Goal: Task Accomplishment & Management: Use online tool/utility

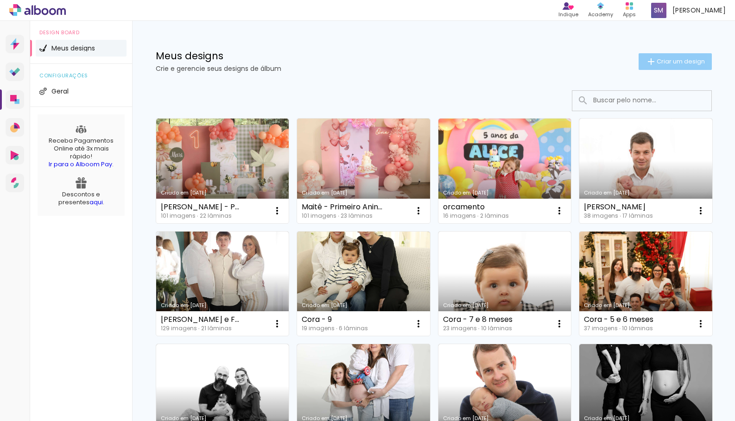
click at [681, 64] on span "Criar um design" at bounding box center [681, 61] width 48 height 6
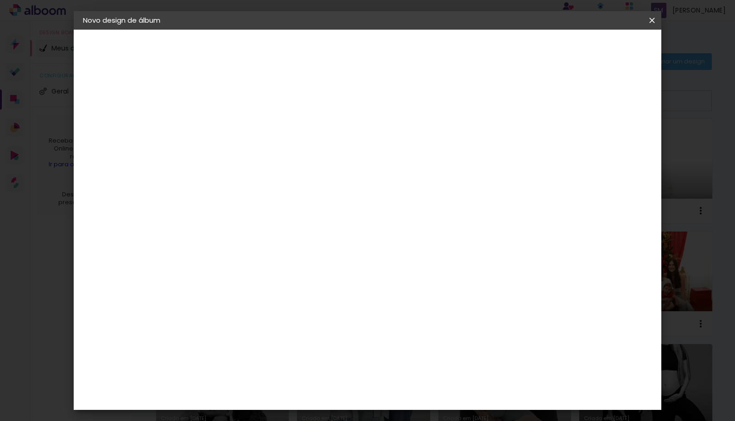
click at [234, 125] on input at bounding box center [234, 124] width 0 height 14
type input "[PERSON_NAME]"
type paper-input "[PERSON_NAME]"
click at [329, 55] on paper-button "Avançar" at bounding box center [306, 49] width 45 height 16
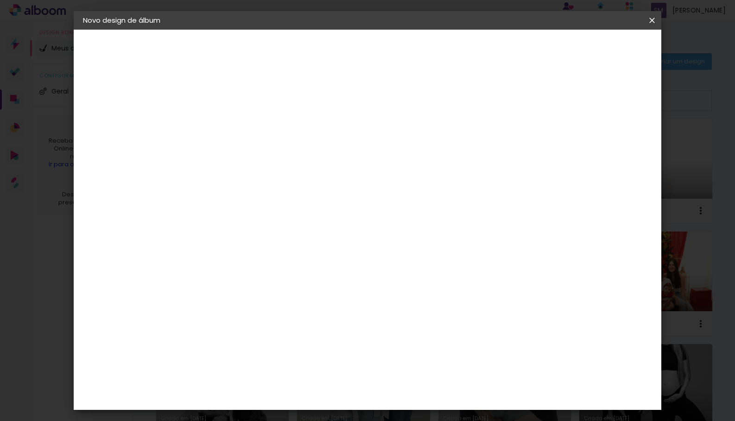
click at [308, 293] on paper-item "Go image" at bounding box center [258, 305] width 100 height 24
click at [0, 0] on slot "Avançar" at bounding box center [0, 0] width 0 height 0
click at [271, 154] on input "text" at bounding box center [252, 161] width 36 height 14
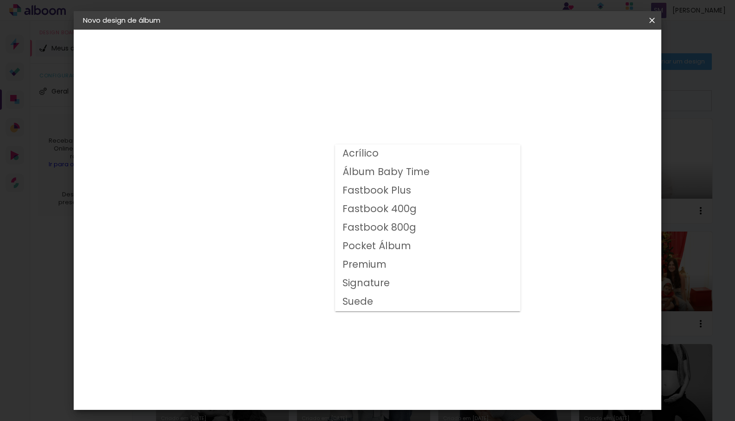
click at [308, 106] on div "Opções disponíveis Acrílico Álbum Baby Time Fastbook Plus Fastbook 400g Fastboo…" at bounding box center [258, 176] width 100 height 173
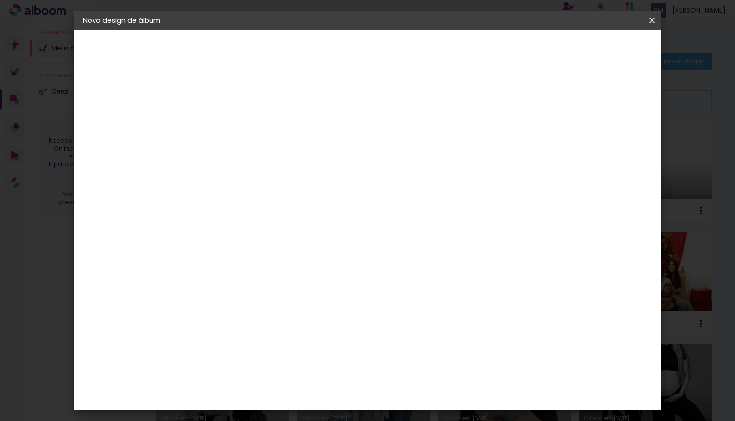
click at [285, 191] on div "Escolha o tamanho" at bounding box center [258, 211] width 54 height 43
click at [271, 154] on input "text" at bounding box center [252, 161] width 36 height 14
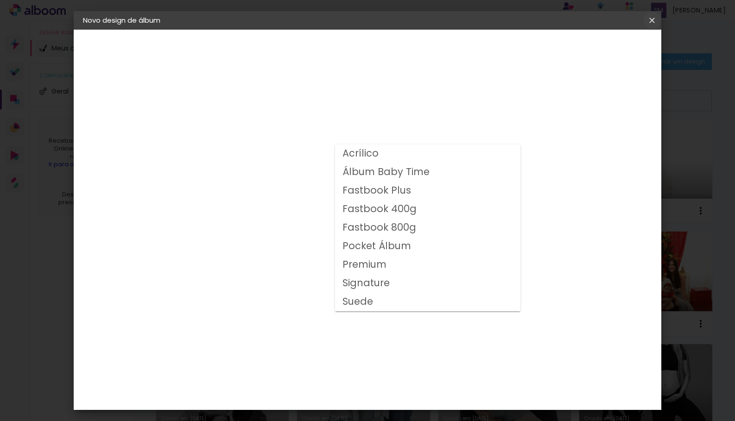
click at [653, 20] on iron-icon at bounding box center [651, 20] width 11 height 9
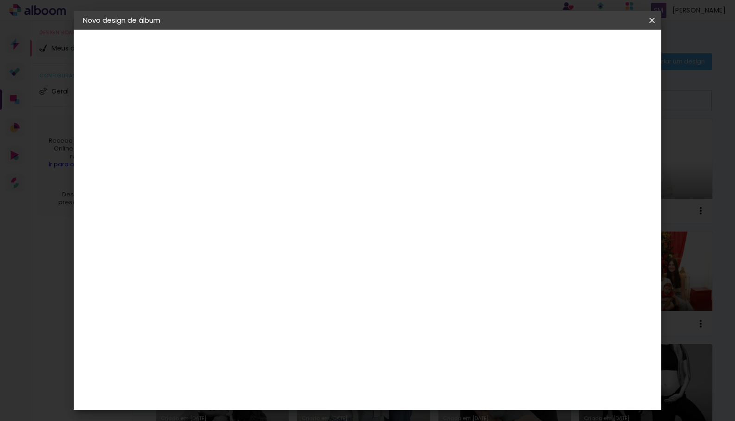
click at [651, 21] on iron-icon at bounding box center [651, 20] width 11 height 9
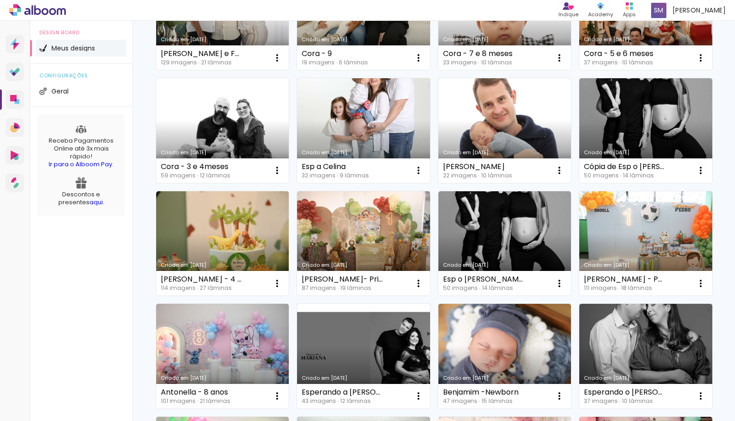
scroll to position [289, 0]
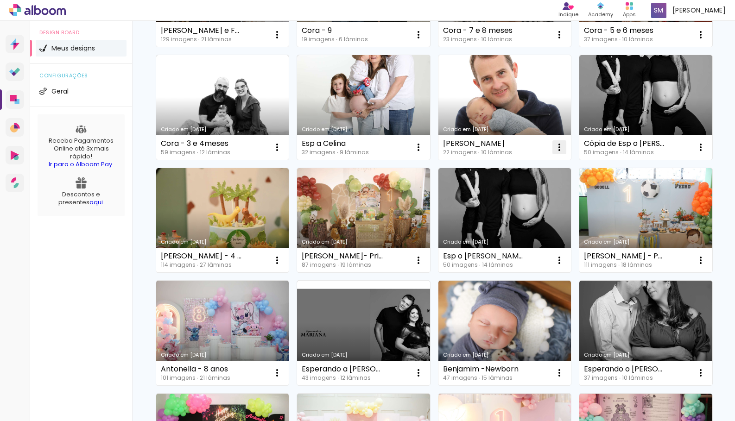
click at [554, 153] on iron-icon at bounding box center [559, 147] width 11 height 11
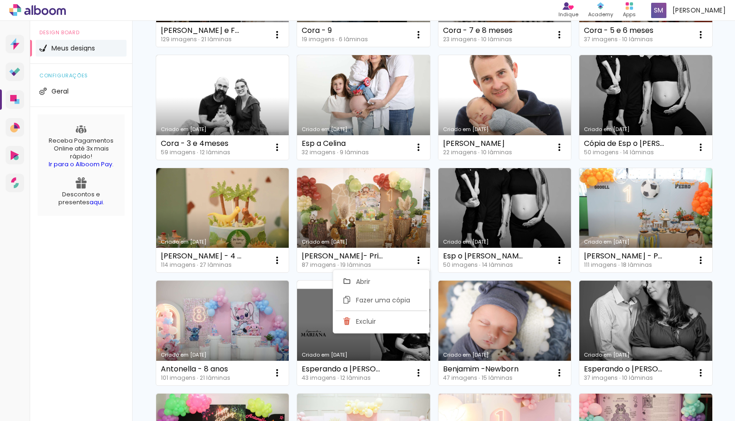
click at [438, 160] on link "Criado em [DATE]" at bounding box center [504, 107] width 133 height 105
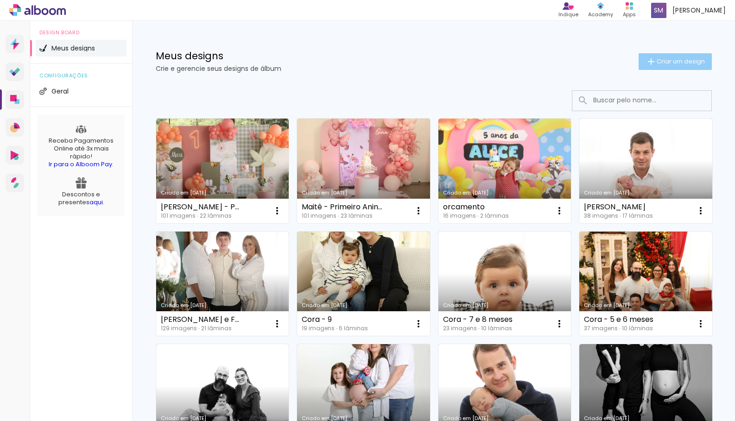
click at [681, 63] on span "Criar um design" at bounding box center [681, 61] width 48 height 6
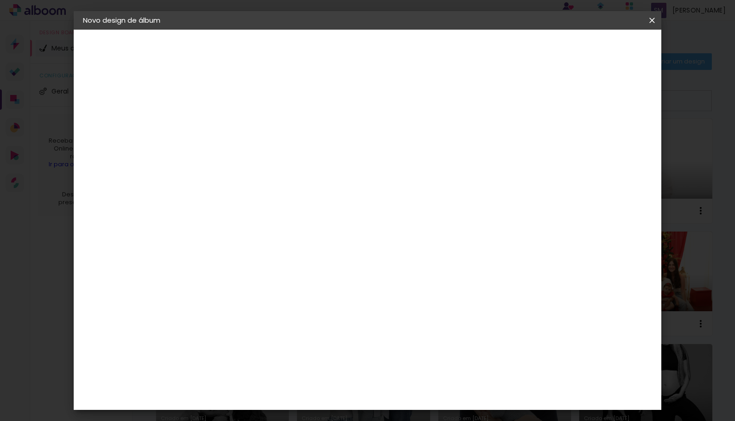
click at [234, 124] on input at bounding box center [234, 124] width 0 height 14
click at [234, 128] on input at bounding box center [234, 124] width 0 height 14
type input "[PERSON_NAME]"
type paper-input "Celina Newborn"
click at [329, 47] on paper-button "Avançar" at bounding box center [306, 49] width 45 height 16
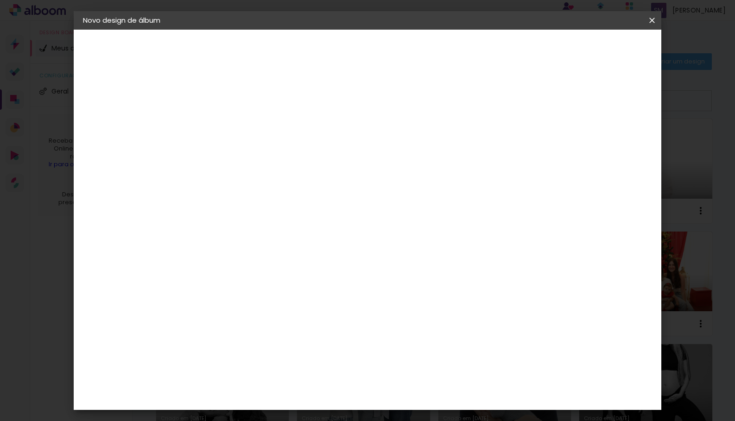
scroll to position [789, 0]
click at [251, 396] on div "Go image" at bounding box center [239, 403] width 23 height 15
click at [0, 0] on slot "Avançar" at bounding box center [0, 0] width 0 height 0
click at [285, 162] on paper-input-container "Linha" at bounding box center [258, 162] width 54 height 24
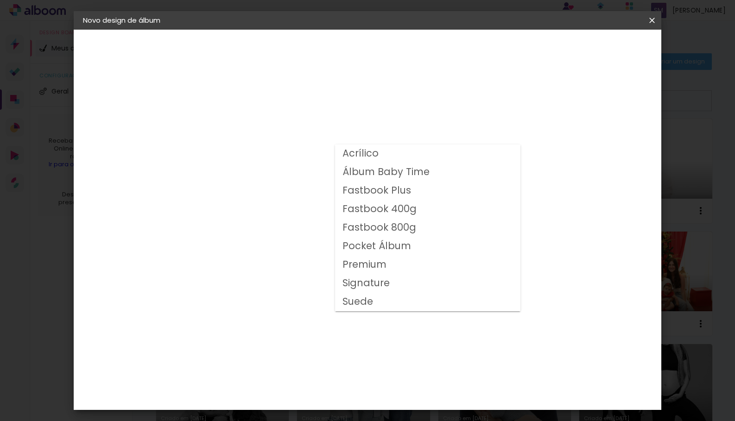
click at [492, 154] on paper-item "Acrílico" at bounding box center [427, 154] width 185 height 19
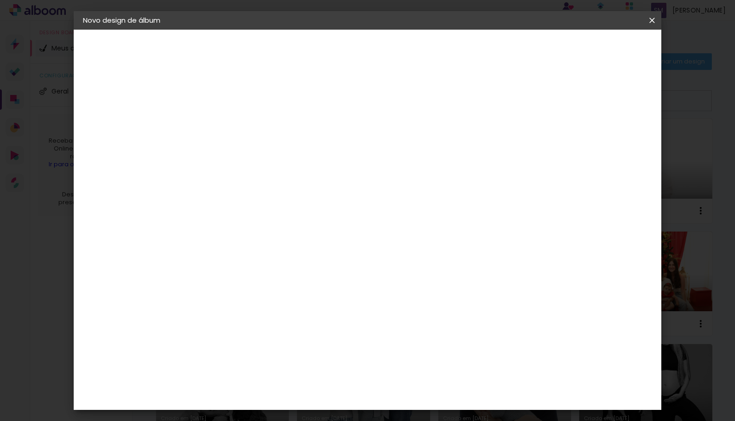
click at [348, 152] on input "Acrílico" at bounding box center [291, 152] width 114 height 14
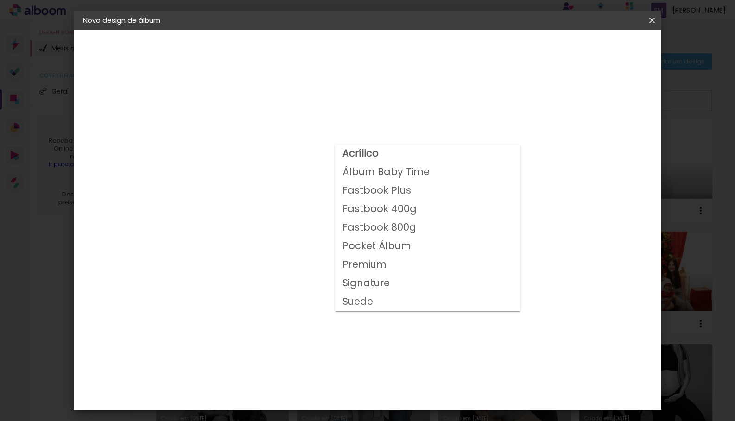
click at [470, 171] on paper-item "Álbum Baby Time" at bounding box center [427, 172] width 185 height 19
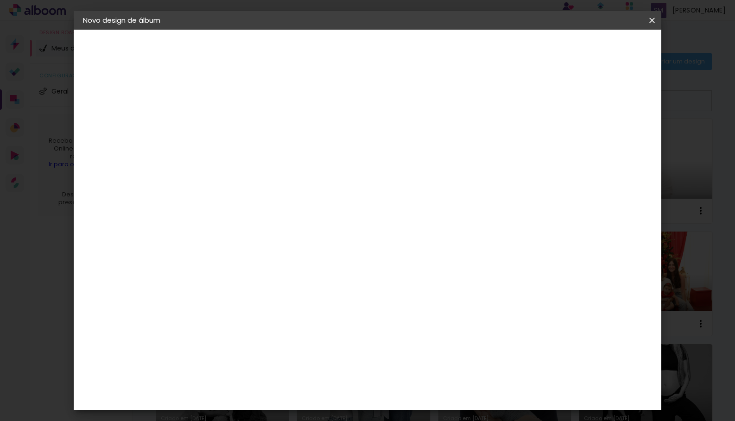
click at [359, 149] on iron-icon at bounding box center [353, 151] width 11 height 11
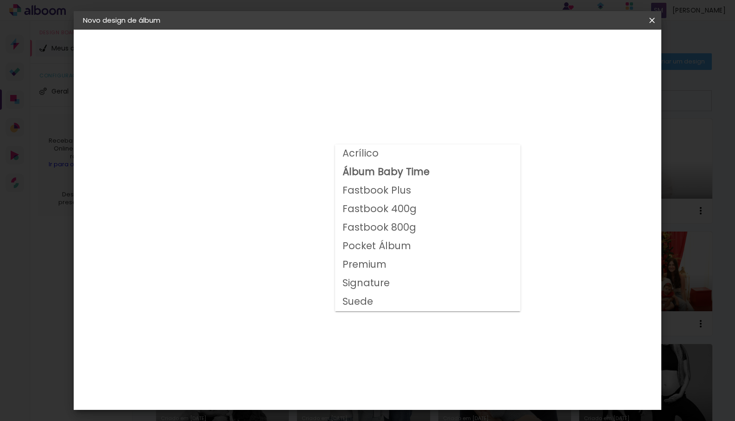
click at [417, 247] on paper-item "Pocket Álbum" at bounding box center [427, 246] width 185 height 19
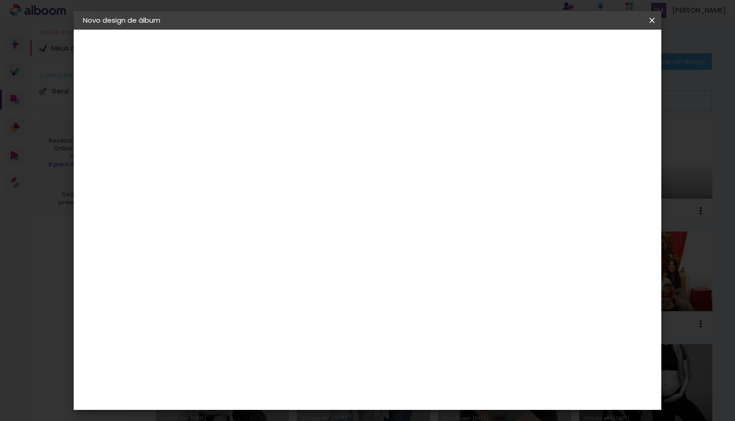
click at [359, 153] on iron-icon at bounding box center [353, 151] width 11 height 11
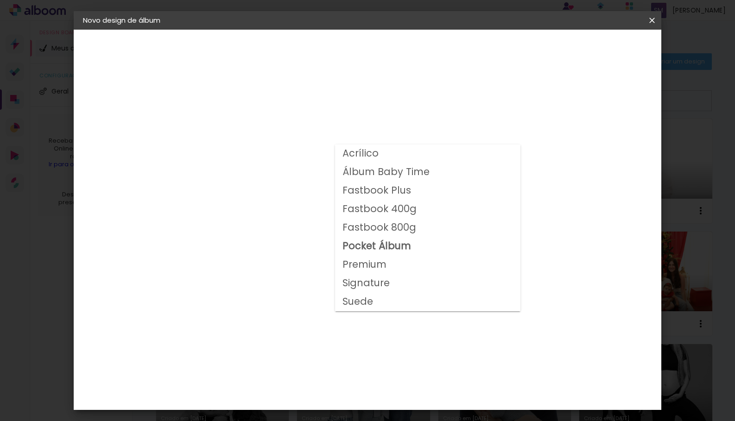
click at [436, 266] on paper-item "Premium" at bounding box center [427, 265] width 185 height 19
type input "Premium"
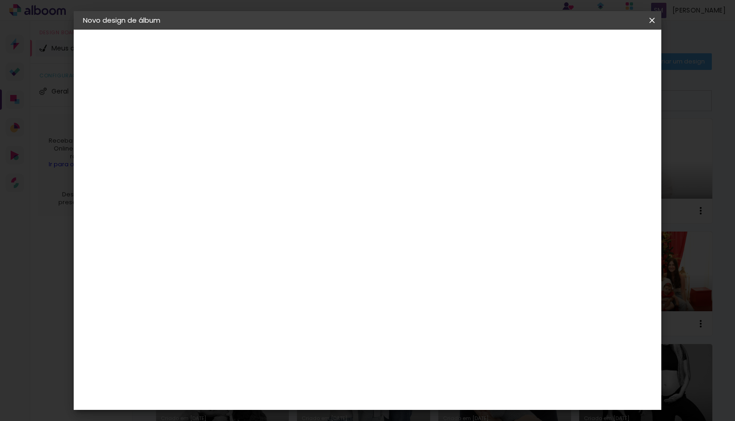
scroll to position [84, 0]
click at [331, 245] on span "20 × 20 cm" at bounding box center [314, 260] width 34 height 30
click at [0, 0] on slot "Avançar" at bounding box center [0, 0] width 0 height 0
click at [542, 99] on div at bounding box center [537, 100] width 8 height 8
type paper-checkbox "on"
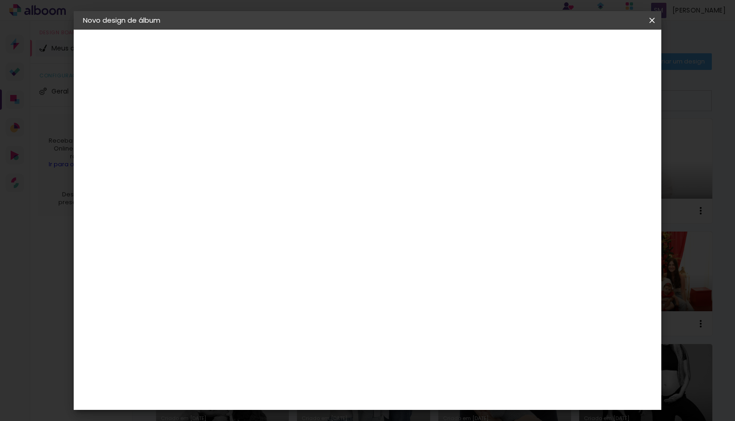
click at [542, 99] on div at bounding box center [537, 100] width 8 height 8
click at [594, 47] on span "Iniciar design" at bounding box center [573, 49] width 42 height 6
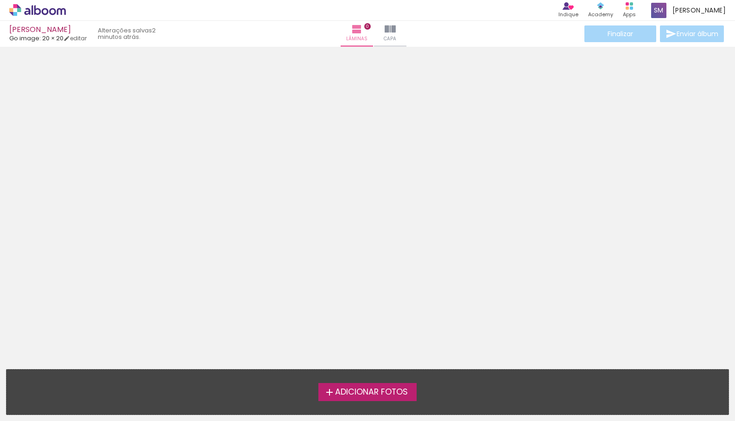
click at [376, 393] on span "Adicionar Fotos" at bounding box center [371, 392] width 73 height 8
click at [0, 0] on input "file" at bounding box center [0, 0] width 0 height 0
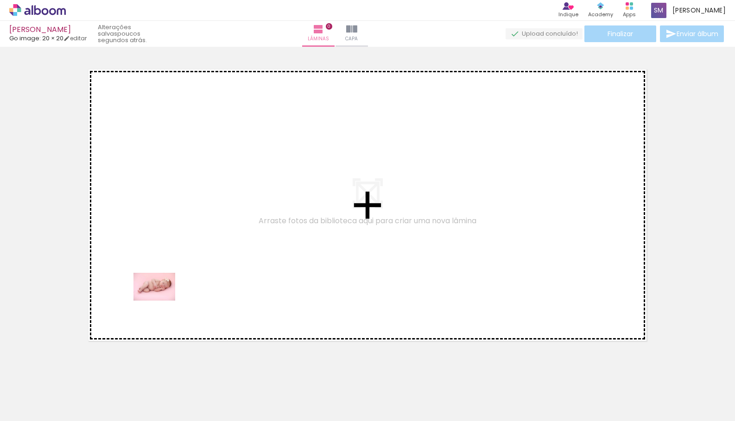
drag, startPoint x: 100, startPoint y: 397, endPoint x: 161, endPoint y: 301, distance: 113.7
click at [161, 301] on quentale-workspace at bounding box center [367, 210] width 735 height 421
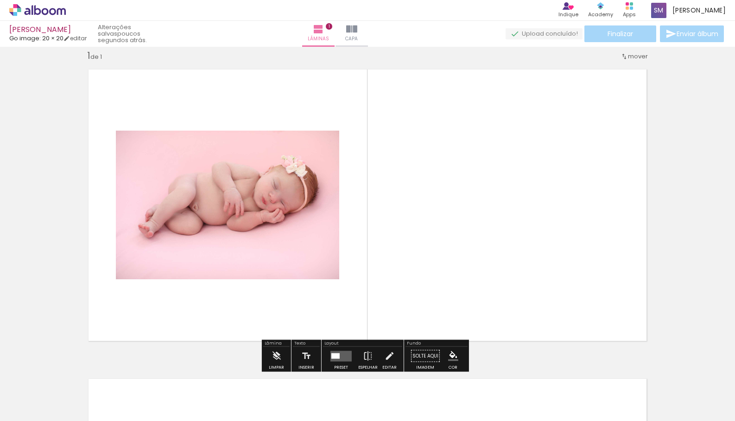
scroll to position [12, 0]
drag, startPoint x: 164, startPoint y: 230, endPoint x: 202, endPoint y: 205, distance: 45.7
click at [192, 196] on div at bounding box center [227, 205] width 223 height 149
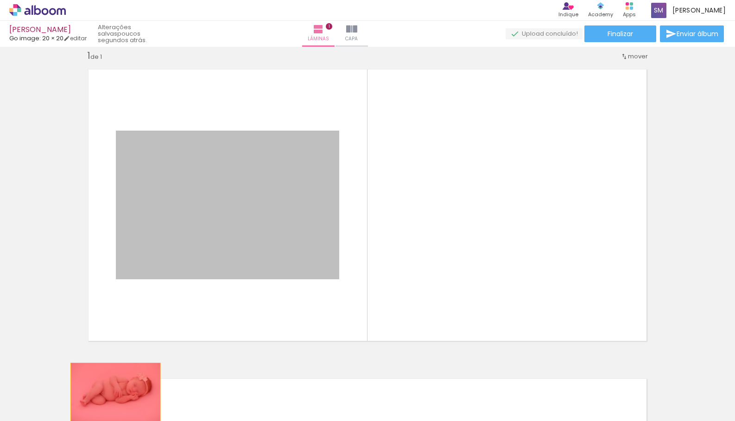
drag, startPoint x: 202, startPoint y: 205, endPoint x: 112, endPoint y: 393, distance: 208.7
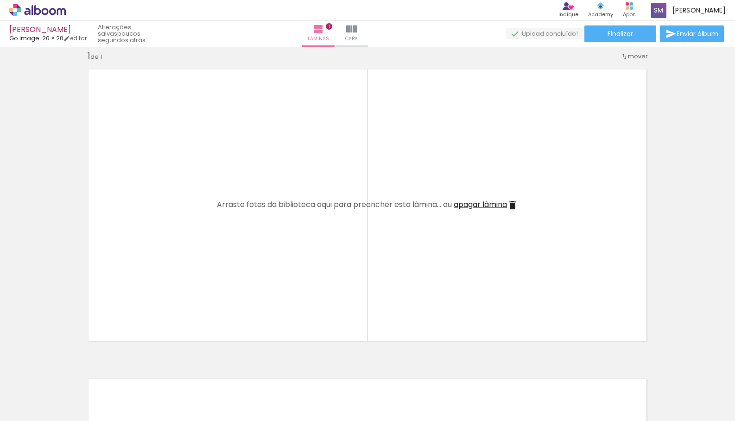
click at [72, 374] on iron-icon at bounding box center [73, 371] width 10 height 10
click at [74, 373] on iron-icon at bounding box center [73, 371] width 10 height 10
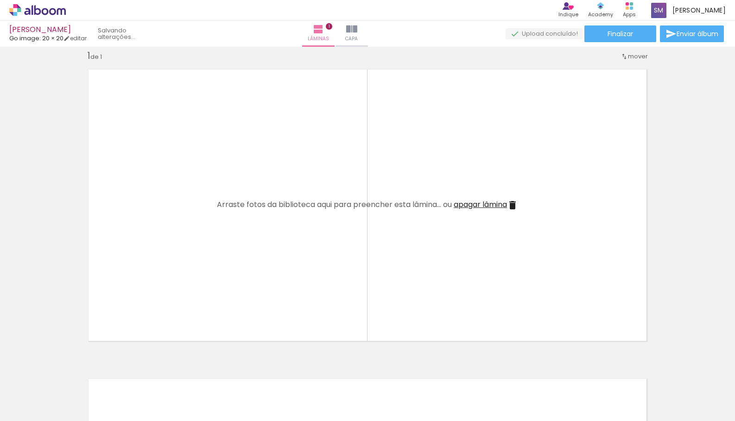
click at [74, 373] on iron-icon at bounding box center [73, 371] width 10 height 10
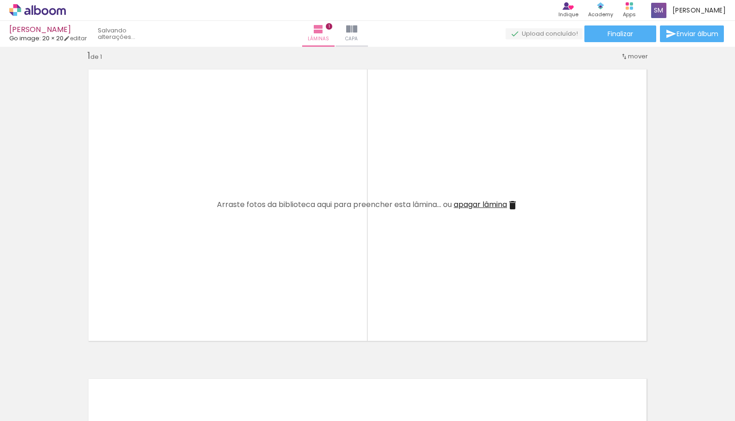
click at [74, 373] on iron-icon at bounding box center [73, 371] width 10 height 10
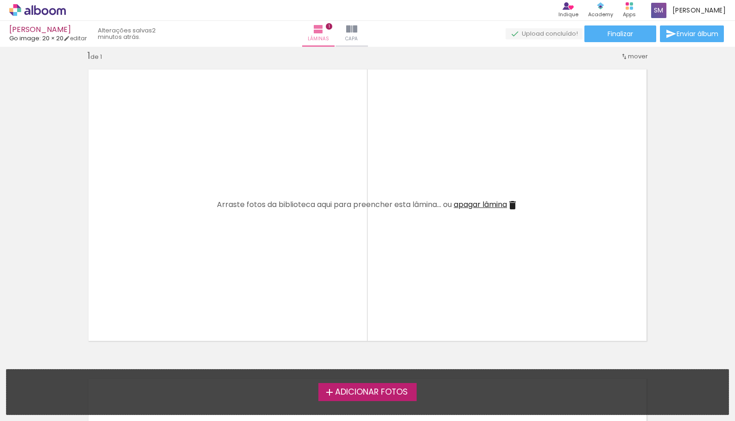
click at [367, 390] on span "Adicionar Fotos" at bounding box center [371, 392] width 73 height 8
click at [0, 0] on input "file" at bounding box center [0, 0] width 0 height 0
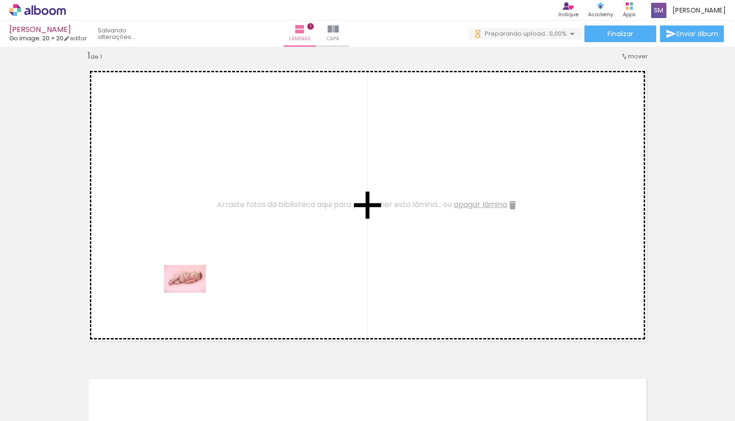
drag, startPoint x: 95, startPoint y: 383, endPoint x: 192, endPoint y: 293, distance: 131.8
click at [192, 293] on quentale-workspace at bounding box center [367, 210] width 735 height 421
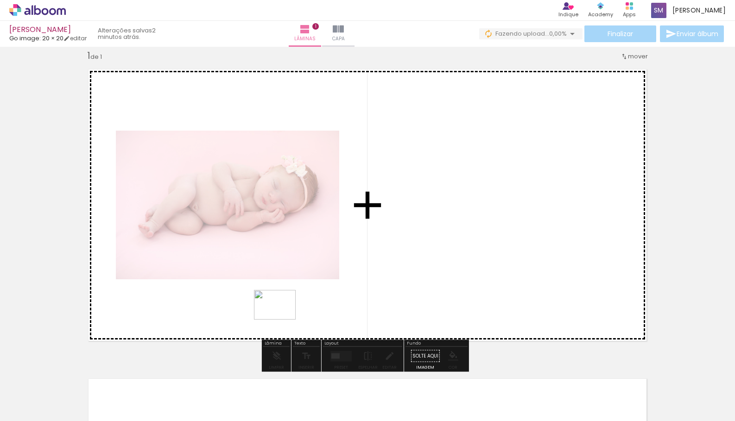
drag, startPoint x: 250, startPoint y: 399, endPoint x: 286, endPoint y: 312, distance: 94.9
click at [286, 312] on quentale-workspace at bounding box center [367, 210] width 735 height 421
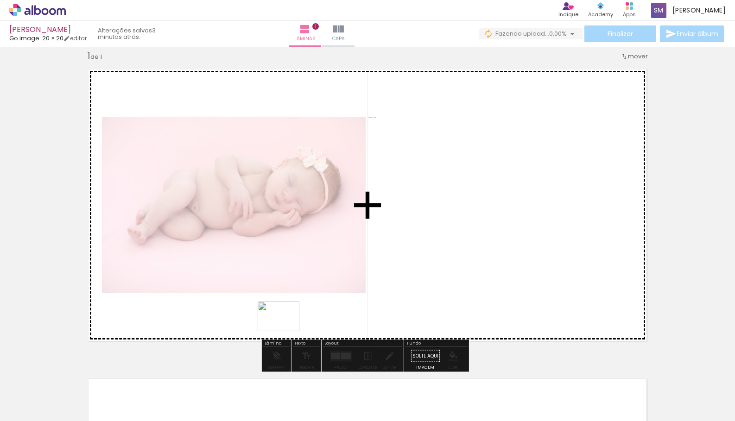
drag, startPoint x: 310, startPoint y: 398, endPoint x: 285, endPoint y: 326, distance: 76.9
click at [285, 326] on quentale-workspace at bounding box center [367, 210] width 735 height 421
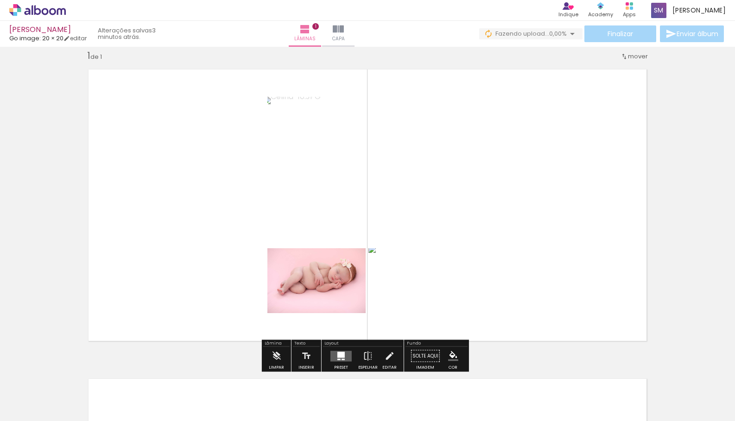
click at [339, 357] on div at bounding box center [340, 355] width 7 height 6
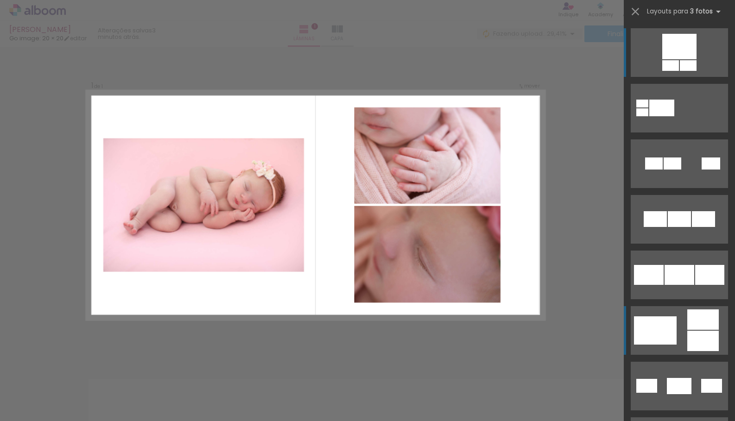
click at [674, 325] on quentale-layouter at bounding box center [679, 330] width 97 height 49
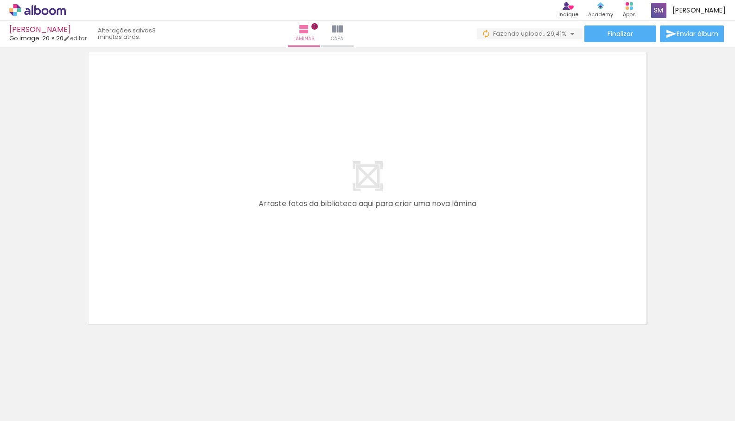
scroll to position [339, 0]
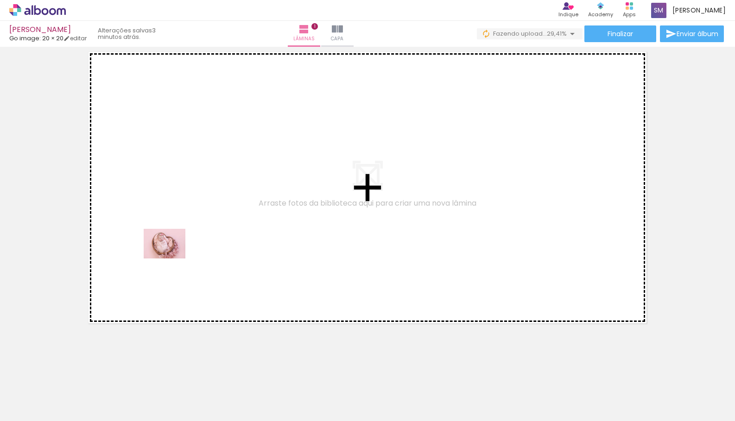
drag, startPoint x: 151, startPoint y: 397, endPoint x: 173, endPoint y: 254, distance: 145.0
click at [173, 254] on quentale-workspace at bounding box center [367, 210] width 735 height 421
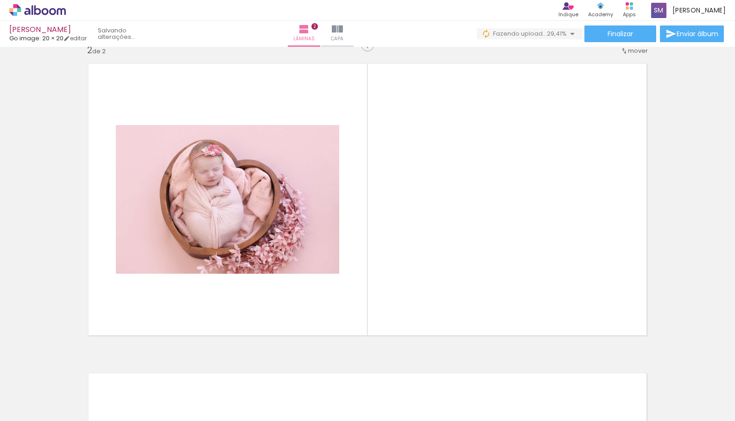
scroll to position [321, 0]
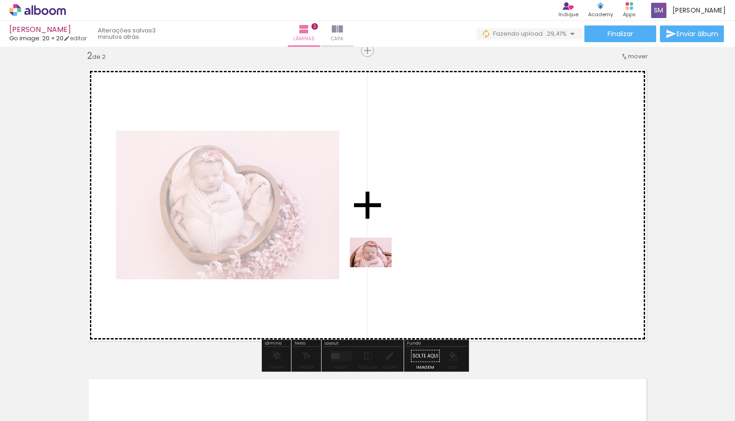
drag, startPoint x: 211, startPoint y: 399, endPoint x: 379, endPoint y: 264, distance: 215.9
click at [379, 264] on quentale-workspace at bounding box center [367, 210] width 735 height 421
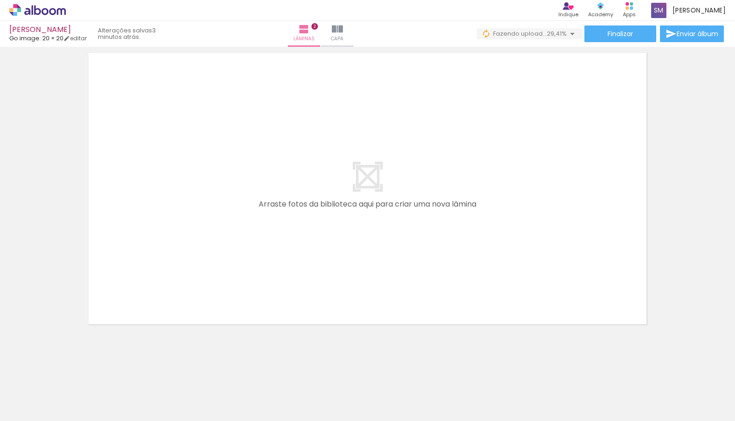
scroll to position [648, 0]
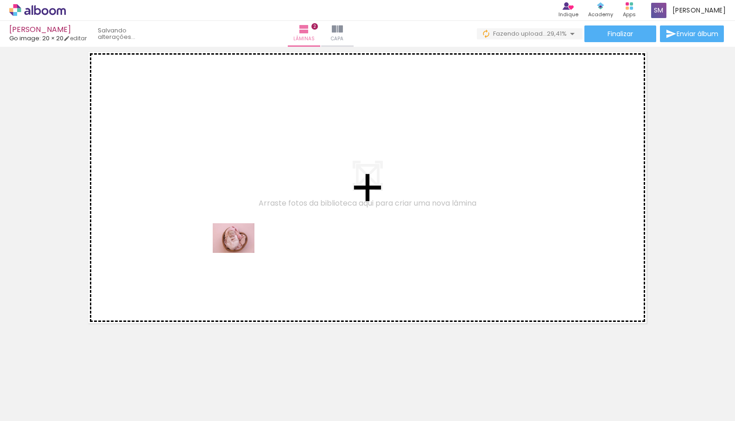
drag, startPoint x: 356, startPoint y: 392, endPoint x: 277, endPoint y: 295, distance: 125.8
click at [239, 250] on quentale-workspace at bounding box center [367, 210] width 735 height 421
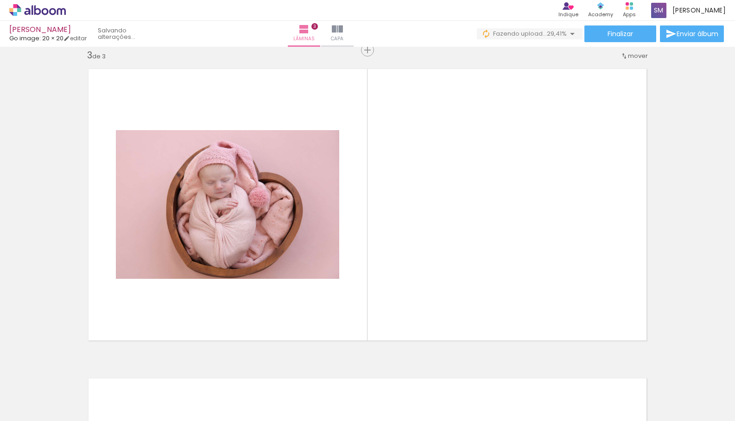
scroll to position [631, 0]
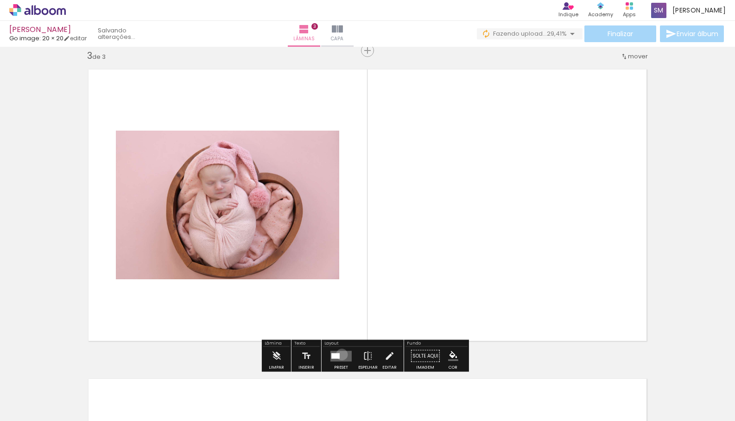
click at [340, 354] on quentale-layouter at bounding box center [340, 356] width 21 height 11
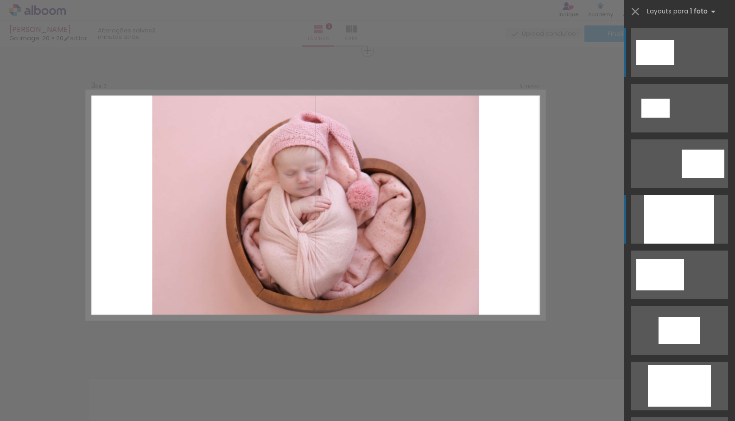
click at [693, 218] on div at bounding box center [679, 219] width 70 height 49
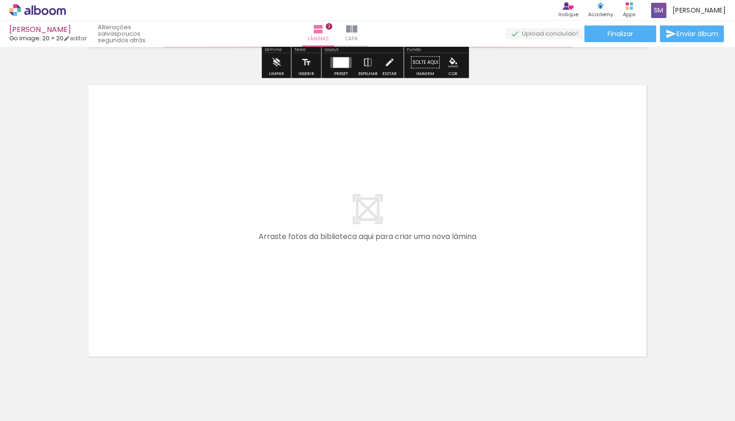
scroll to position [932, 0]
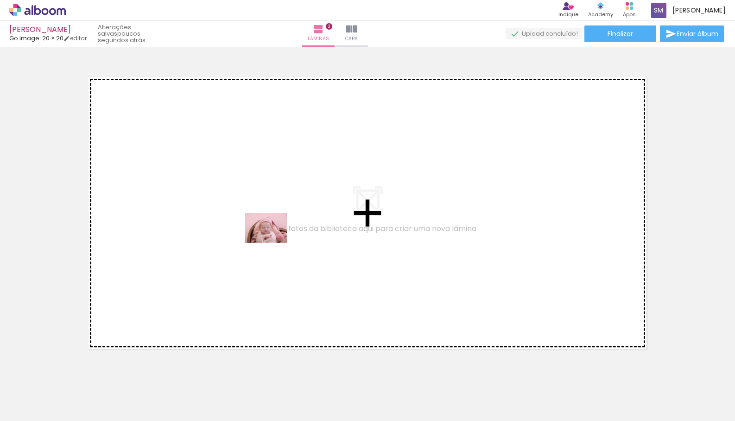
drag, startPoint x: 411, startPoint y: 394, endPoint x: 265, endPoint y: 236, distance: 215.1
click at [265, 236] on quentale-workspace at bounding box center [367, 210] width 735 height 421
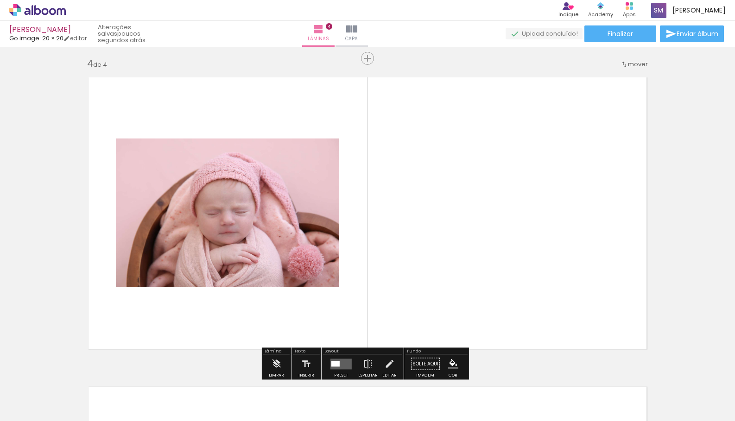
scroll to position [940, 0]
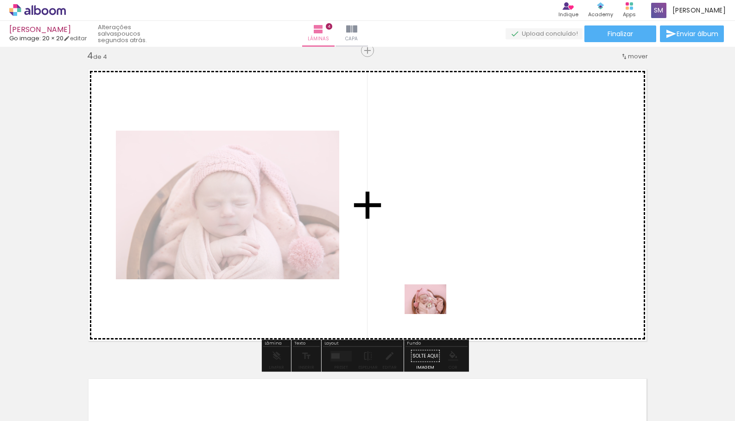
drag, startPoint x: 460, startPoint y: 393, endPoint x: 462, endPoint y: 327, distance: 66.3
click at [431, 285] on quentale-workspace at bounding box center [367, 210] width 735 height 421
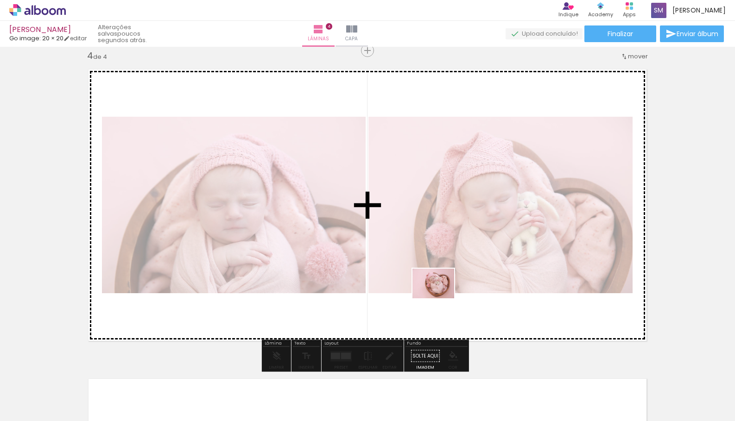
drag, startPoint x: 512, startPoint y: 391, endPoint x: 440, endPoint y: 297, distance: 119.0
click at [440, 297] on quentale-workspace at bounding box center [367, 210] width 735 height 421
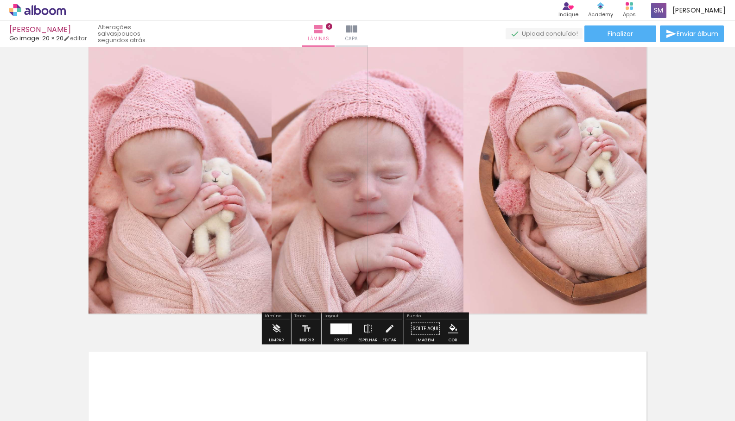
scroll to position [972, 0]
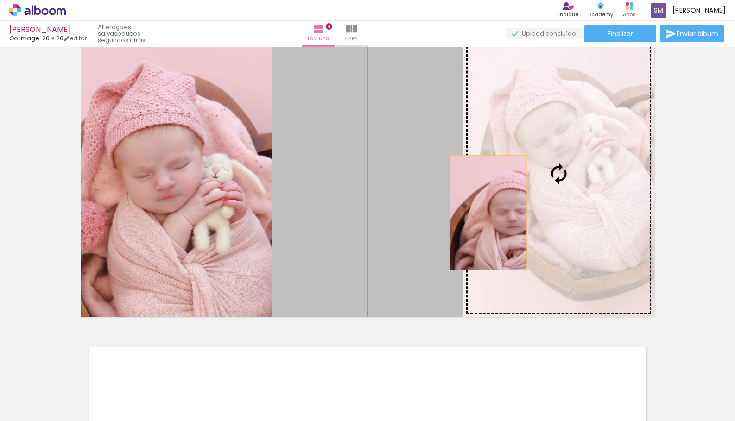
drag, startPoint x: 403, startPoint y: 219, endPoint x: 502, endPoint y: 212, distance: 99.4
click at [0, 0] on slot at bounding box center [0, 0] width 0 height 0
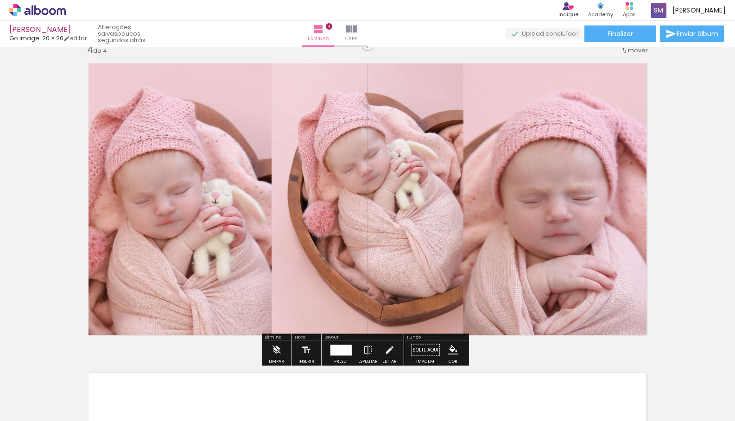
scroll to position [933, 0]
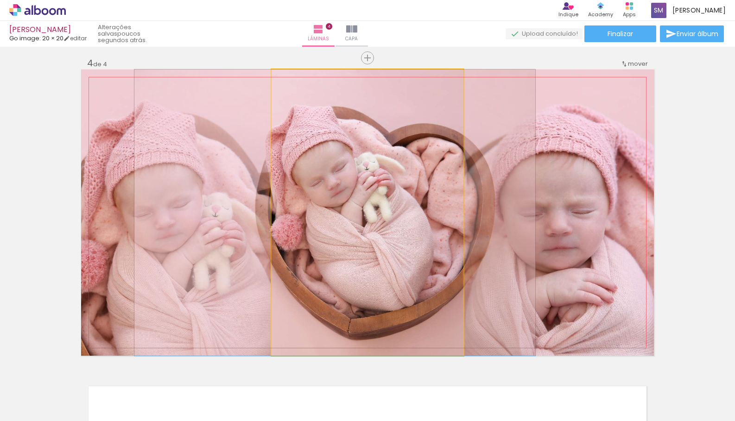
drag, startPoint x: 425, startPoint y: 236, endPoint x: 392, endPoint y: 234, distance: 32.5
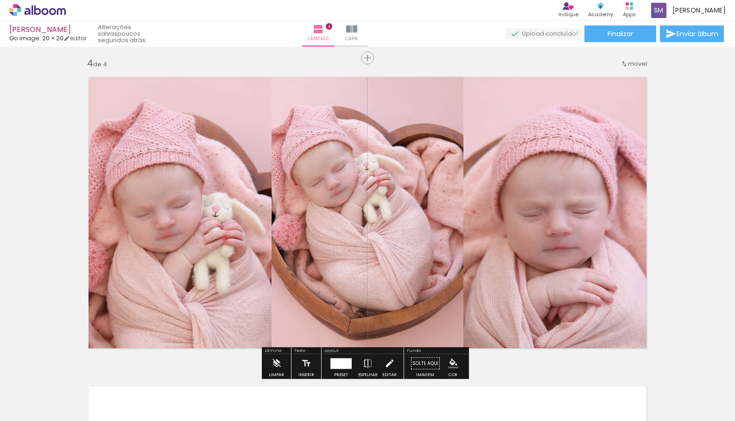
click at [335, 357] on div at bounding box center [340, 363] width 25 height 19
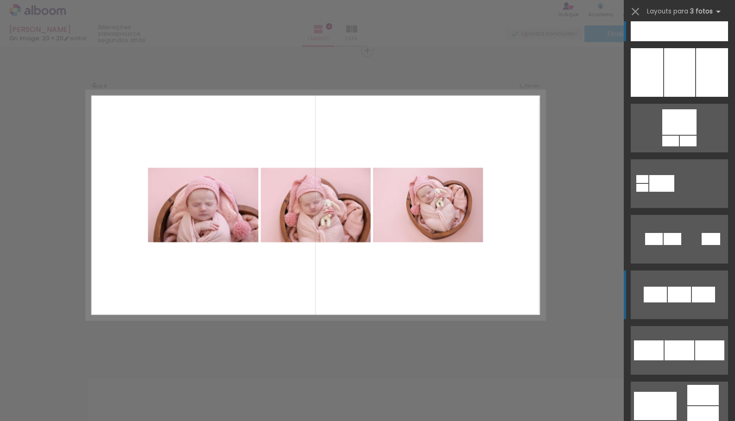
scroll to position [61, 0]
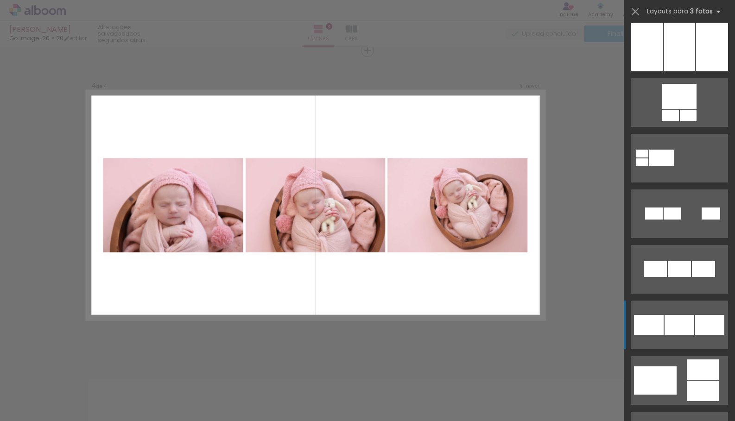
click at [673, 326] on div at bounding box center [679, 325] width 30 height 20
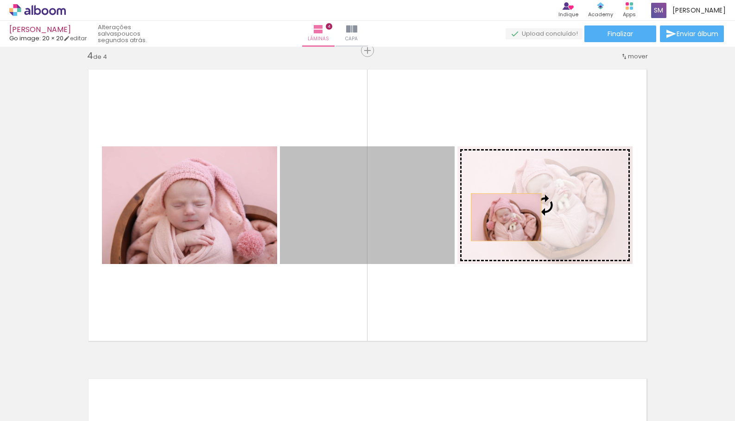
drag, startPoint x: 401, startPoint y: 219, endPoint x: 511, endPoint y: 217, distance: 109.4
click at [0, 0] on slot at bounding box center [0, 0] width 0 height 0
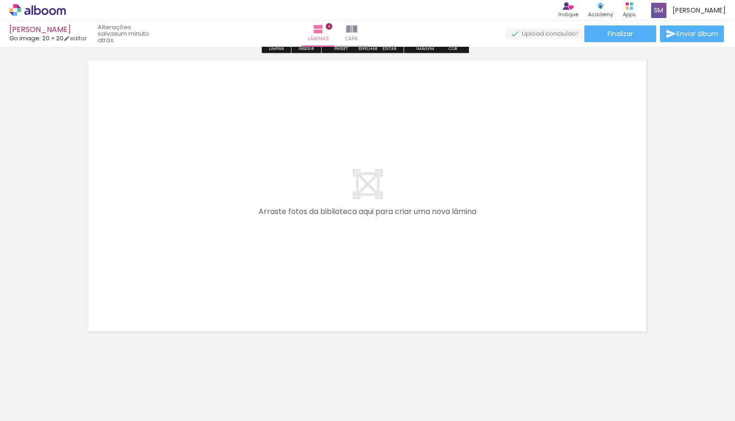
scroll to position [1267, 0]
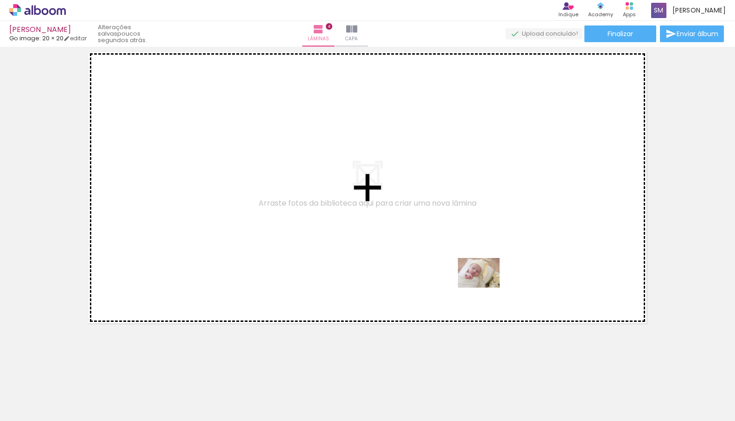
drag, startPoint x: 623, startPoint y: 395, endPoint x: 474, endPoint y: 282, distance: 187.3
click at [474, 282] on quentale-workspace at bounding box center [367, 210] width 735 height 421
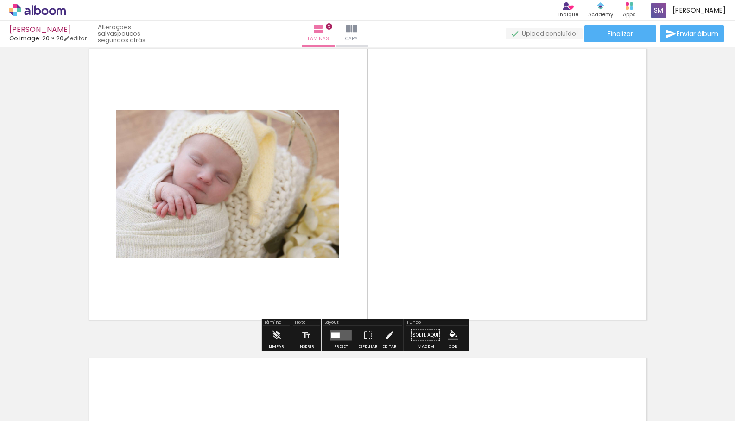
scroll to position [1277, 0]
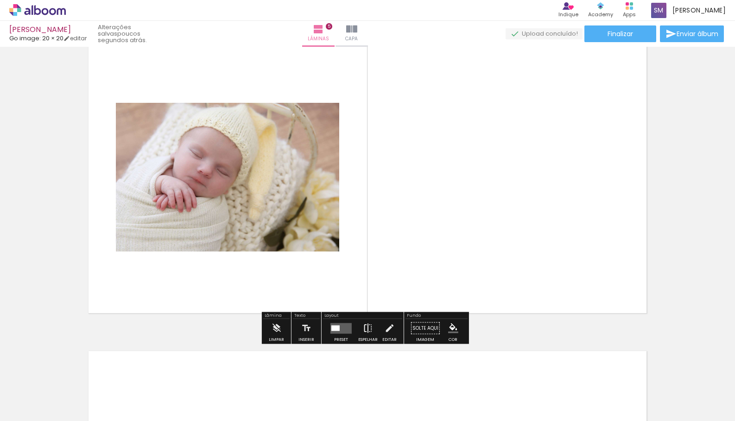
click at [363, 333] on iron-icon at bounding box center [368, 328] width 10 height 19
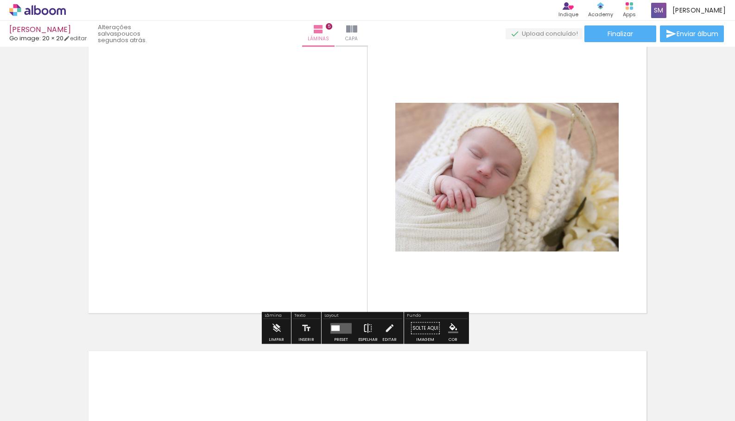
click at [363, 333] on iron-icon at bounding box center [368, 328] width 10 height 19
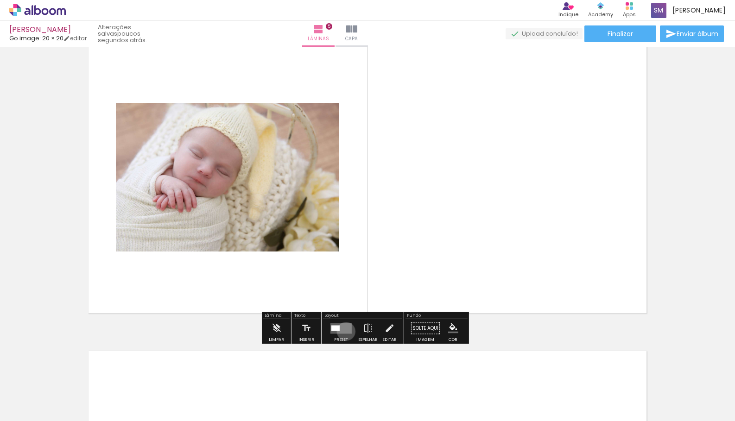
click at [344, 331] on quentale-layouter at bounding box center [340, 328] width 21 height 11
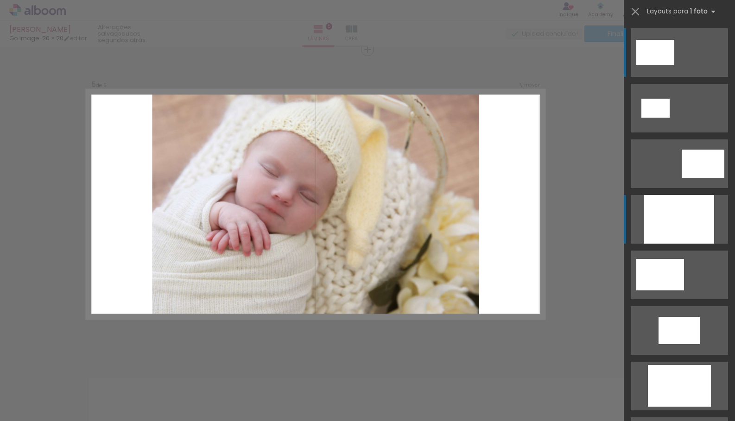
scroll to position [1250, 0]
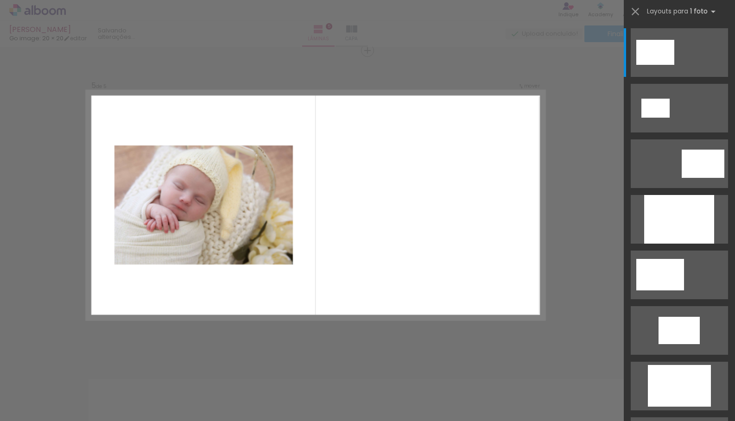
click at [669, 358] on div at bounding box center [679, 383] width 111 height 56
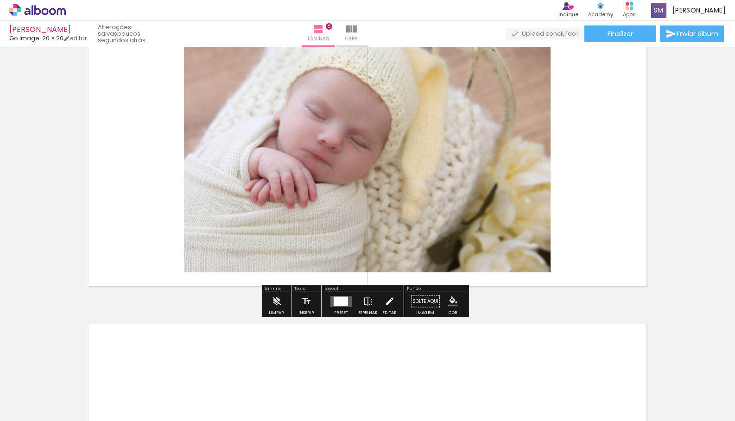
scroll to position [1305, 0]
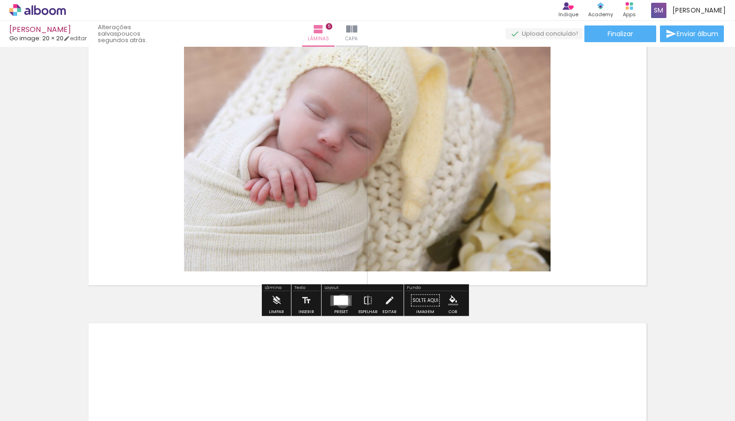
click at [341, 301] on div at bounding box center [341, 300] width 14 height 9
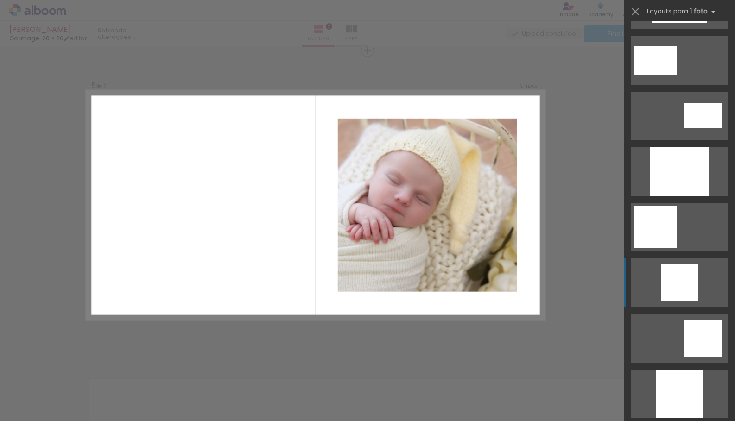
scroll to position [439, 0]
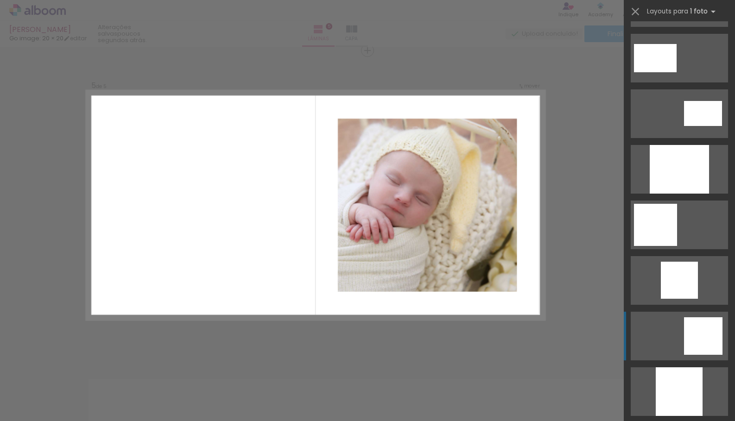
click at [701, 332] on div at bounding box center [703, 336] width 38 height 38
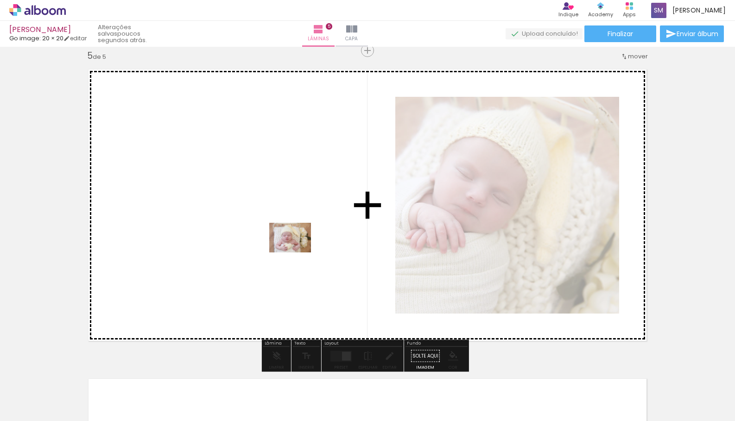
drag, startPoint x: 710, startPoint y: 397, endPoint x: 277, endPoint y: 246, distance: 458.6
click at [277, 246] on quentale-workspace at bounding box center [367, 210] width 735 height 421
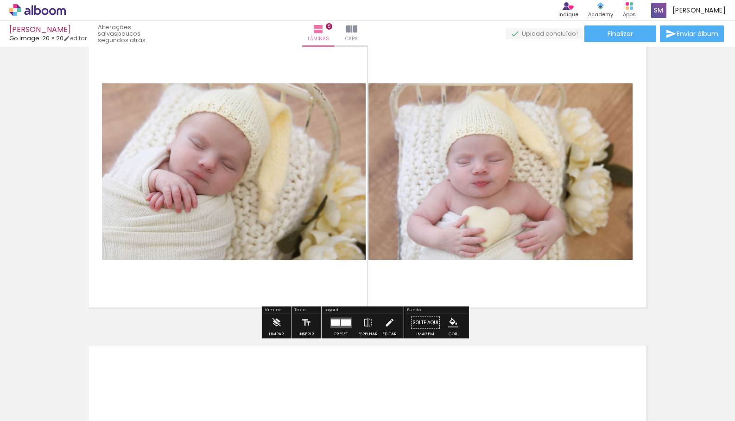
scroll to position [1285, 0]
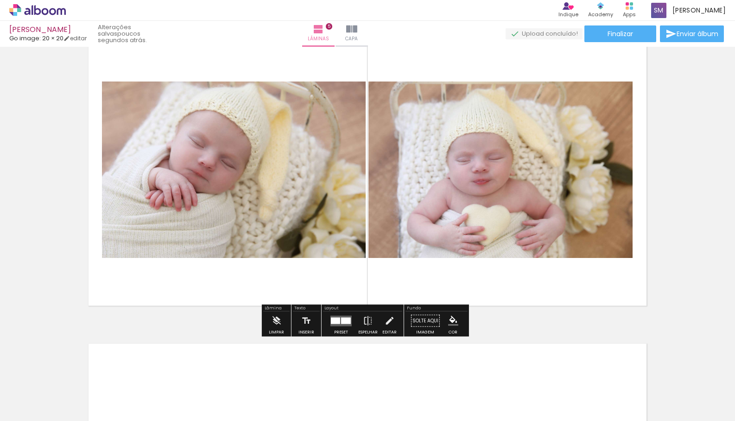
click at [337, 327] on div at bounding box center [340, 321] width 25 height 19
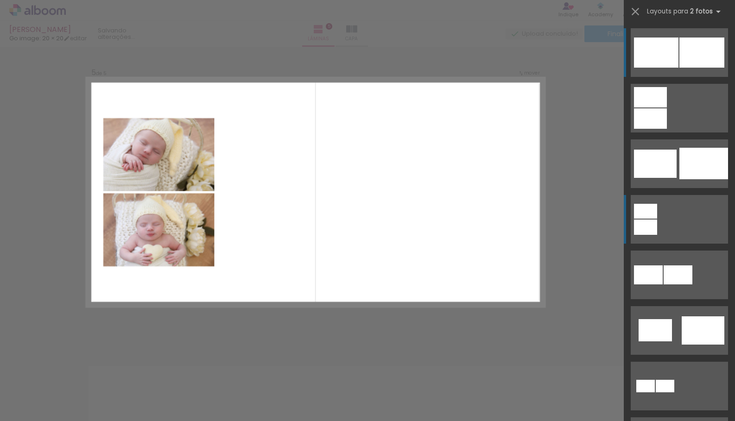
scroll to position [1250, 0]
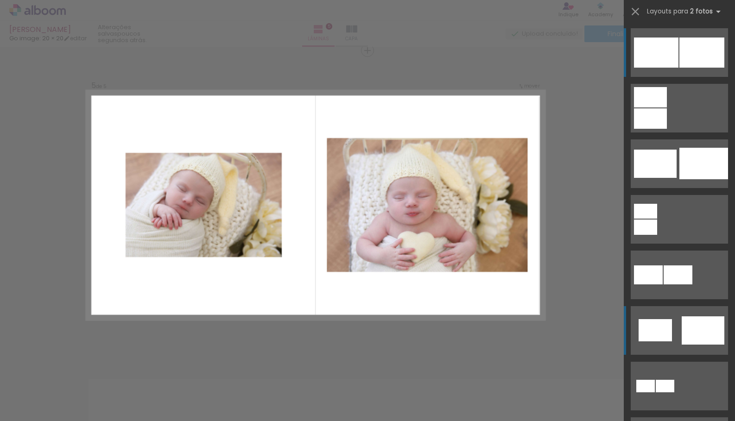
click at [685, 342] on div at bounding box center [703, 330] width 43 height 28
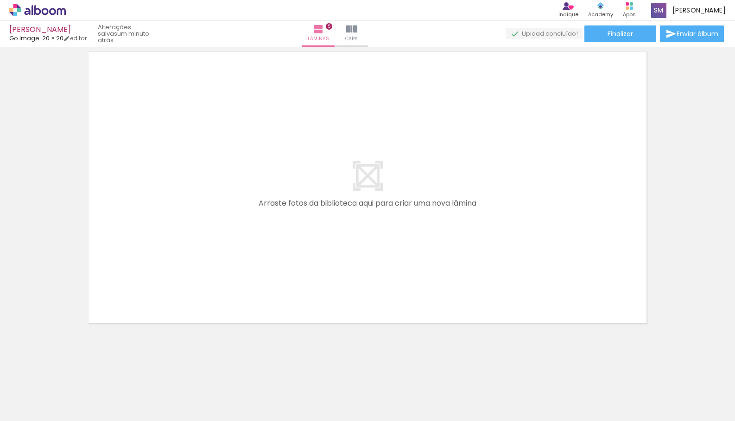
scroll to position [0, 226]
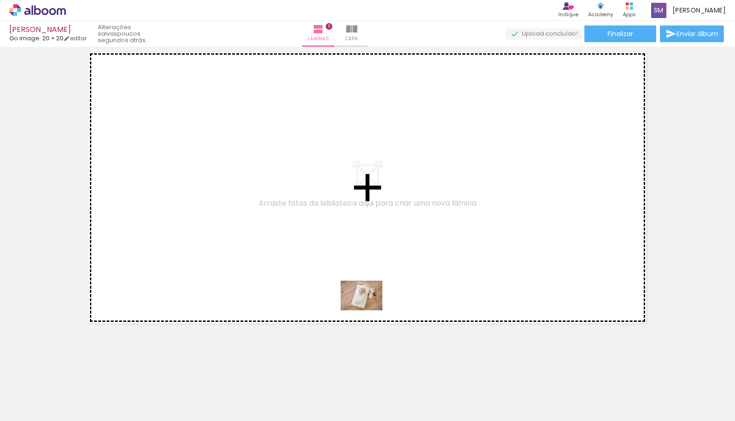
drag, startPoint x: 446, startPoint y: 392, endPoint x: 367, endPoint y: 307, distance: 115.7
click at [367, 307] on quentale-workspace at bounding box center [367, 210] width 735 height 421
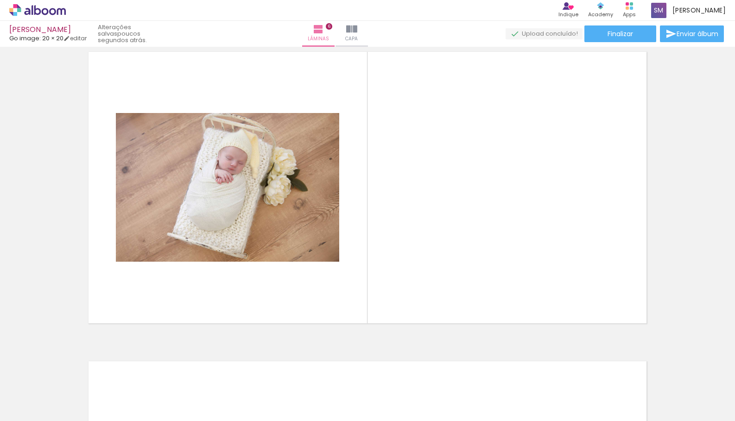
scroll to position [1559, 0]
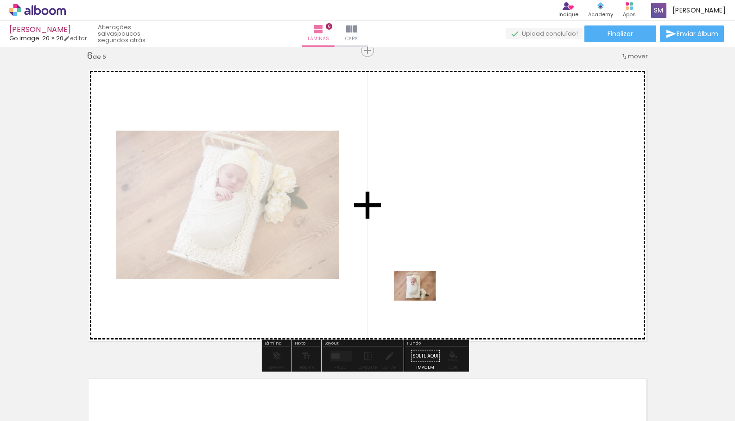
drag, startPoint x: 341, startPoint y: 402, endPoint x: 422, endPoint y: 299, distance: 131.0
click at [422, 299] on quentale-workspace at bounding box center [367, 210] width 735 height 421
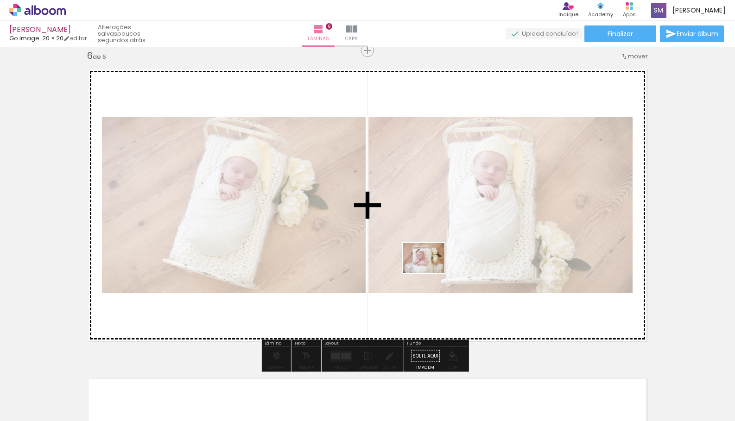
drag, startPoint x: 547, startPoint y: 398, endPoint x: 424, endPoint y: 267, distance: 179.6
click at [424, 267] on quentale-workspace at bounding box center [367, 210] width 735 height 421
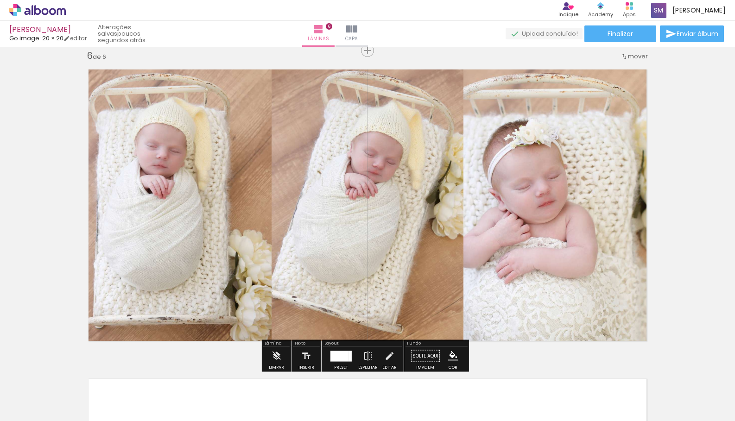
click at [342, 355] on div at bounding box center [341, 356] width 16 height 11
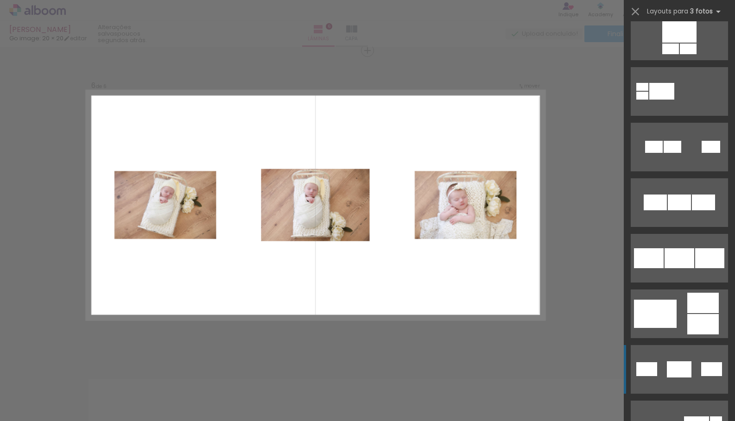
scroll to position [130, 0]
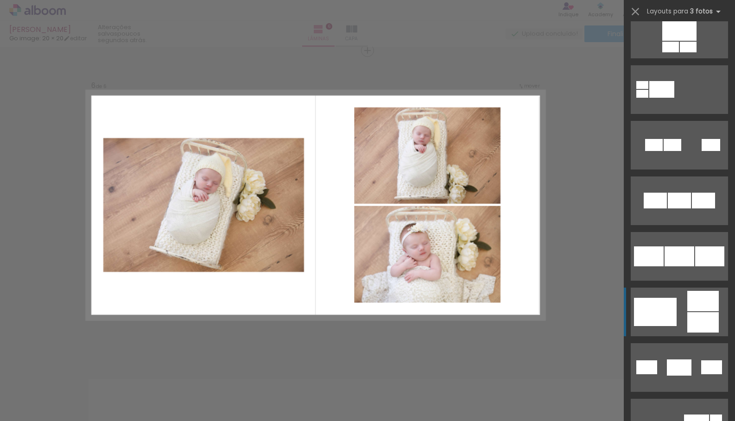
click at [697, 303] on div at bounding box center [703, 301] width 32 height 20
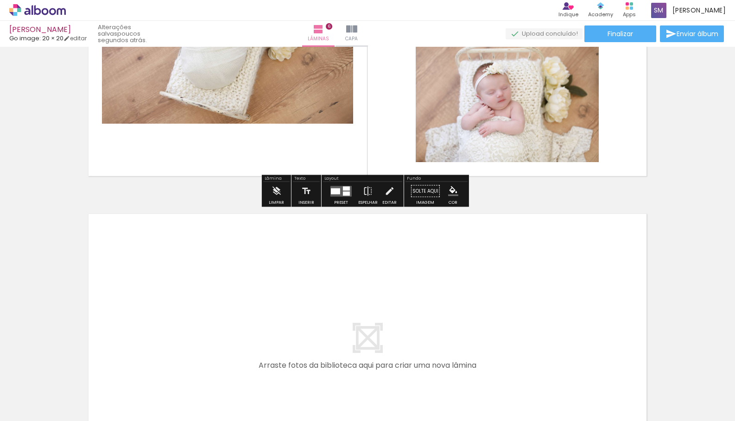
scroll to position [1886, 0]
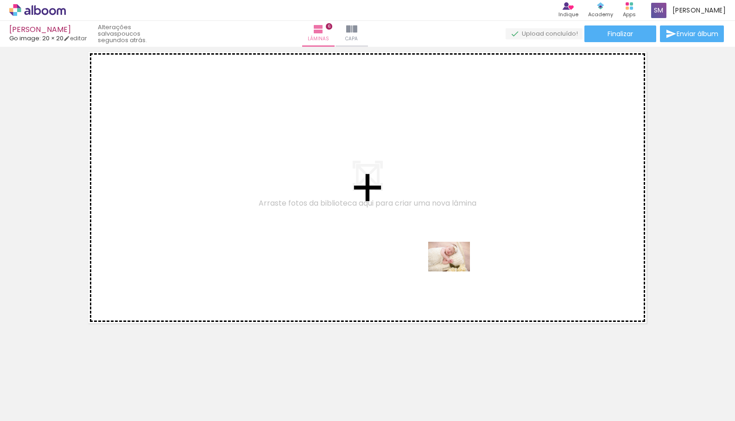
drag, startPoint x: 602, startPoint y: 394, endPoint x: 461, endPoint y: 271, distance: 187.2
click at [439, 258] on quentale-workspace at bounding box center [367, 210] width 735 height 421
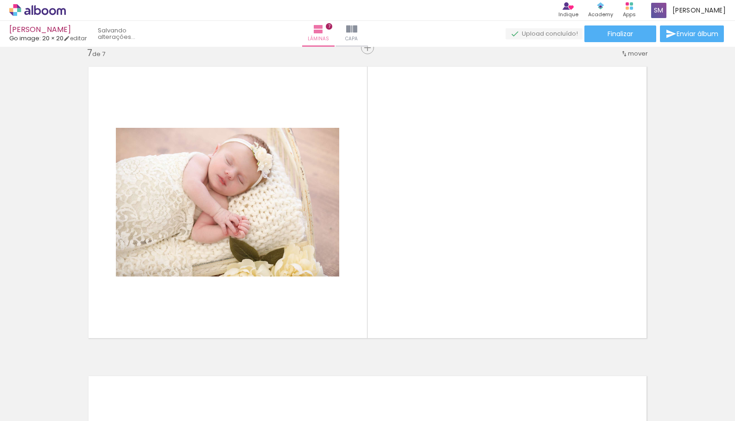
scroll to position [1869, 0]
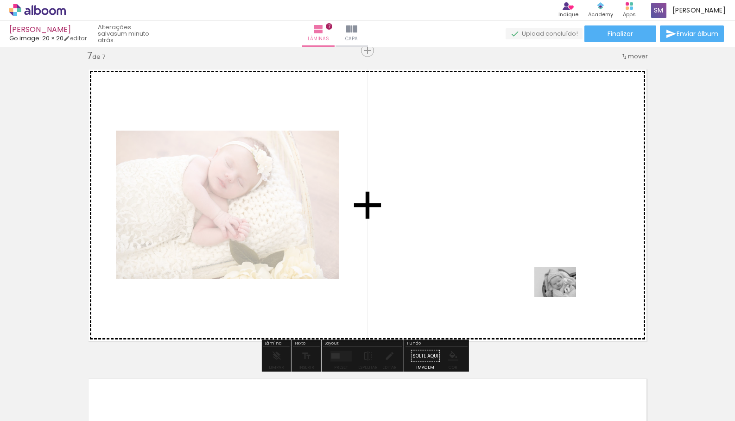
drag, startPoint x: 656, startPoint y: 398, endPoint x: 562, endPoint y: 294, distance: 140.4
click at [562, 294] on quentale-workspace at bounding box center [367, 210] width 735 height 421
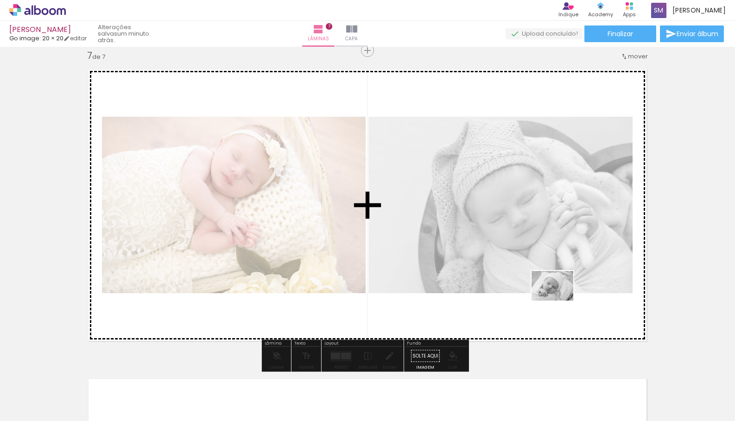
drag, startPoint x: 707, startPoint y: 390, endPoint x: 559, endPoint y: 299, distance: 173.9
click at [559, 299] on quentale-workspace at bounding box center [367, 210] width 735 height 421
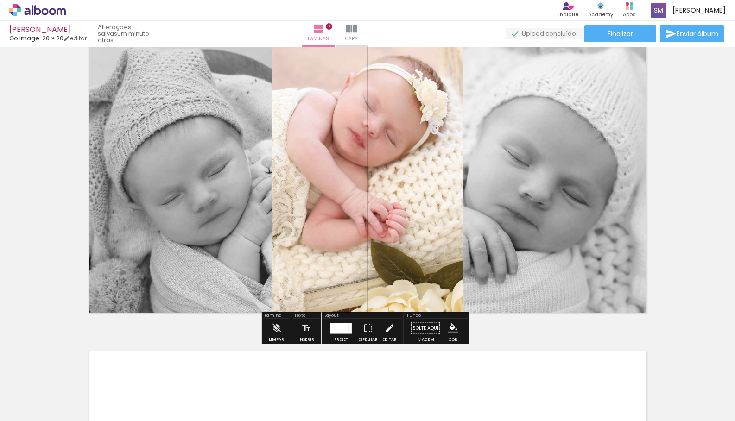
scroll to position [1867, 0]
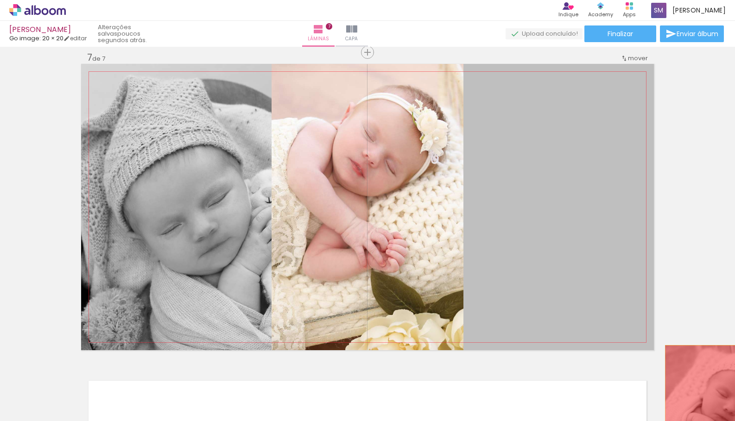
drag, startPoint x: 532, startPoint y: 240, endPoint x: 700, endPoint y: 403, distance: 233.3
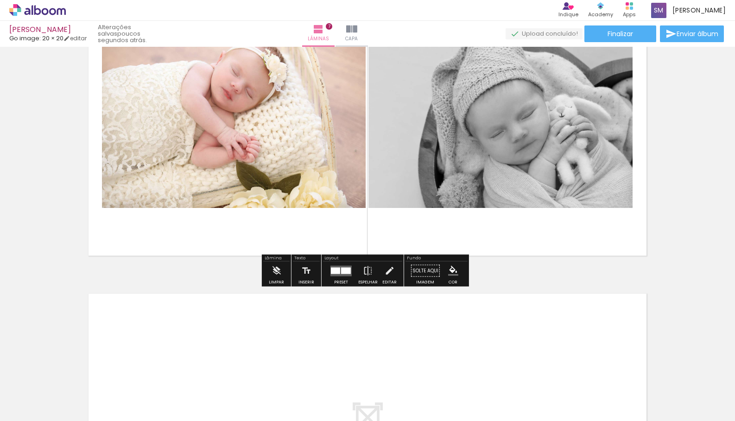
scroll to position [1882, 0]
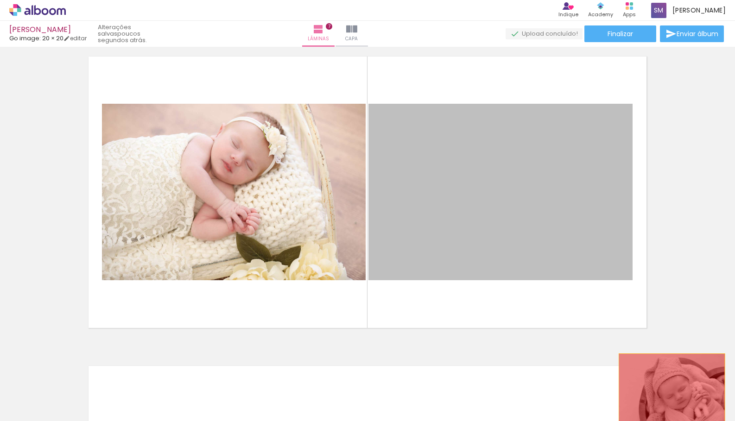
drag, startPoint x: 506, startPoint y: 196, endPoint x: 668, endPoint y: 389, distance: 251.6
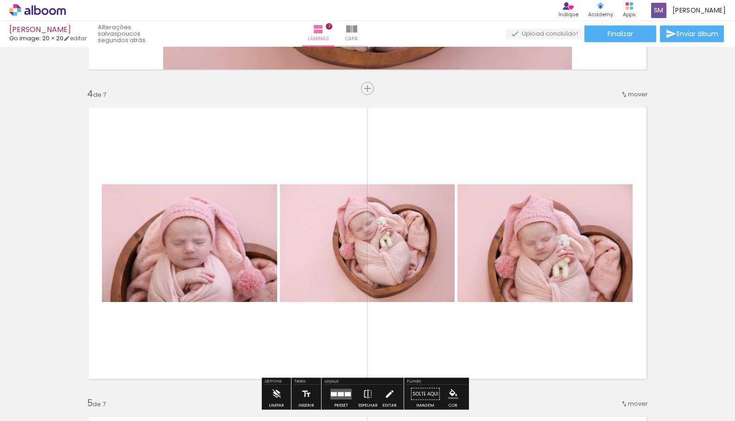
scroll to position [891, 0]
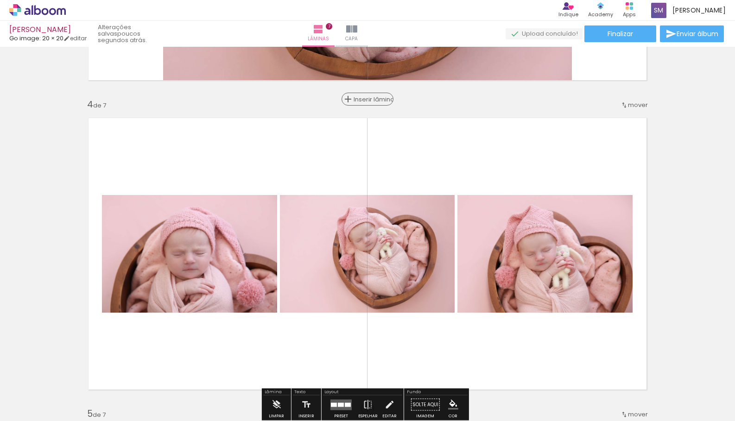
click at [366, 101] on span "Inserir lâmina" at bounding box center [372, 99] width 36 height 6
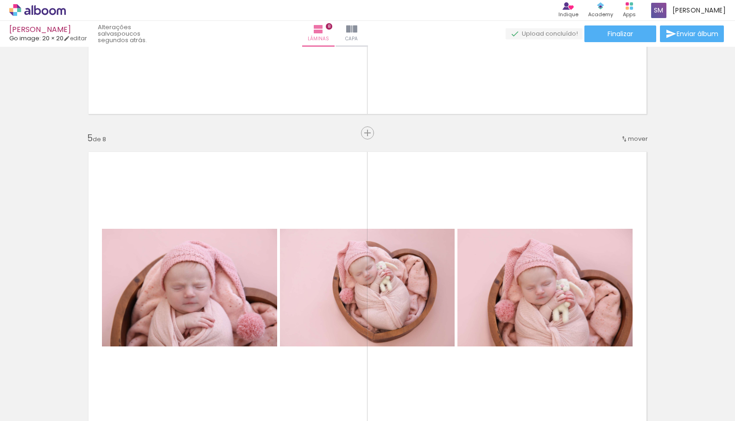
scroll to position [1179, 0]
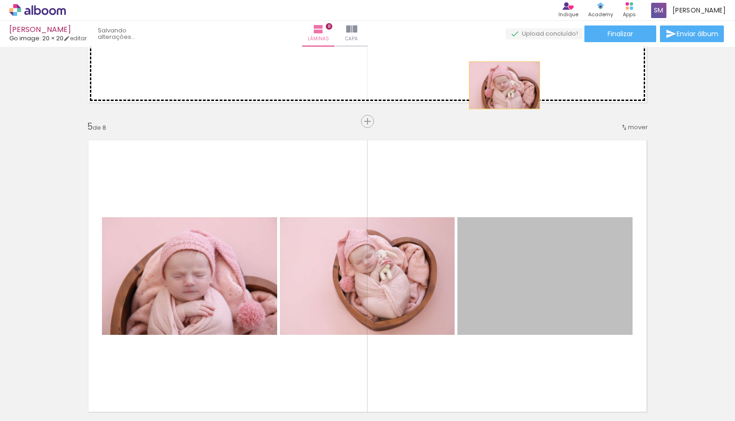
drag, startPoint x: 577, startPoint y: 283, endPoint x: 499, endPoint y: 81, distance: 216.8
click at [499, 81] on div "Inserir lâmina 1 de 8 Inserir lâmina 2 de 8 Inserir lâmina 3 de 8 Inserir lâmin…" at bounding box center [367, 264] width 735 height 2786
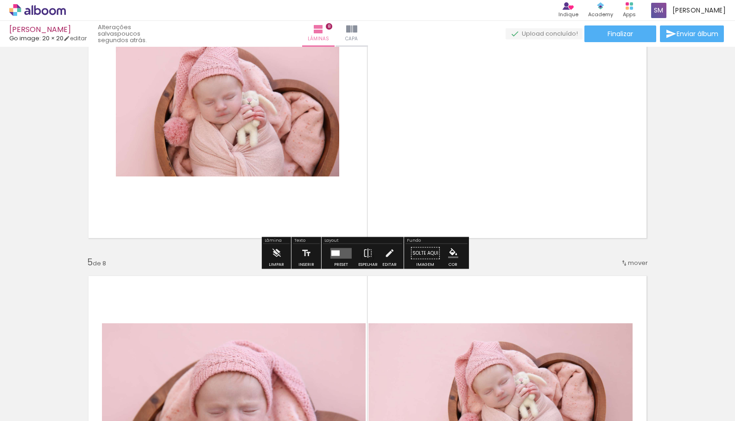
scroll to position [1042, 0]
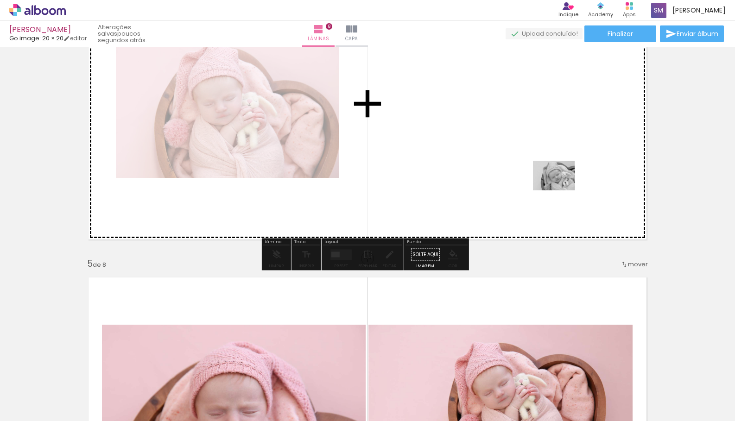
drag, startPoint x: 655, startPoint y: 394, endPoint x: 560, endPoint y: 188, distance: 226.4
click at [560, 188] on quentale-workspace at bounding box center [367, 210] width 735 height 421
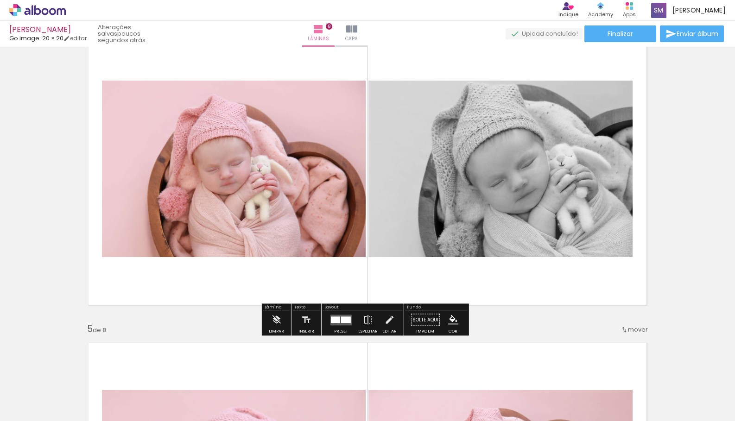
scroll to position [975, 0]
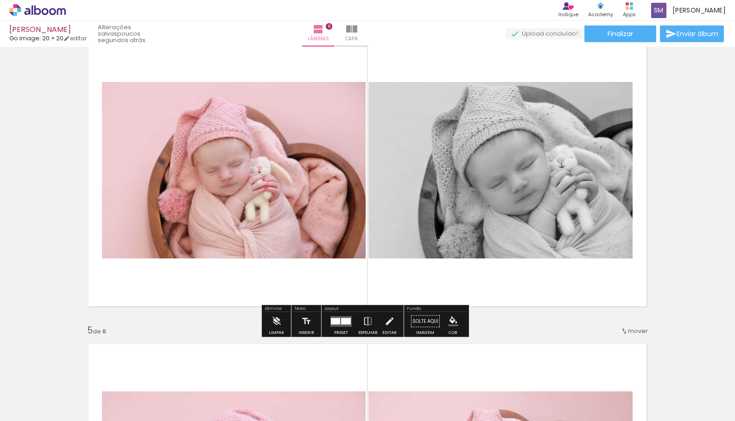
click at [341, 318] on div at bounding box center [346, 321] width 10 height 6
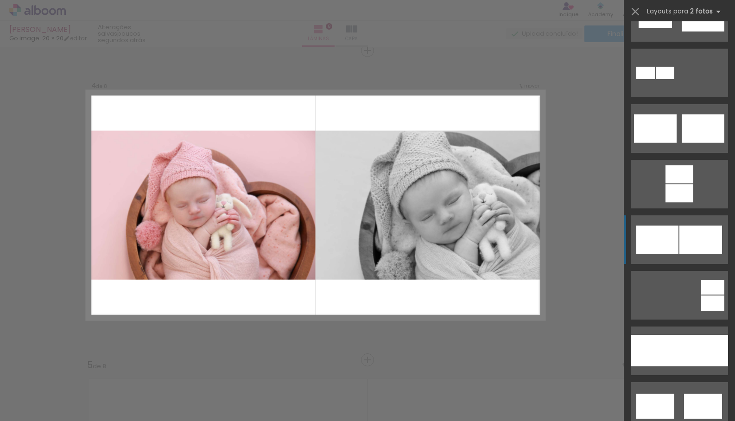
scroll to position [315, 0]
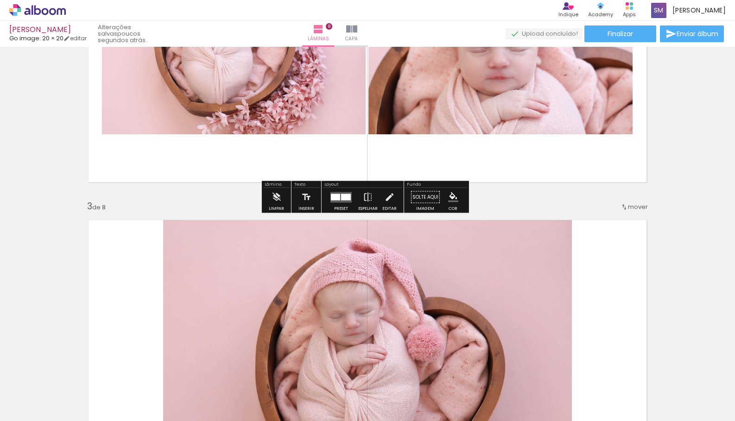
scroll to position [543, 0]
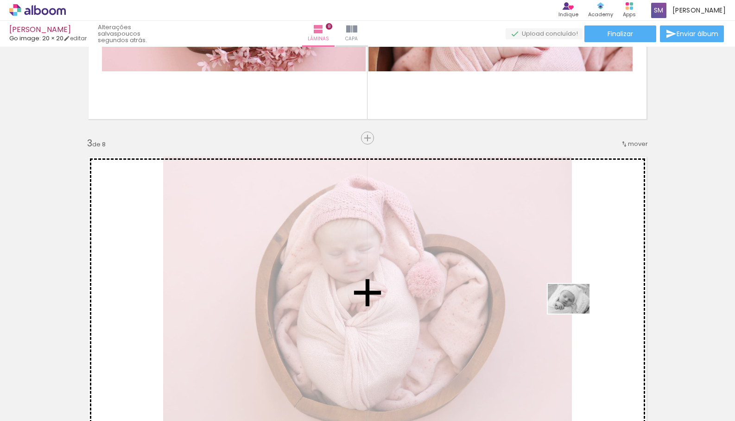
drag, startPoint x: 695, startPoint y: 390, endPoint x: 575, endPoint y: 312, distance: 143.0
click at [575, 312] on quentale-workspace at bounding box center [367, 210] width 735 height 421
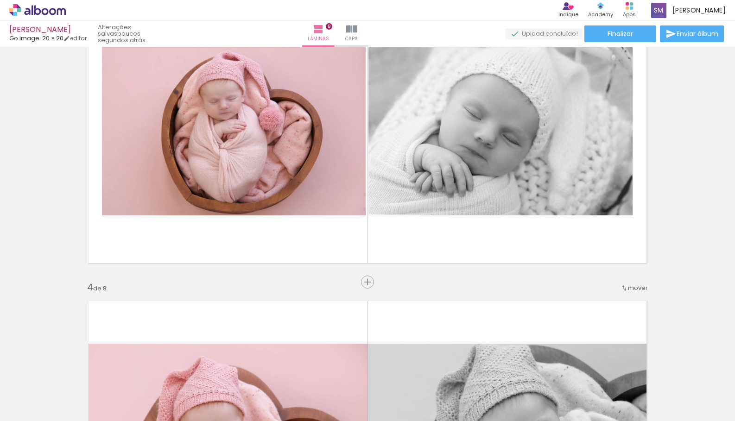
scroll to position [708, 0]
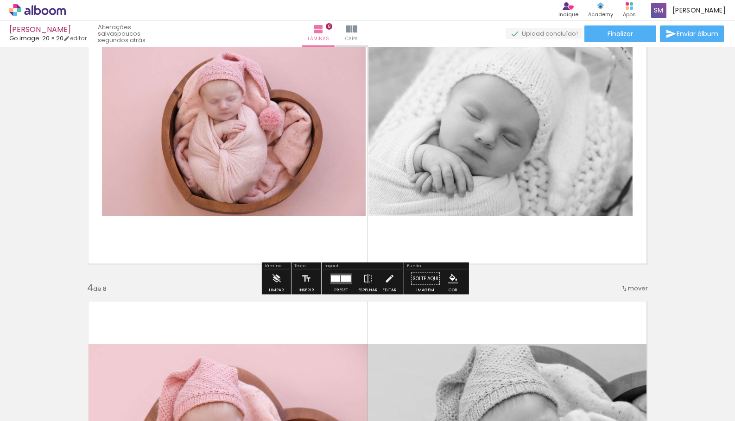
click at [342, 282] on div at bounding box center [346, 278] width 10 height 6
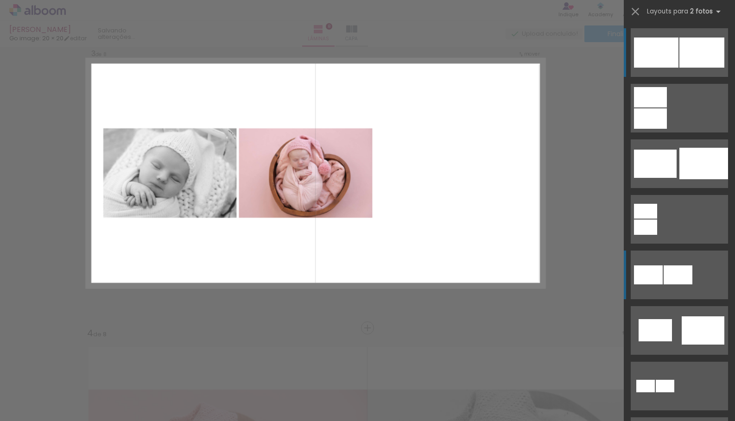
scroll to position [631, 0]
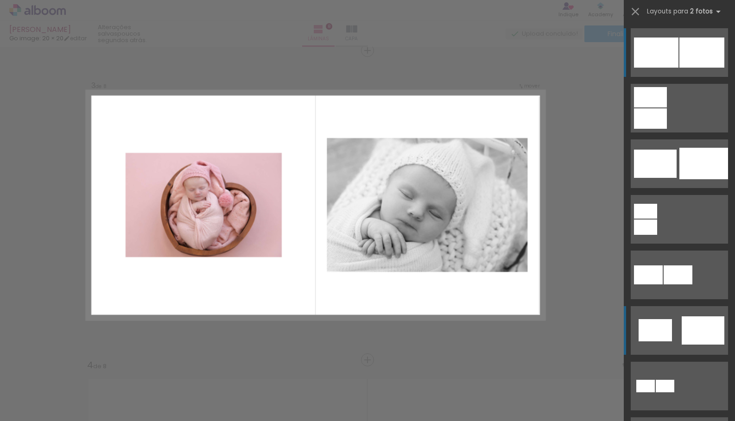
click at [669, 331] on quentale-layouter at bounding box center [679, 330] width 97 height 49
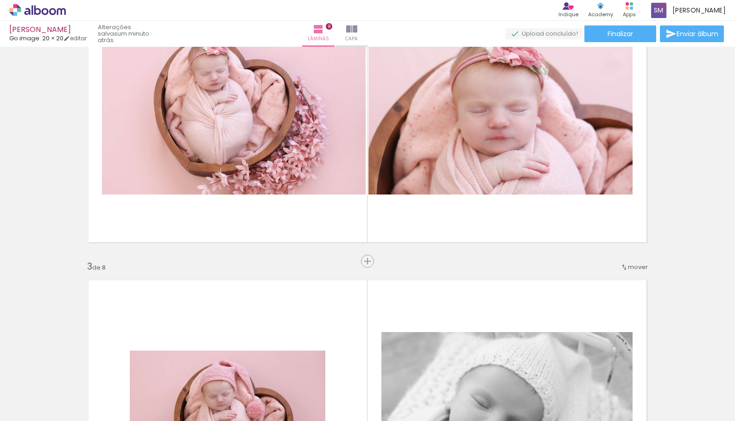
scroll to position [423, 0]
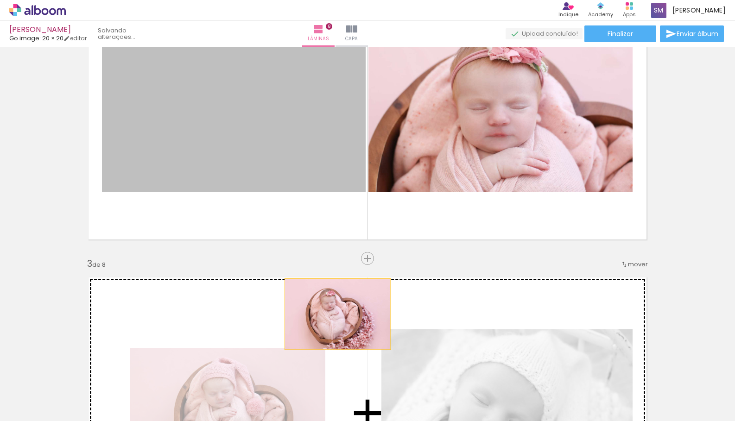
drag, startPoint x: 323, startPoint y: 163, endPoint x: 334, endPoint y: 314, distance: 151.4
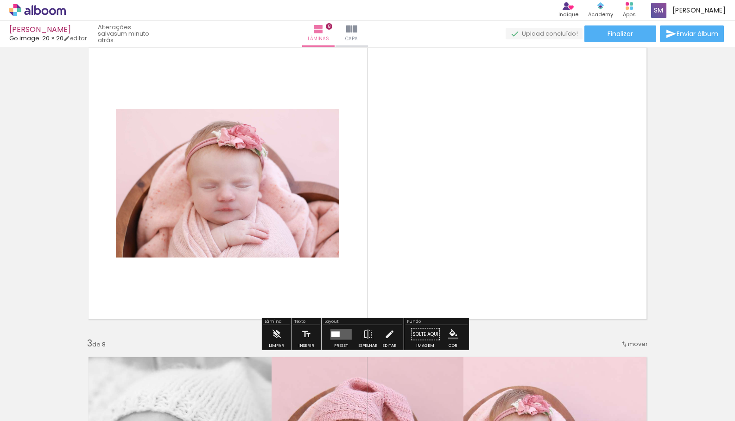
scroll to position [339, 0]
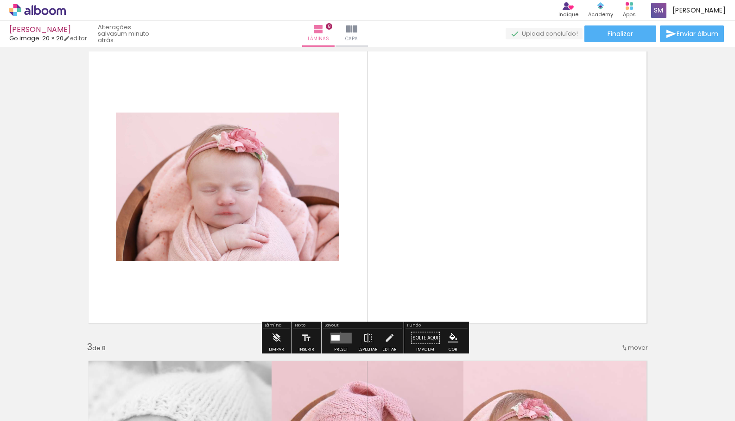
click at [338, 333] on quentale-layouter at bounding box center [340, 338] width 21 height 11
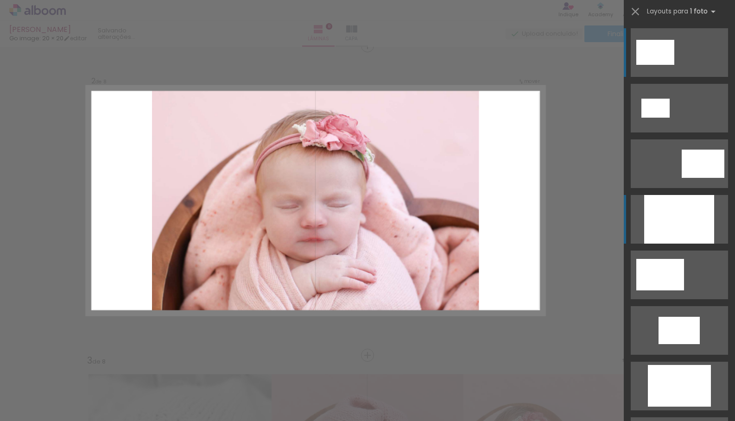
scroll to position [321, 0]
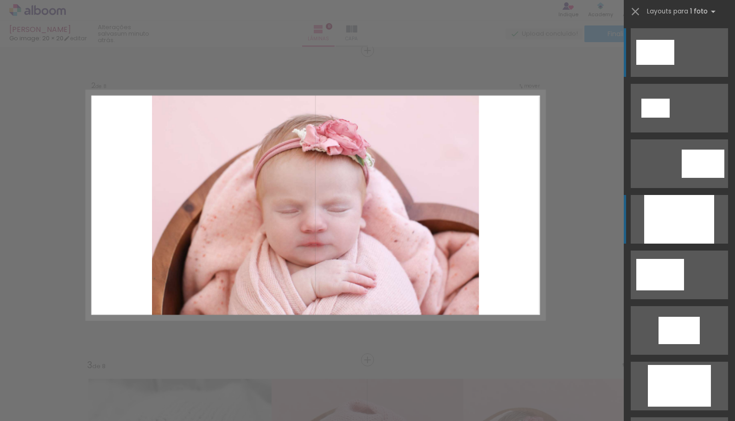
click at [661, 214] on div at bounding box center [679, 219] width 70 height 49
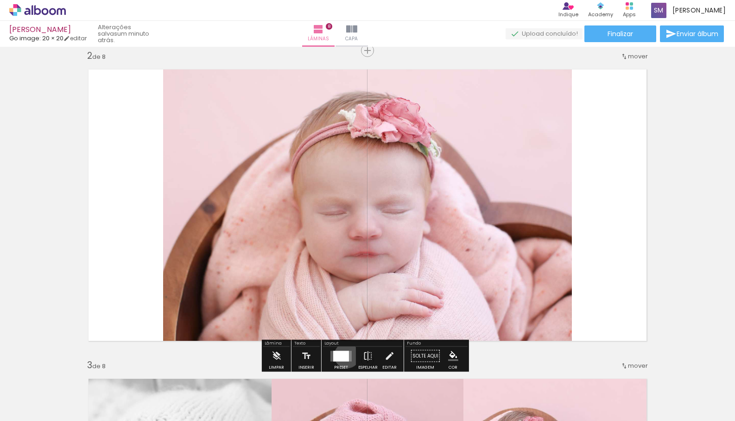
click at [345, 355] on div at bounding box center [341, 356] width 16 height 11
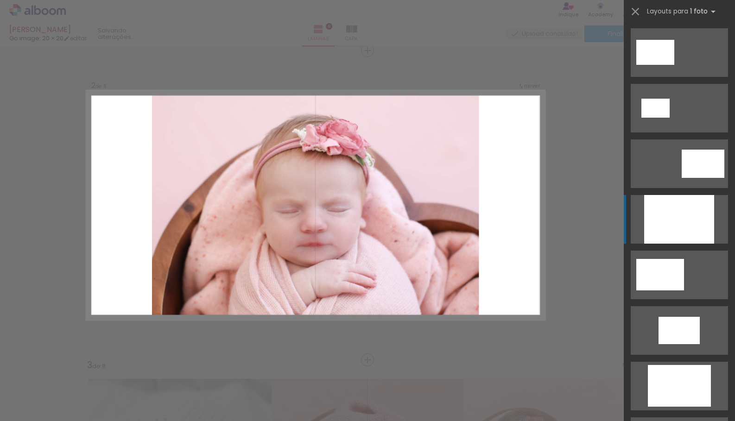
scroll to position [167, 0]
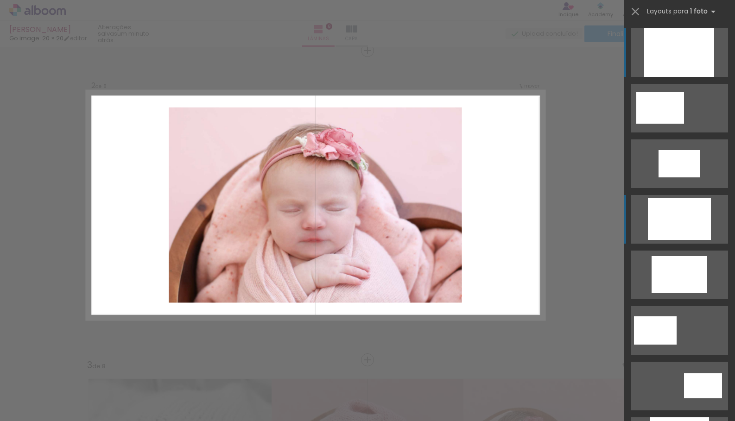
click at [684, 236] on div at bounding box center [679, 219] width 63 height 42
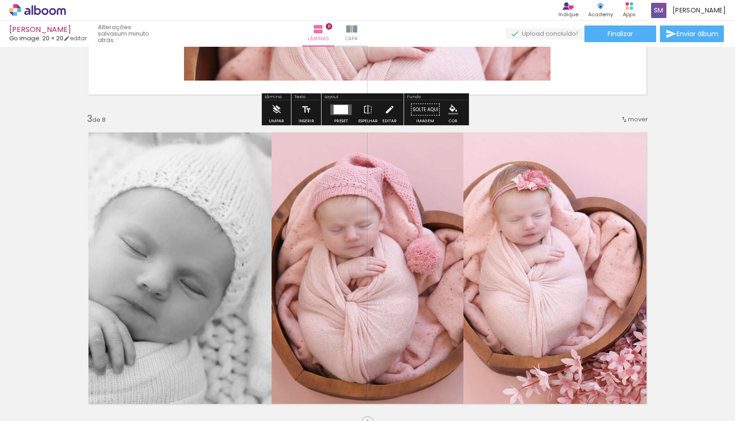
scroll to position [644, 0]
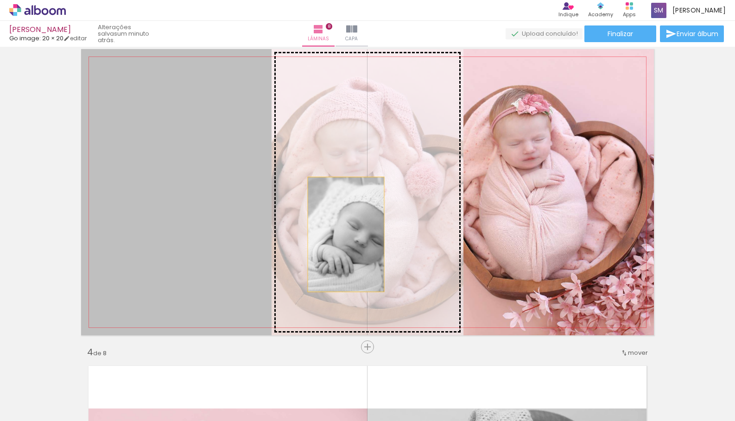
drag, startPoint x: 206, startPoint y: 227, endPoint x: 342, endPoint y: 234, distance: 136.4
click at [0, 0] on slot at bounding box center [0, 0] width 0 height 0
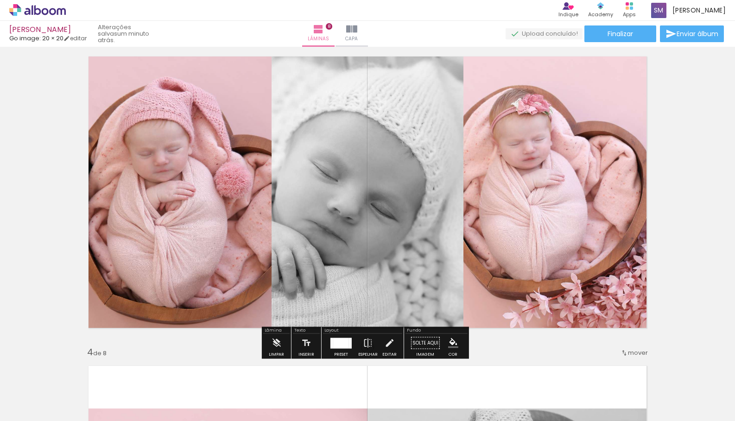
click at [342, 341] on div at bounding box center [341, 343] width 16 height 11
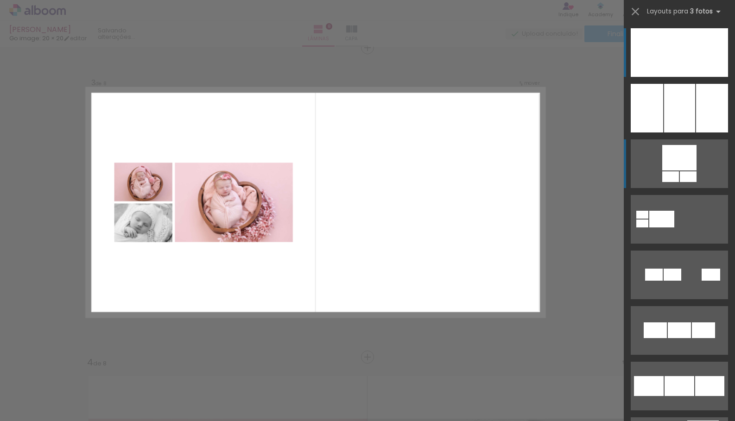
scroll to position [631, 0]
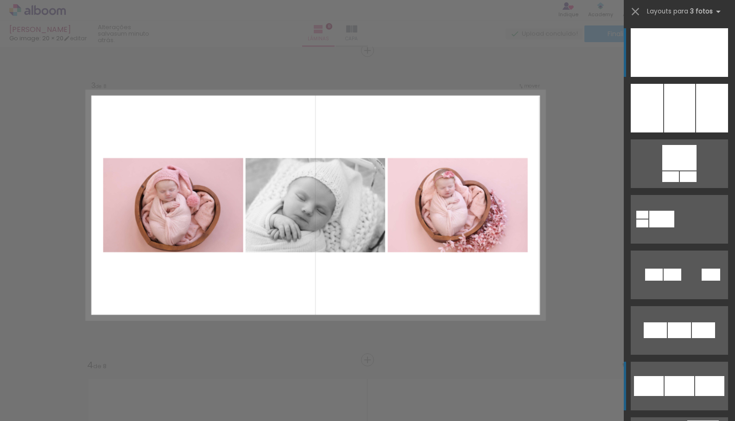
click at [682, 380] on div at bounding box center [679, 386] width 30 height 20
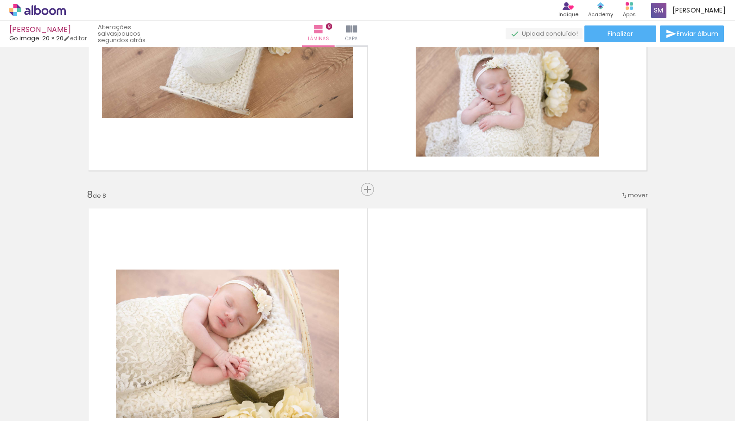
scroll to position [2074, 0]
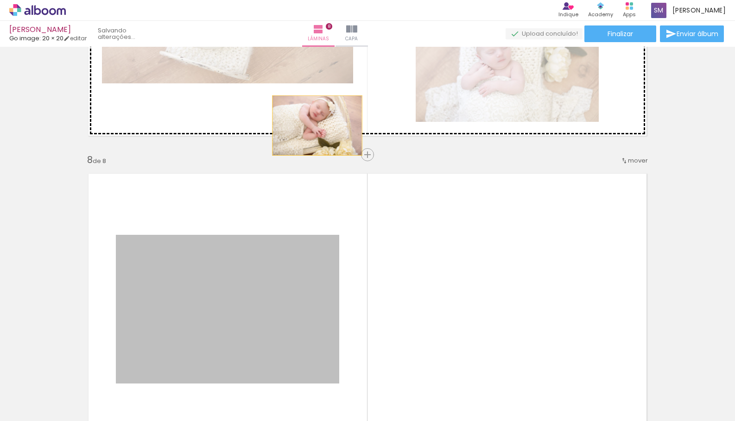
drag, startPoint x: 226, startPoint y: 309, endPoint x: 316, endPoint y: 104, distance: 223.0
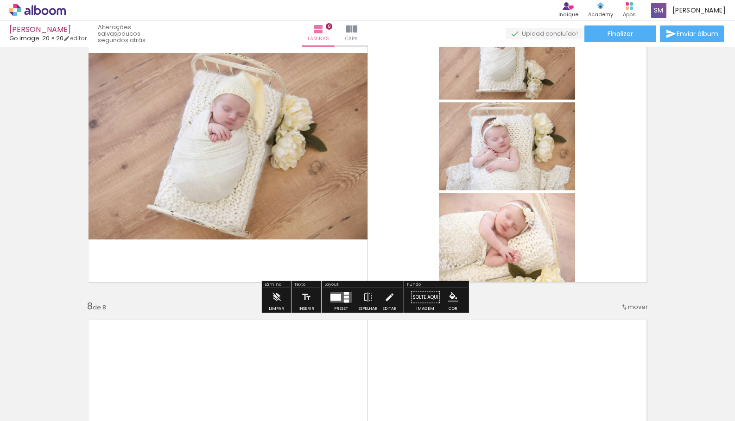
scroll to position [1933, 0]
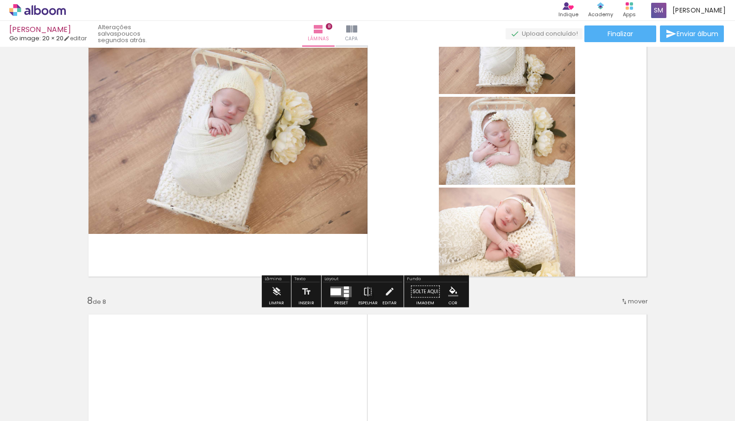
click at [345, 298] on div at bounding box center [340, 292] width 25 height 19
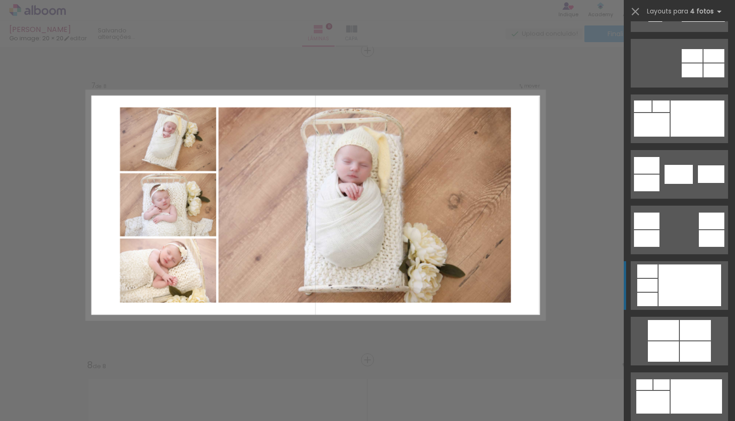
scroll to position [213, 0]
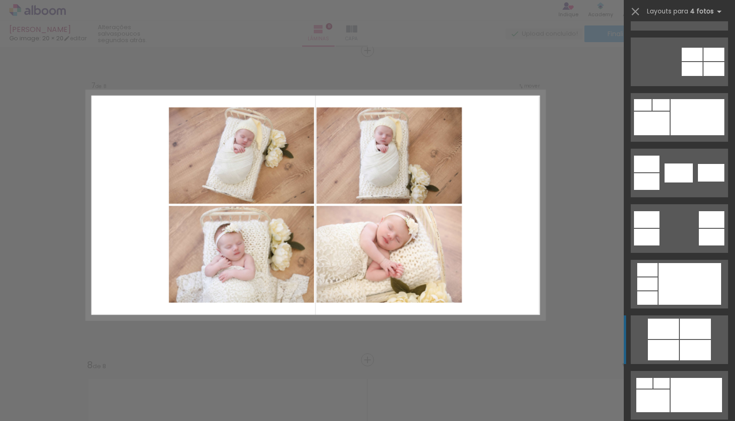
click at [689, 337] on div at bounding box center [695, 329] width 31 height 20
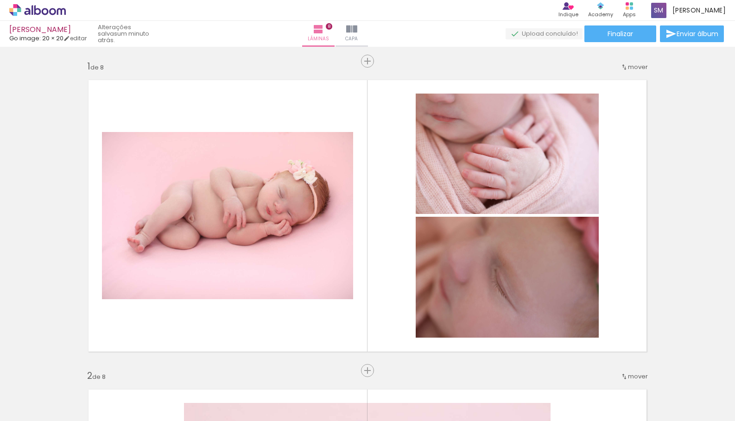
scroll to position [0, 0]
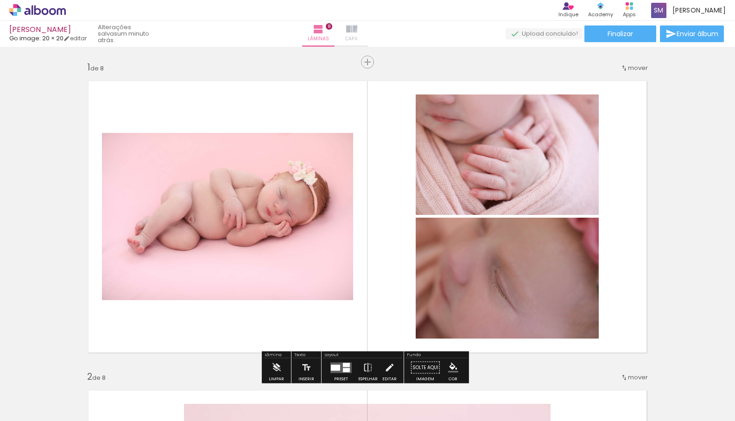
click at [368, 35] on paper-button "Capa" at bounding box center [351, 34] width 32 height 26
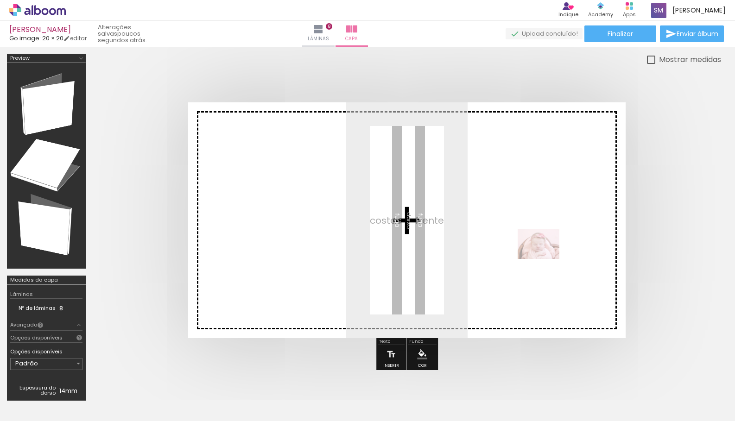
drag, startPoint x: 194, startPoint y: 392, endPoint x: 545, endPoint y: 257, distance: 376.2
click at [545, 257] on quentale-workspace at bounding box center [367, 210] width 735 height 421
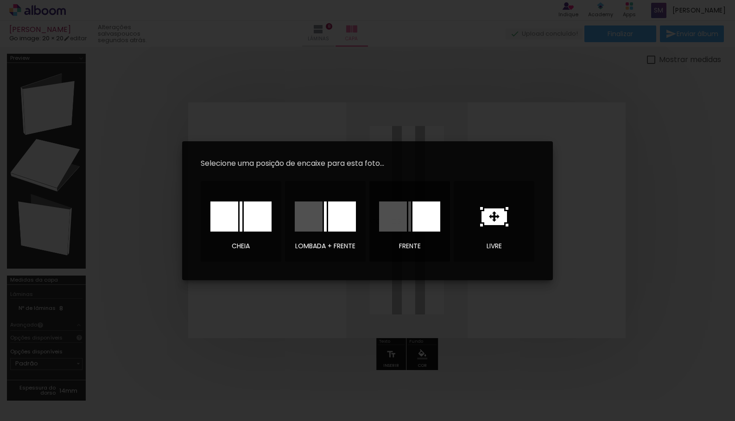
click at [418, 219] on div at bounding box center [426, 217] width 28 height 30
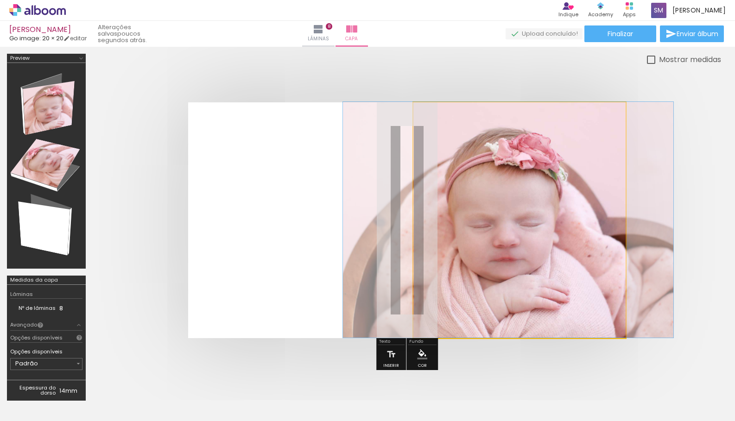
drag, startPoint x: 516, startPoint y: 240, endPoint x: 505, endPoint y: 228, distance: 16.4
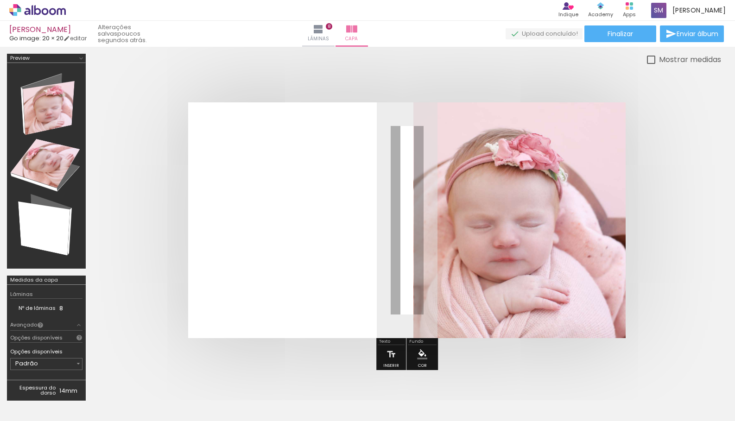
click at [340, 227] on quentale-layouter at bounding box center [406, 220] width 437 height 236
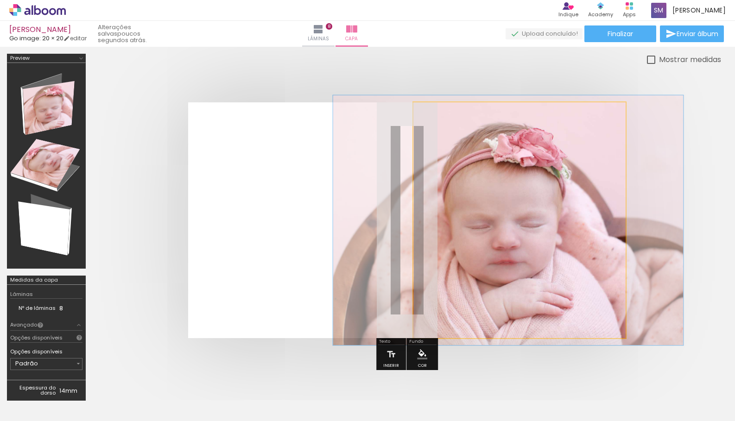
click at [449, 126] on div at bounding box center [451, 126] width 8 height 8
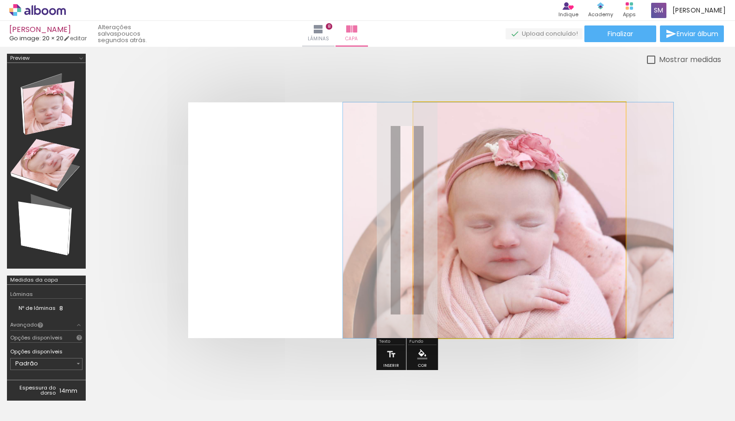
drag, startPoint x: 452, startPoint y: 125, endPoint x: 439, endPoint y: 125, distance: 13.4
type paper-slider "100"
click at [439, 125] on div at bounding box center [462, 126] width 64 height 14
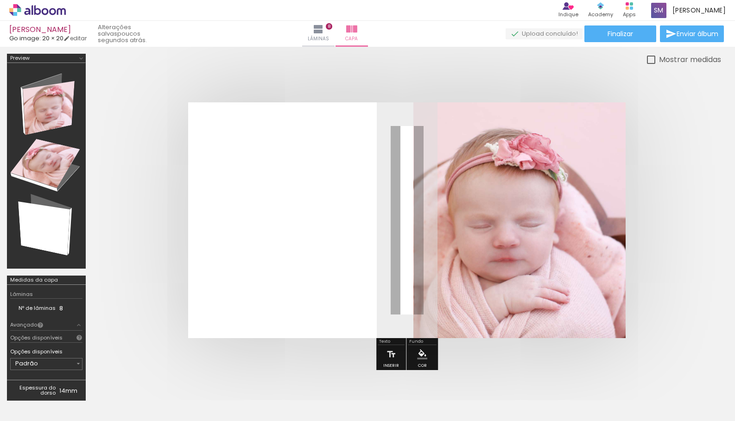
click at [353, 293] on quentale-layouter at bounding box center [406, 220] width 437 height 236
click at [303, 261] on quentale-layouter at bounding box center [406, 220] width 437 height 236
click at [316, 342] on div at bounding box center [407, 220] width 628 height 310
drag, startPoint x: 319, startPoint y: 345, endPoint x: 376, endPoint y: 345, distance: 57.5
click at [322, 346] on div at bounding box center [407, 220] width 628 height 310
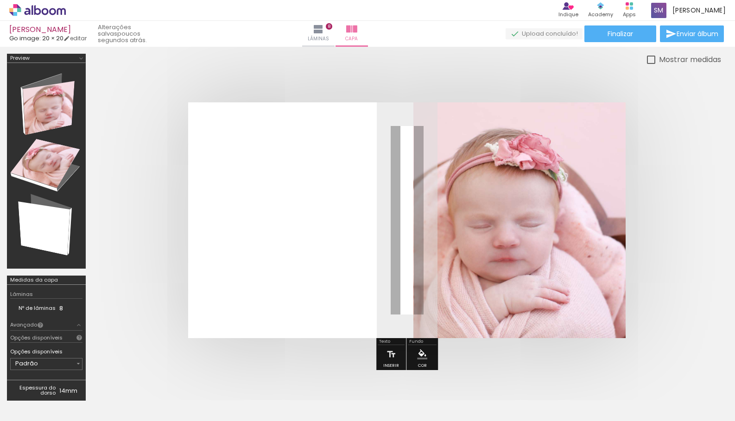
drag, startPoint x: 442, startPoint y: 345, endPoint x: 452, endPoint y: 347, distance: 9.4
click at [446, 345] on div at bounding box center [407, 220] width 628 height 310
drag, startPoint x: 455, startPoint y: 347, endPoint x: 467, endPoint y: 341, distance: 13.9
click at [457, 347] on div at bounding box center [407, 220] width 628 height 310
click at [651, 57] on div at bounding box center [651, 60] width 8 height 8
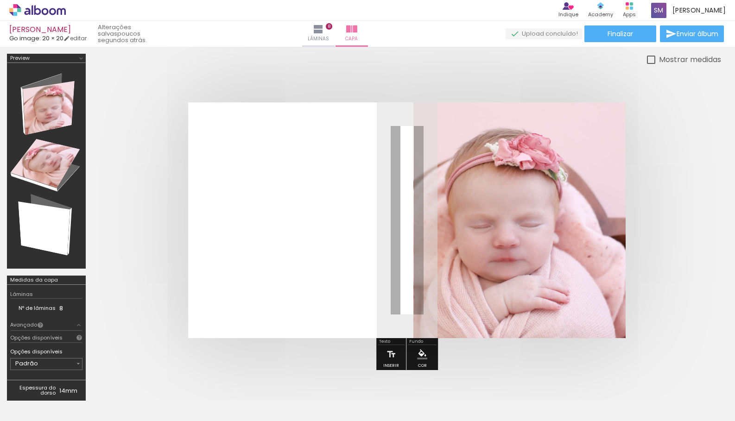
type paper-checkbox "on"
click at [651, 57] on div at bounding box center [651, 60] width 8 height 8
click at [314, 179] on quentale-layouter at bounding box center [406, 220] width 437 height 236
click at [421, 358] on iron-icon "color picker" at bounding box center [422, 354] width 10 height 10
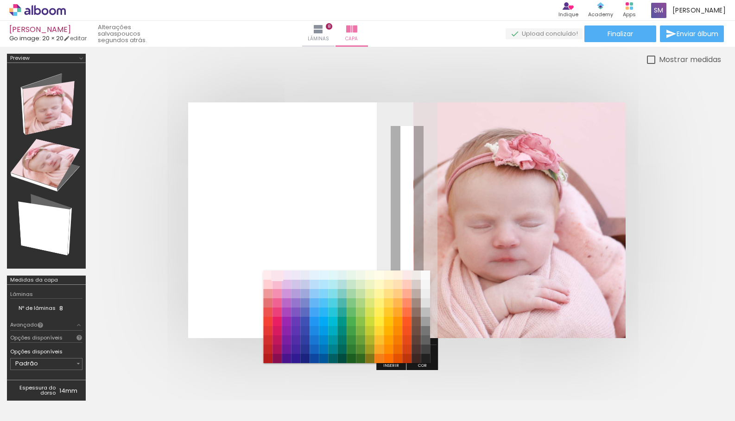
click at [277, 277] on paper-item "#fce4ec" at bounding box center [276, 275] width 9 height 9
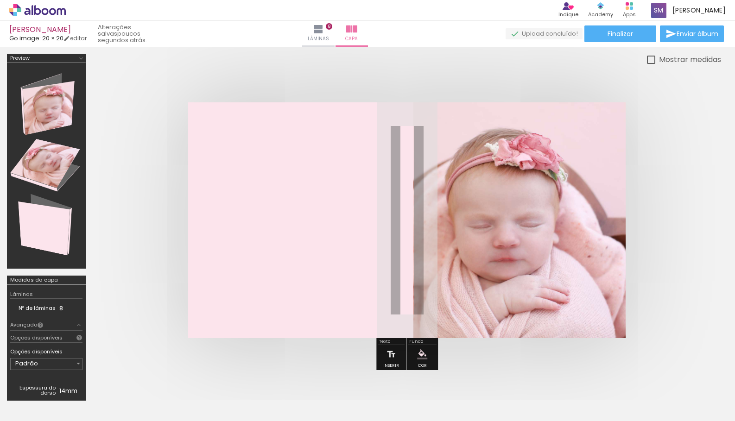
click at [423, 354] on iron-icon "color picker" at bounding box center [422, 354] width 10 height 10
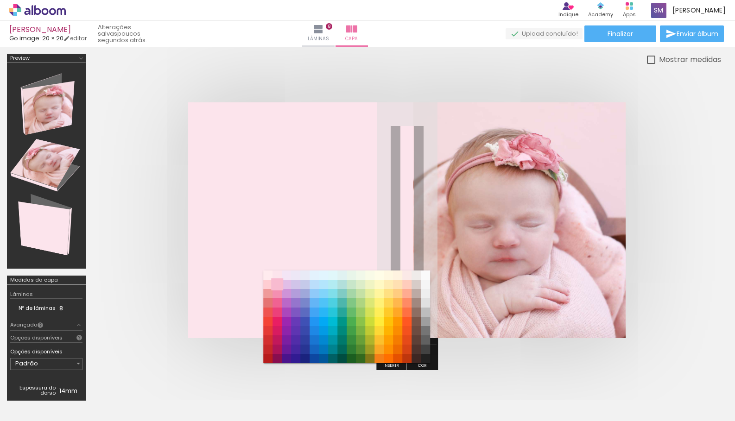
click at [277, 284] on paper-item "#f8bbd0" at bounding box center [276, 284] width 9 height 9
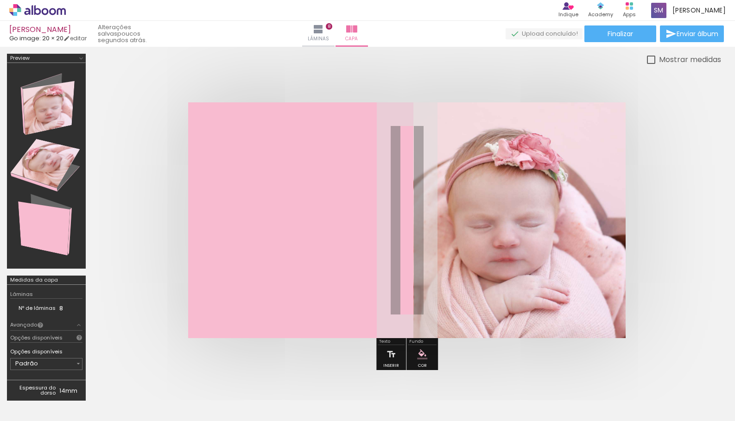
click at [425, 361] on paper-menu-button "#ffebee #ffcdd2 #ef9a9a #e57373 #ef5350 #f44336 #e53935 #d32f2f #c62828 #b71c1c…" at bounding box center [422, 355] width 18 height 18
click at [414, 350] on paper-menu-button "#ffebee #ffcdd2 #ef9a9a #e57373 #ef5350 #f44336 #e53935 #d32f2f #c62828 #b71c1c…" at bounding box center [422, 355] width 18 height 18
click at [414, 342] on div "Fundo" at bounding box center [422, 343] width 29 height 6
click at [423, 344] on div "Fundo" at bounding box center [422, 343] width 29 height 6
click at [425, 354] on iron-icon "color picker" at bounding box center [422, 354] width 10 height 10
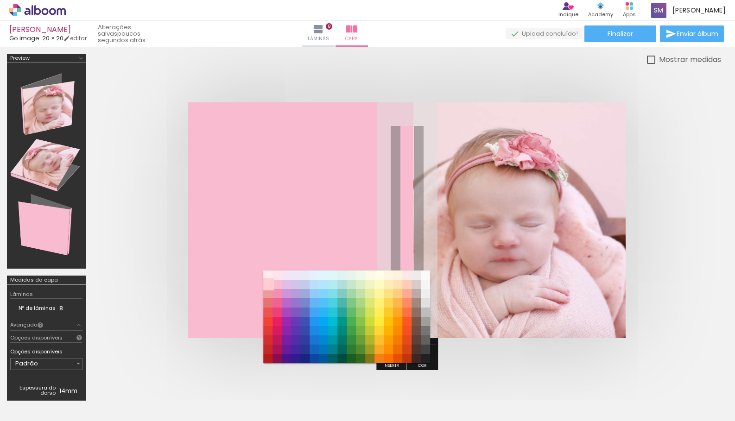
click at [269, 283] on paper-item "#ffcdd2" at bounding box center [267, 284] width 9 height 9
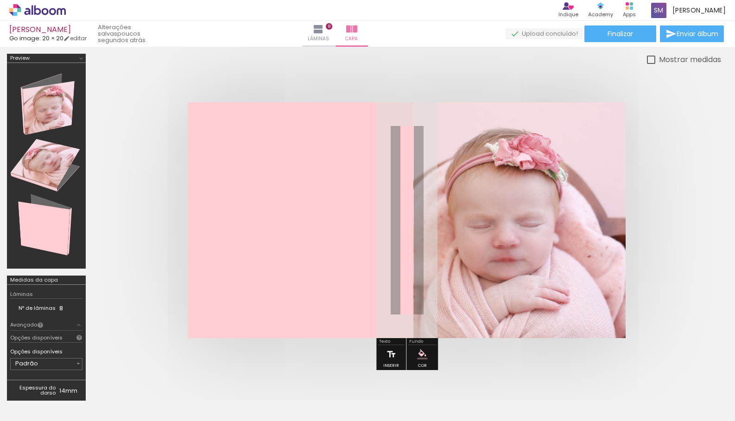
click at [389, 356] on iron-icon at bounding box center [391, 354] width 10 height 19
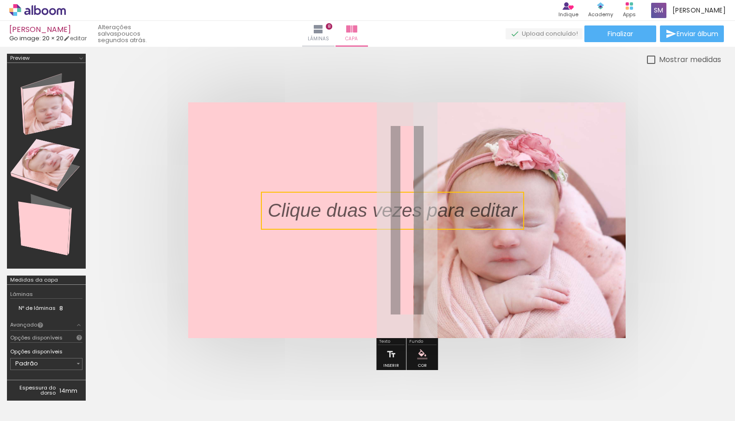
click at [466, 214] on quentale-selection at bounding box center [392, 211] width 263 height 38
type input "Sans Serif"
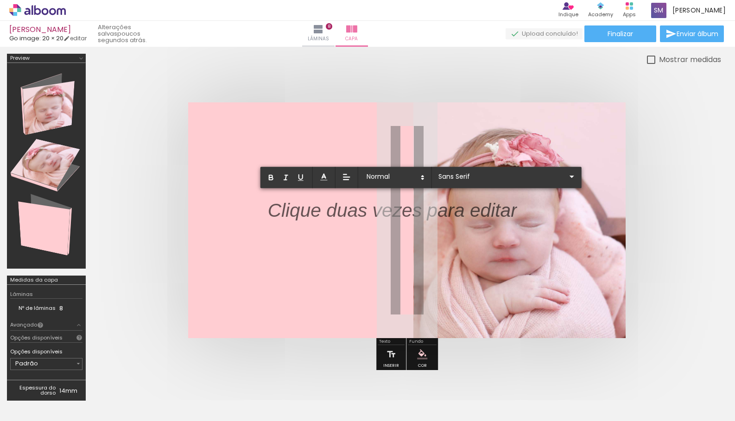
click at [452, 212] on p at bounding box center [392, 216] width 249 height 27
click at [274, 178] on icon "button" at bounding box center [271, 177] width 8 height 8
click at [288, 178] on icon "button" at bounding box center [286, 177] width 8 height 8
click at [301, 178] on icon "button" at bounding box center [301, 177] width 8 height 8
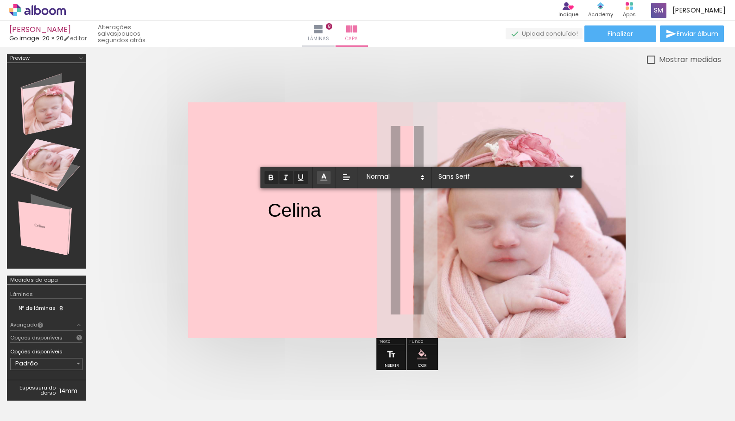
click at [326, 178] on icon at bounding box center [323, 176] width 9 height 9
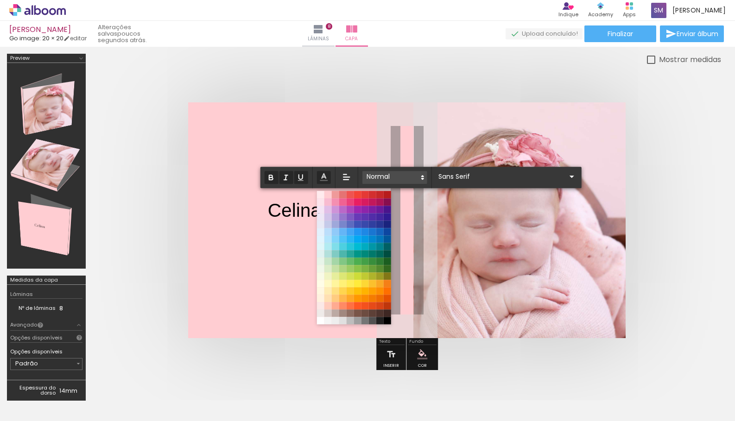
click at [414, 179] on span at bounding box center [394, 177] width 65 height 13
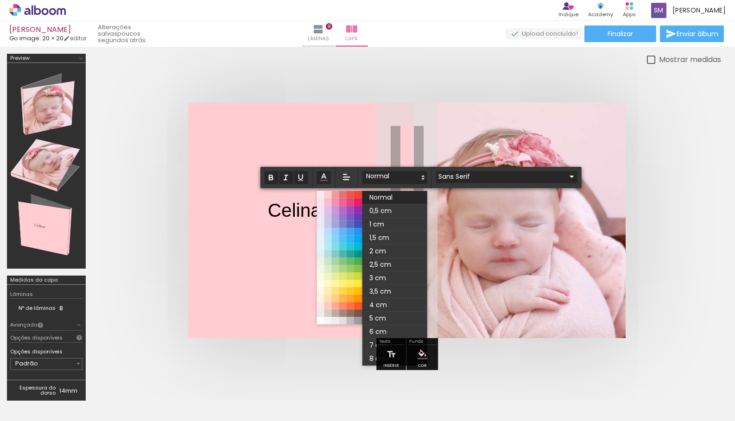
click at [497, 178] on input "Sans Serif" at bounding box center [501, 177] width 130 height 10
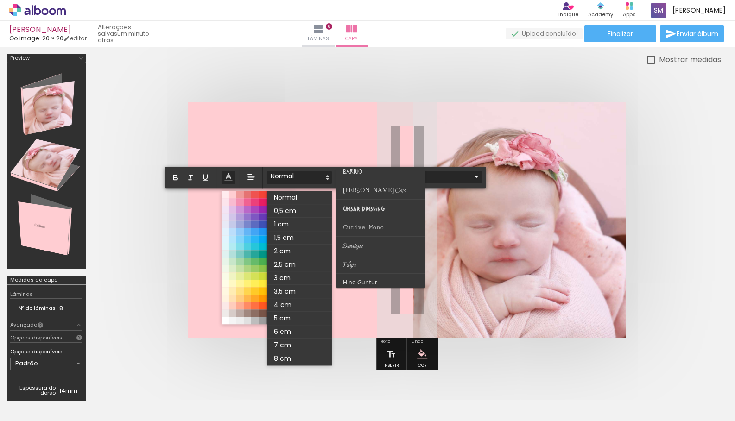
scroll to position [101, 0]
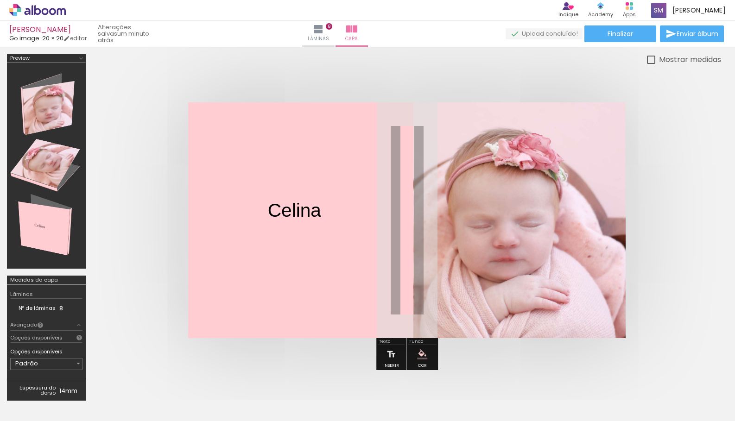
drag, startPoint x: 327, startPoint y: 169, endPoint x: 327, endPoint y: 185, distance: 16.7
click at [327, 185] on quentale-cover-editor at bounding box center [407, 231] width 628 height 354
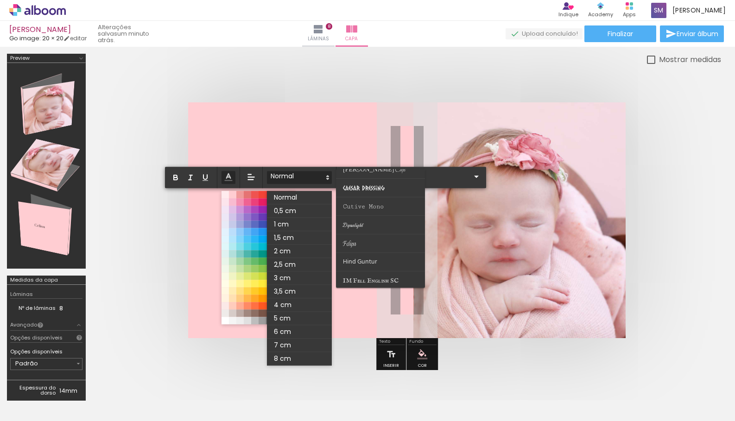
click at [290, 154] on quentale-layouter at bounding box center [406, 220] width 437 height 236
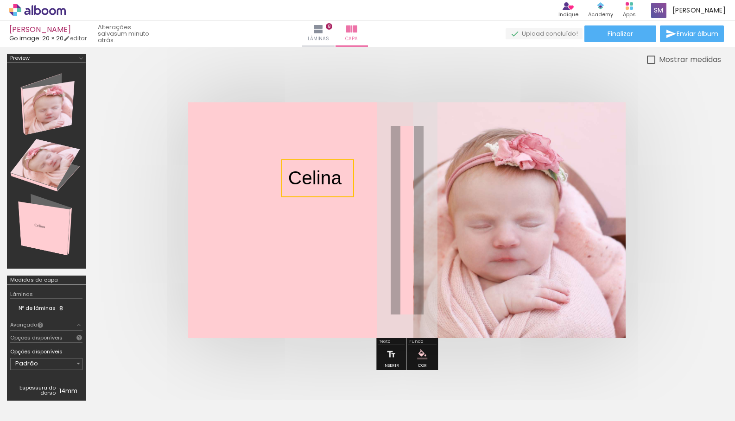
drag, startPoint x: 301, startPoint y: 202, endPoint x: 322, endPoint y: 170, distance: 38.3
click at [322, 170] on quentale-selection at bounding box center [317, 178] width 73 height 38
click at [329, 177] on quentale-selection at bounding box center [317, 178] width 73 height 38
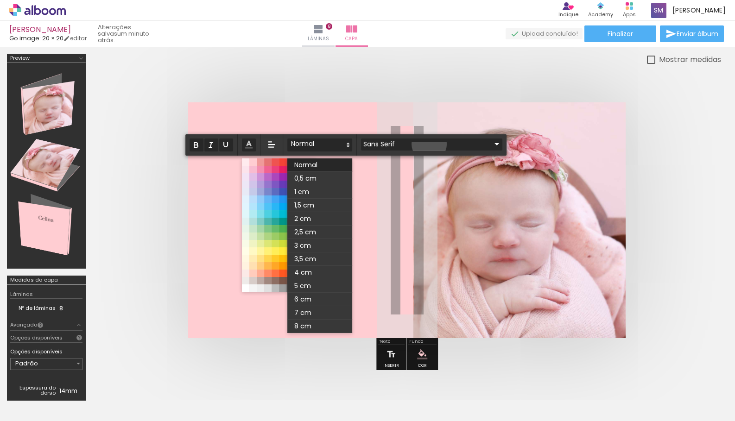
click at [429, 144] on input "Sans Serif" at bounding box center [426, 144] width 130 height 10
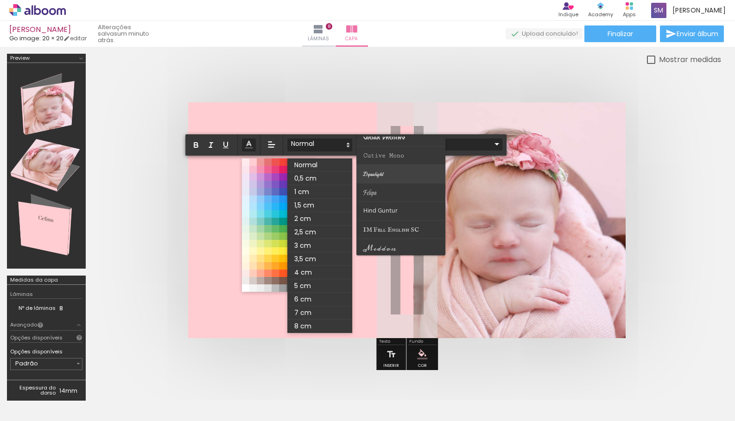
click at [420, 172] on paper-item at bounding box center [400, 174] width 89 height 19
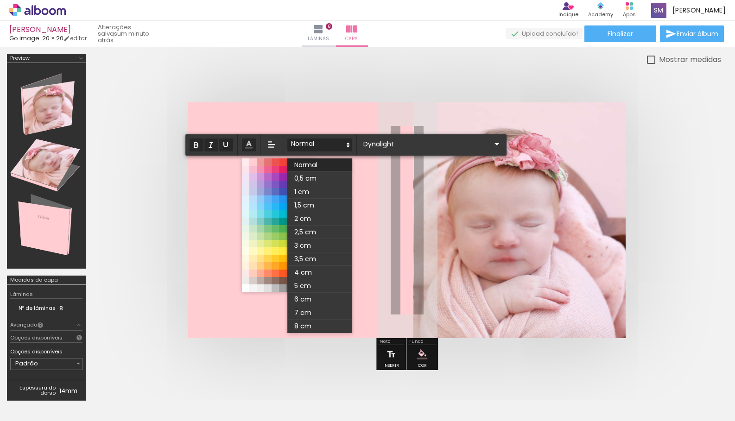
click at [345, 142] on icon at bounding box center [348, 145] width 8 height 8
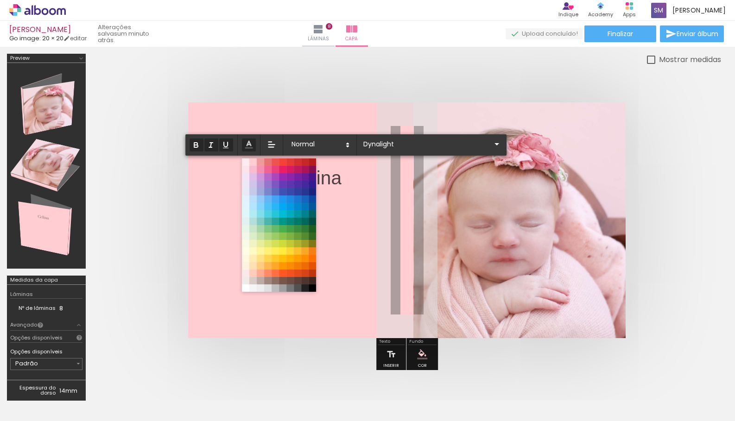
click at [331, 176] on p "Celina ﻿" at bounding box center [314, 179] width 53 height 28
click at [337, 179] on p "Celina" at bounding box center [314, 178] width 53 height 27
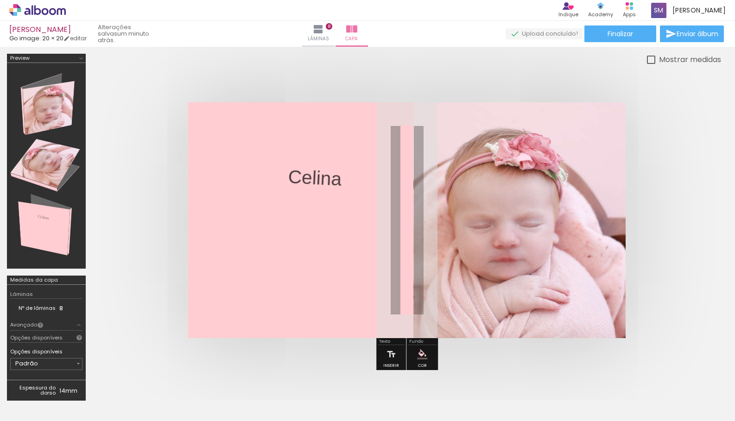
drag, startPoint x: 356, startPoint y: 136, endPoint x: 330, endPoint y: 170, distance: 42.5
click at [354, 158] on quentale-cover-editor at bounding box center [407, 231] width 628 height 354
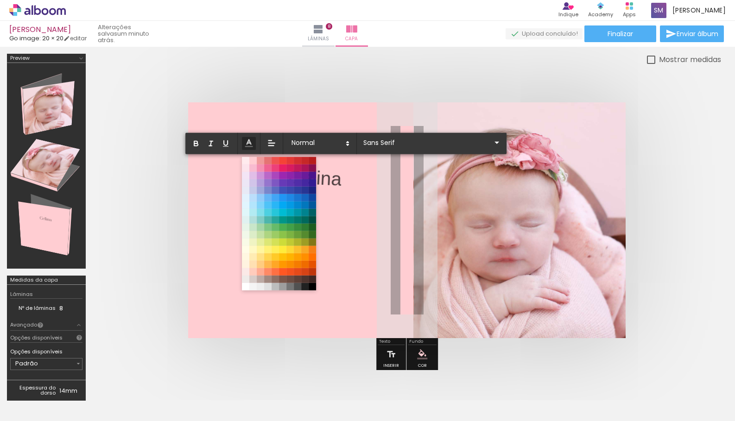
click at [331, 175] on p "Celina" at bounding box center [314, 179] width 55 height 30
click at [332, 179] on p "Celina" at bounding box center [314, 179] width 55 height 30
click at [491, 146] on iron-icon at bounding box center [496, 142] width 11 height 11
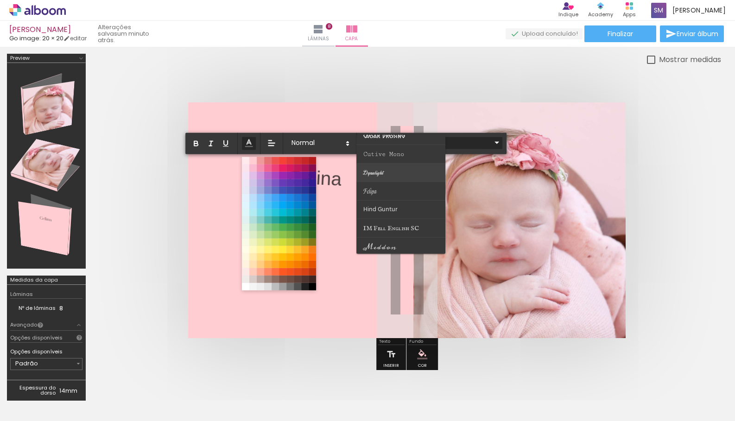
click at [398, 173] on paper-item at bounding box center [400, 173] width 89 height 19
type input "Dynalight"
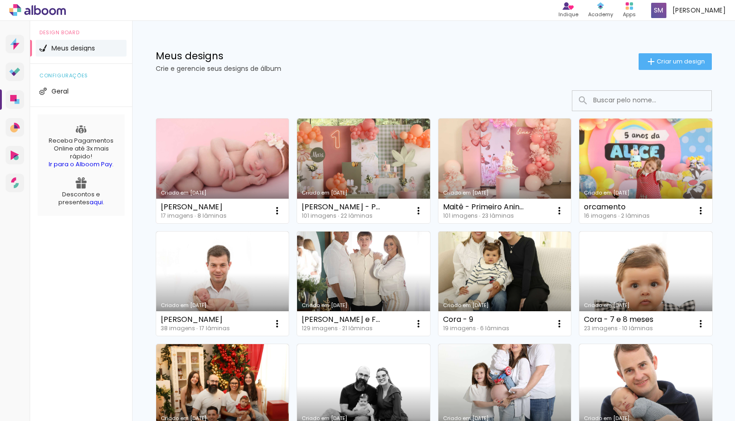
click at [250, 171] on link "Criado em [DATE]" at bounding box center [222, 171] width 133 height 105
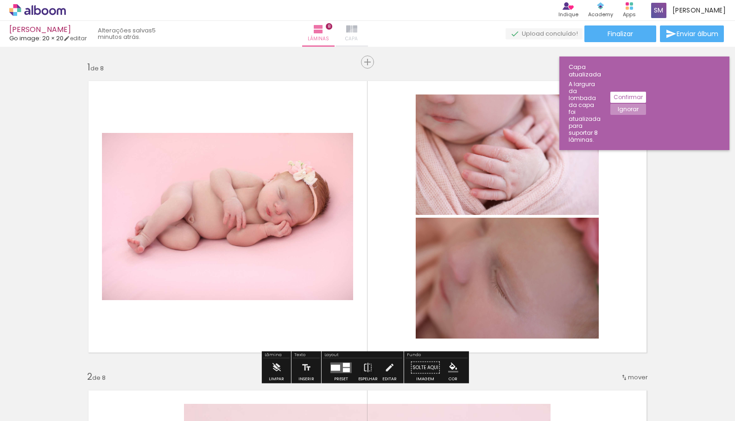
click at [358, 37] on span "Capa" at bounding box center [351, 39] width 13 height 8
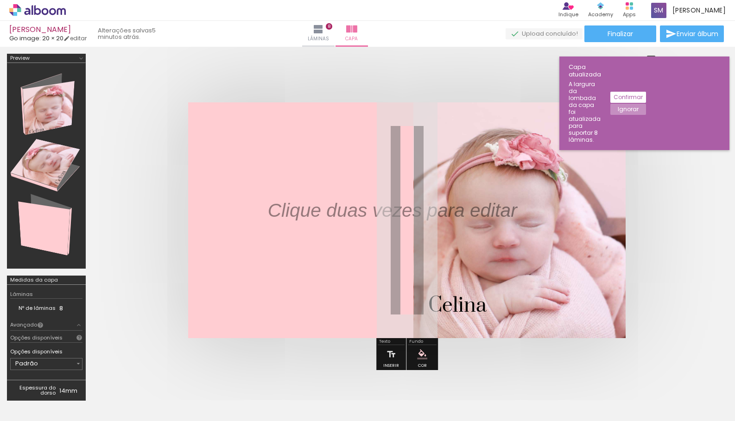
click at [459, 216] on p at bounding box center [399, 210] width 263 height 27
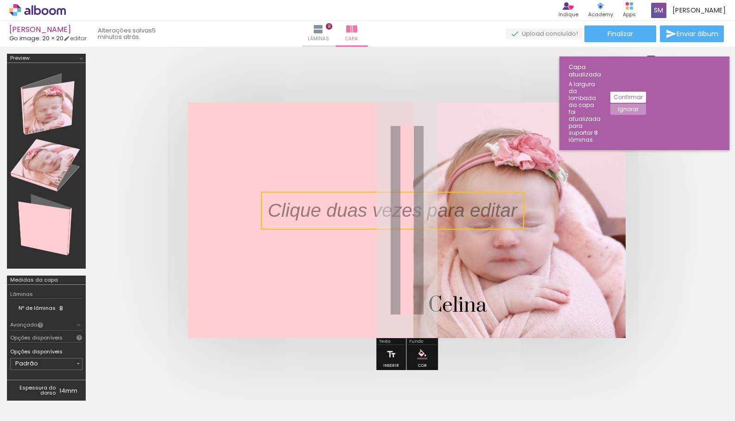
click at [438, 214] on quentale-selection at bounding box center [392, 211] width 263 height 38
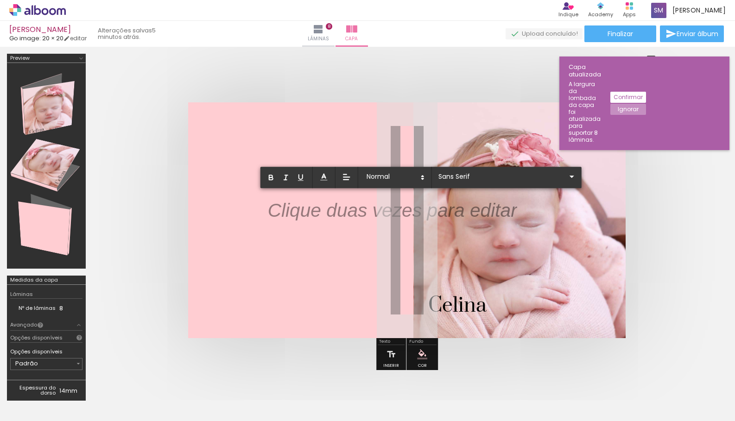
click at [351, 210] on p at bounding box center [392, 216] width 249 height 27
drag, startPoint x: 366, startPoint y: 212, endPoint x: 341, endPoint y: 216, distance: 24.9
click at [341, 216] on p at bounding box center [392, 216] width 249 height 27
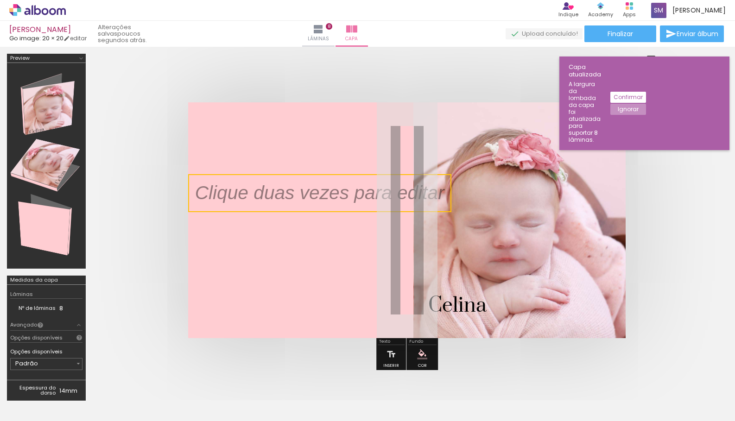
drag, startPoint x: 361, startPoint y: 217, endPoint x: 261, endPoint y: 199, distance: 101.6
click at [261, 199] on quentale-selection at bounding box center [319, 193] width 263 height 38
click at [312, 198] on quentale-selection at bounding box center [319, 193] width 263 height 38
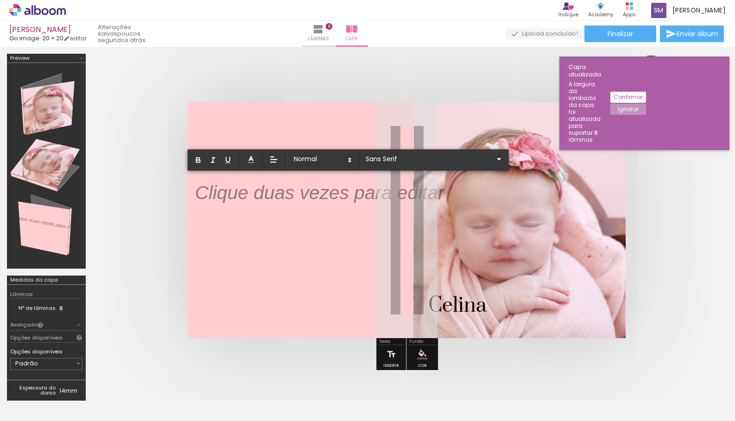
click at [312, 198] on p at bounding box center [319, 198] width 249 height 27
drag, startPoint x: 373, startPoint y: 195, endPoint x: 417, endPoint y: 195, distance: 43.1
click at [417, 195] on p at bounding box center [319, 198] width 249 height 27
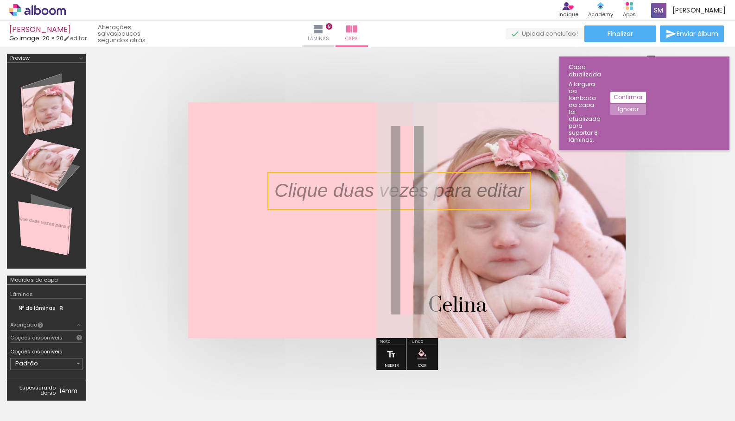
drag, startPoint x: 421, startPoint y: 195, endPoint x: 503, endPoint y: 193, distance: 81.6
click at [503, 193] on quentale-selection at bounding box center [398, 191] width 263 height 38
click at [474, 193] on quentale-selection at bounding box center [406, 191] width 263 height 38
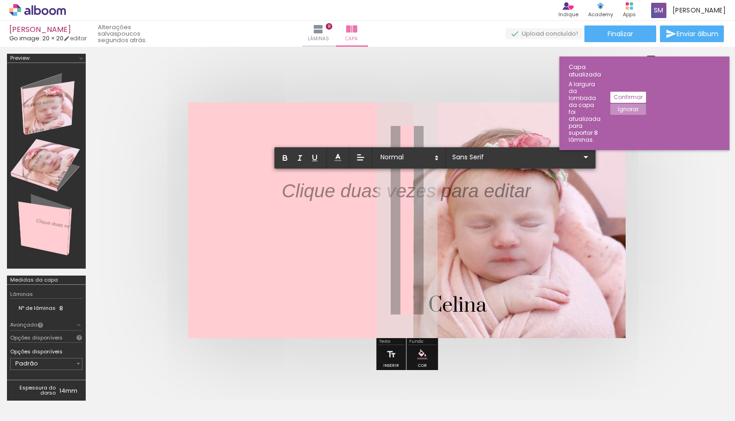
drag, startPoint x: 407, startPoint y: 196, endPoint x: 407, endPoint y: 221, distance: 25.0
click at [407, 221] on album-spread at bounding box center [406, 220] width 437 height 236
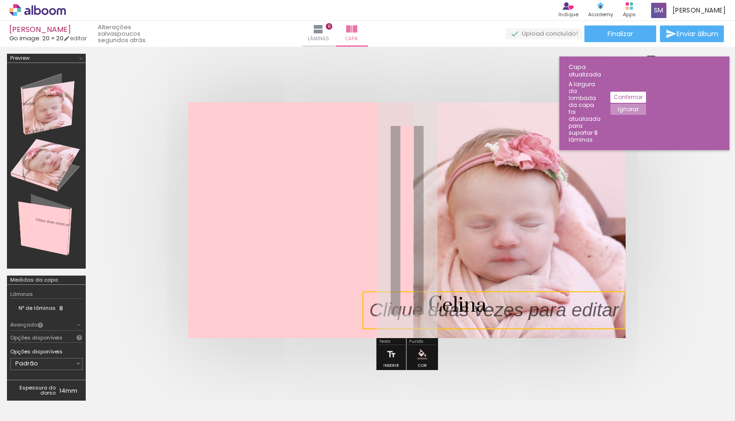
drag, startPoint x: 429, startPoint y: 194, endPoint x: 579, endPoint y: 314, distance: 191.2
click at [579, 314] on quentale-selection at bounding box center [493, 310] width 263 height 38
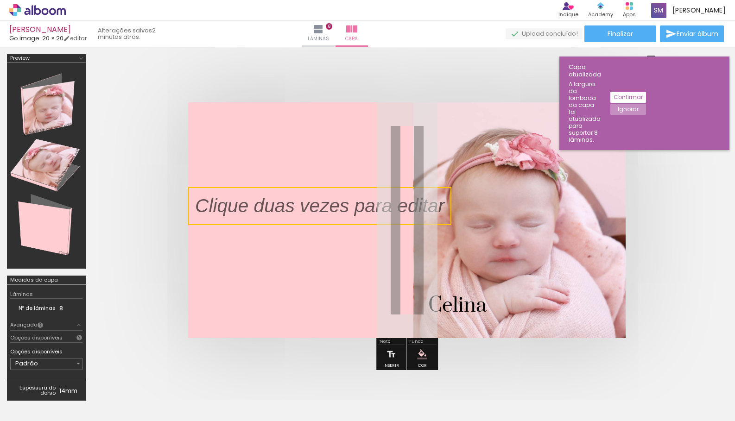
drag, startPoint x: 542, startPoint y: 310, endPoint x: 358, endPoint y: 206, distance: 211.7
click at [358, 206] on quentale-selection at bounding box center [319, 206] width 263 height 38
click at [466, 305] on span "Celina" at bounding box center [457, 305] width 58 height 25
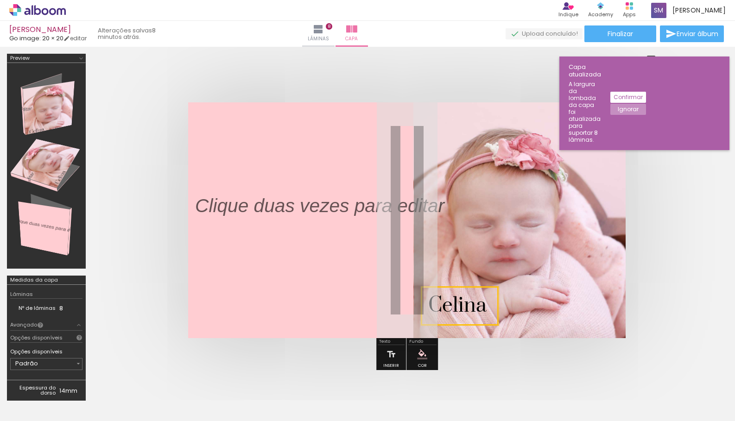
click at [435, 301] on quentale-selection at bounding box center [459, 306] width 77 height 38
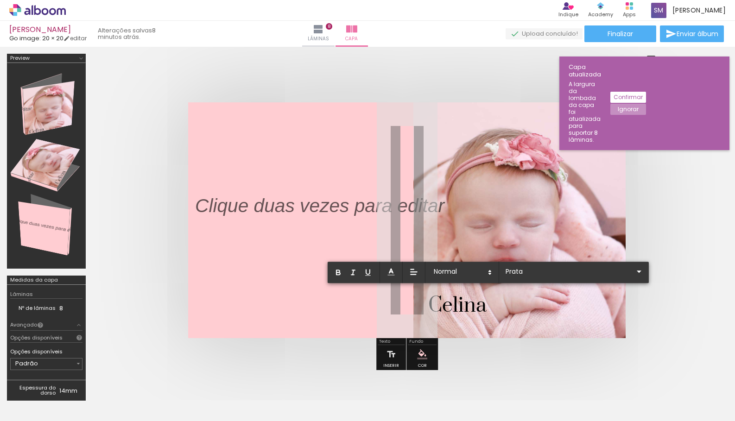
click at [435, 301] on span "Celina" at bounding box center [457, 305] width 58 height 25
click at [341, 210] on p at bounding box center [326, 206] width 263 height 27
click at [421, 287] on quentale-selection at bounding box center [459, 306] width 77 height 38
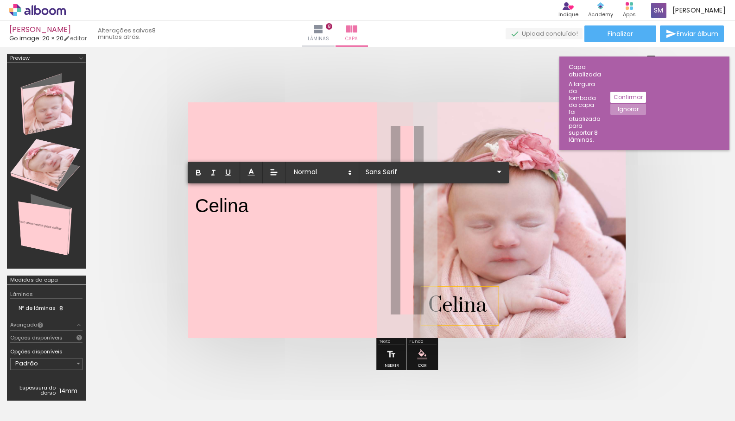
click at [467, 303] on span "Celina" at bounding box center [457, 305] width 58 height 25
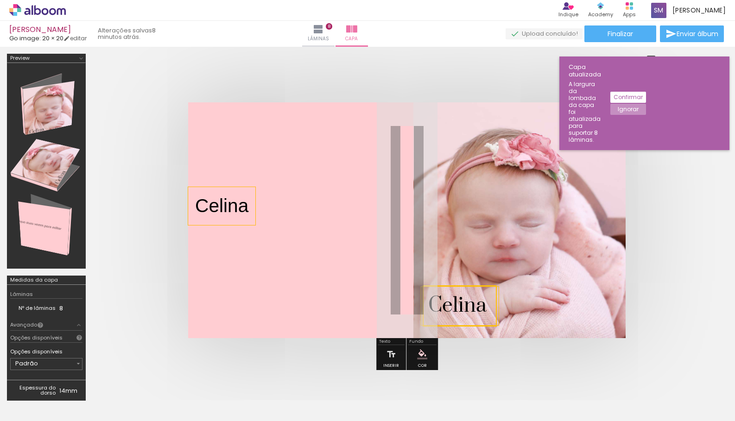
click at [454, 305] on quentale-selection at bounding box center [460, 305] width 74 height 41
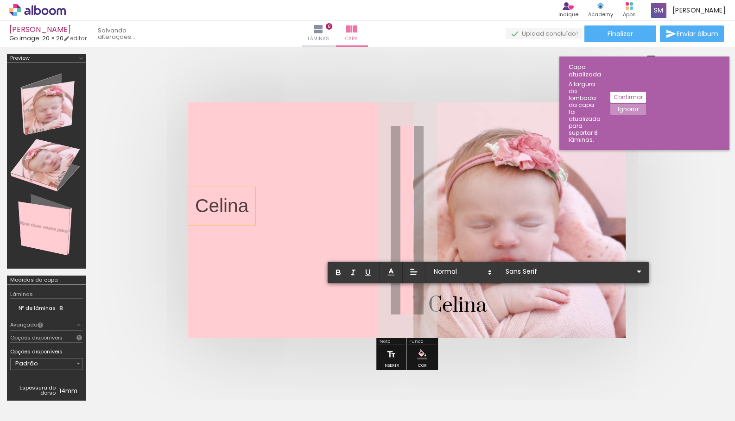
click at [487, 305] on p "Celina" at bounding box center [459, 305] width 63 height 27
click at [231, 205] on p "Celina" at bounding box center [221, 206] width 53 height 27
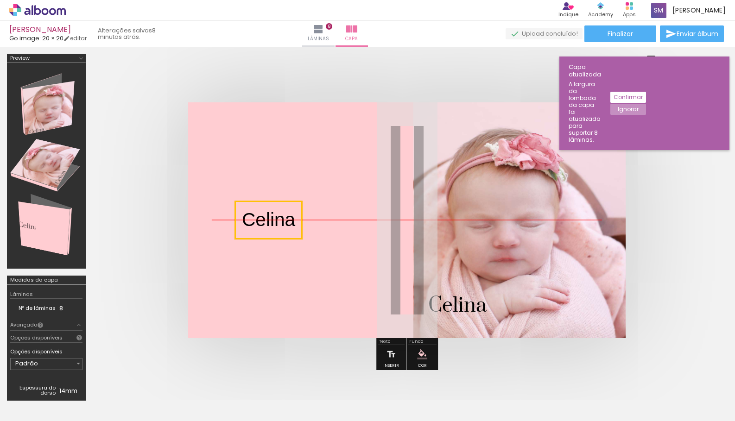
drag, startPoint x: 231, startPoint y: 205, endPoint x: 278, endPoint y: 214, distance: 48.2
click at [278, 214] on quentale-selection at bounding box center [268, 220] width 67 height 38
click at [277, 221] on quentale-selection at bounding box center [268, 220] width 67 height 38
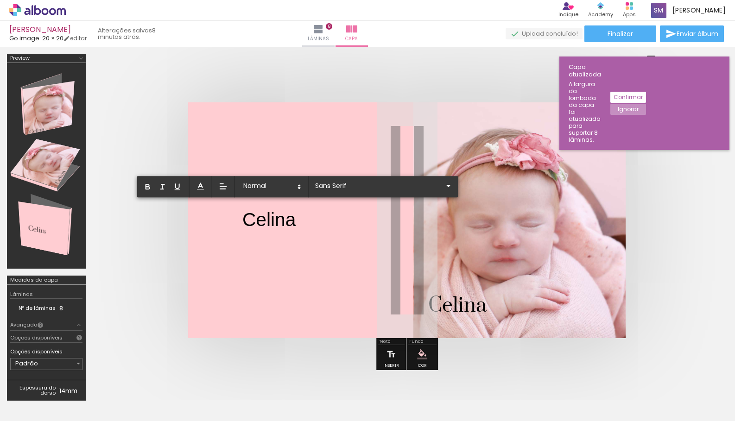
click at [294, 221] on p "Celina" at bounding box center [268, 220] width 53 height 27
click at [377, 189] on input "Sans Serif" at bounding box center [378, 186] width 130 height 10
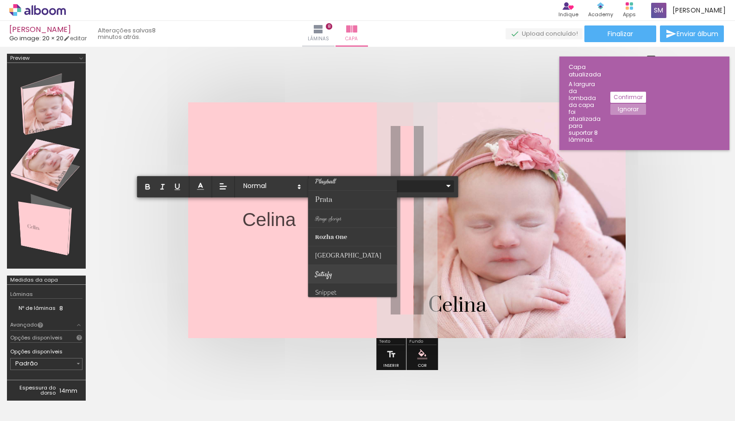
scroll to position [315, 0]
click at [344, 207] on paper-item at bounding box center [352, 206] width 89 height 19
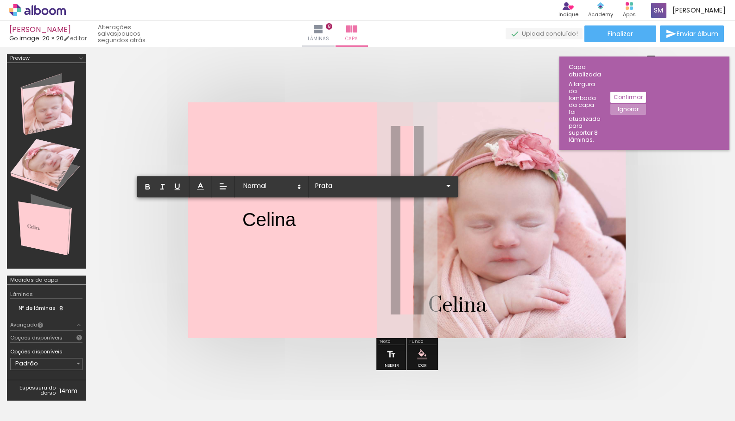
drag, startPoint x: 294, startPoint y: 216, endPoint x: 243, endPoint y: 219, distance: 51.5
click at [243, 219] on p "Celina ﻿" at bounding box center [268, 220] width 53 height 27
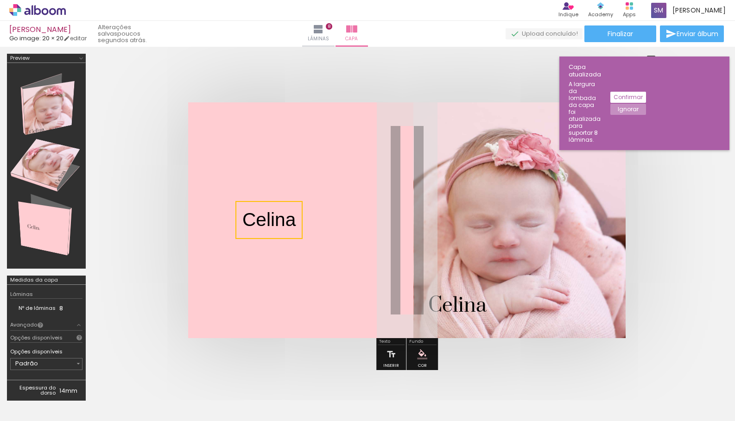
click at [278, 216] on quentale-selection at bounding box center [268, 220] width 67 height 38
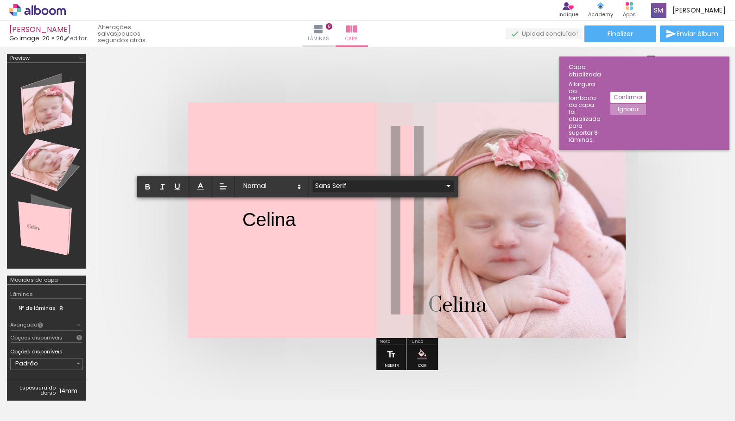
click at [365, 185] on input "Sans Serif" at bounding box center [378, 186] width 130 height 10
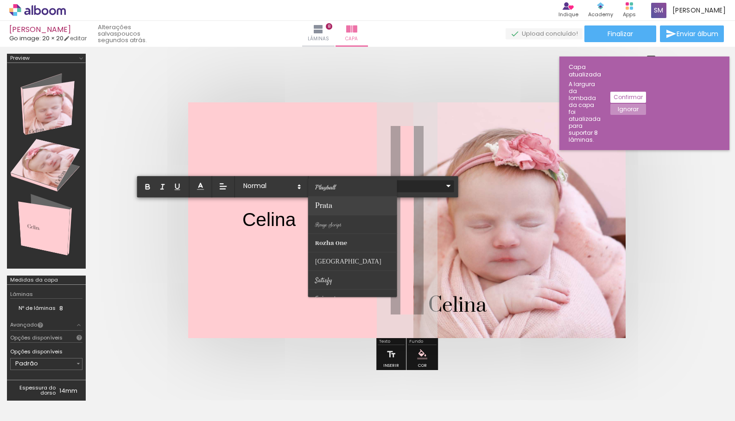
click at [348, 208] on paper-item at bounding box center [352, 206] width 89 height 19
type input "Prata"
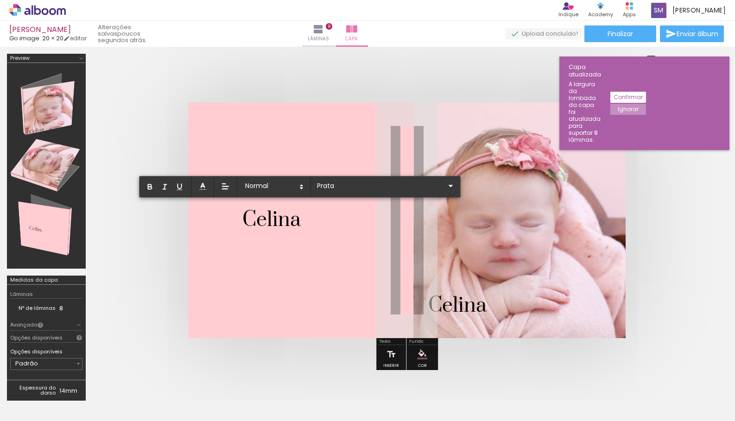
click at [290, 223] on span "Celina ﻿" at bounding box center [271, 220] width 58 height 25
click at [303, 238] on quentale-layouter at bounding box center [406, 220] width 437 height 236
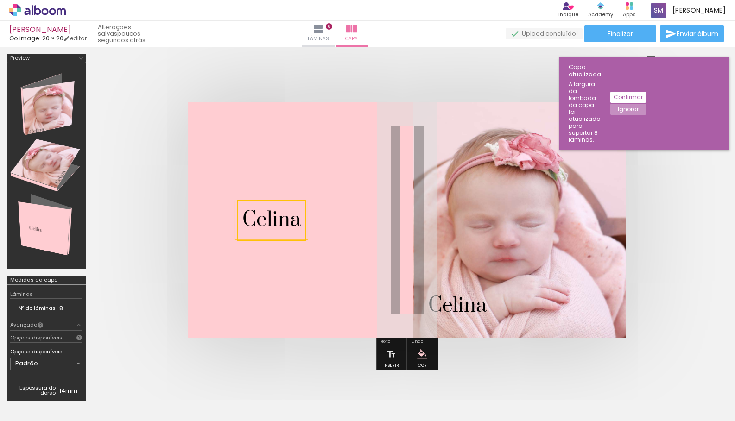
click at [306, 227] on div "Celina" at bounding box center [271, 220] width 72 height 38
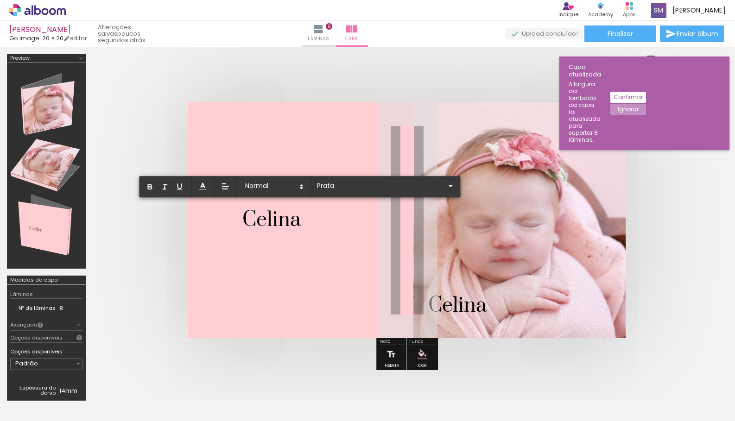
click at [297, 222] on span "Celina" at bounding box center [271, 220] width 58 height 25
click at [303, 241] on quentale-layouter at bounding box center [406, 220] width 437 height 236
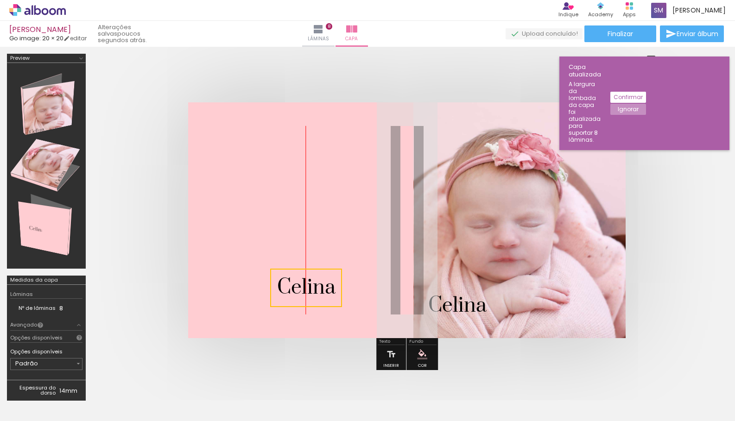
drag, startPoint x: 304, startPoint y: 238, endPoint x: 337, endPoint y: 305, distance: 74.8
click at [337, 305] on quentale-selection at bounding box center [306, 288] width 72 height 38
click at [331, 287] on quentale-selection at bounding box center [306, 288] width 72 height 38
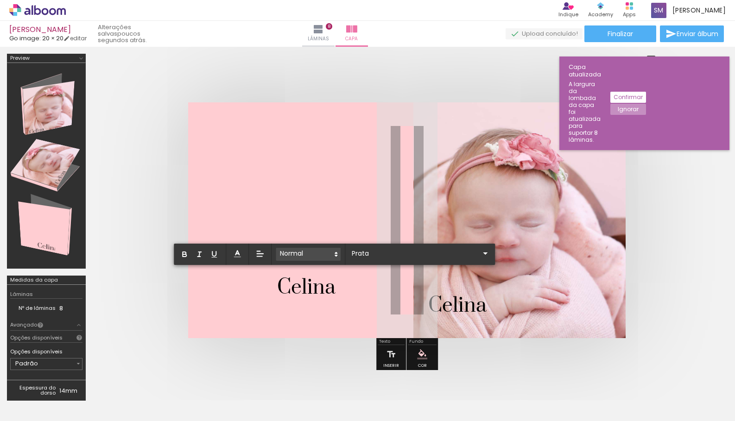
click at [332, 256] on icon at bounding box center [336, 254] width 8 height 8
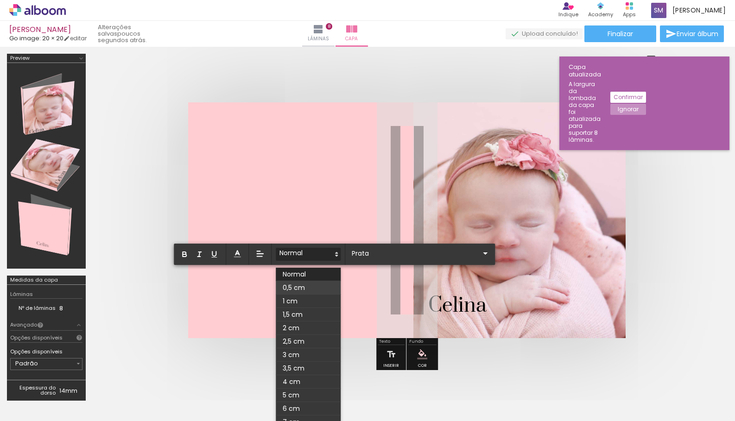
click at [322, 287] on span at bounding box center [308, 287] width 65 height 13
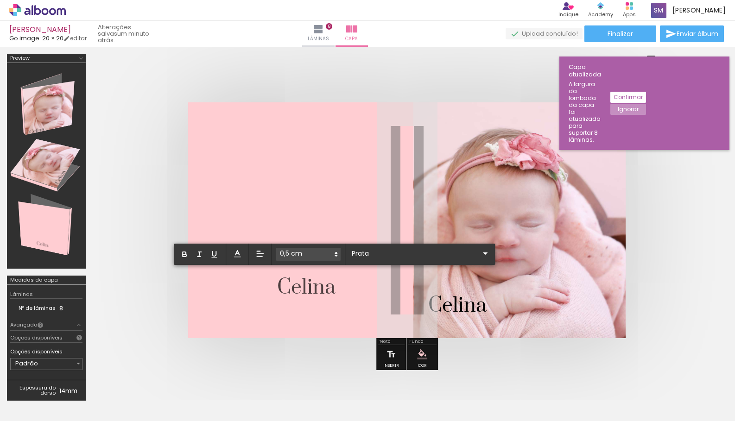
click at [337, 286] on quentale-layouter at bounding box center [406, 220] width 437 height 236
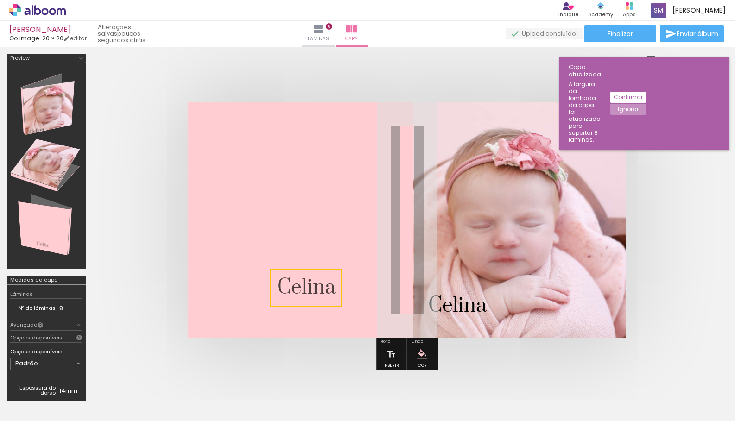
click at [329, 288] on quentale-selection at bounding box center [306, 288] width 72 height 38
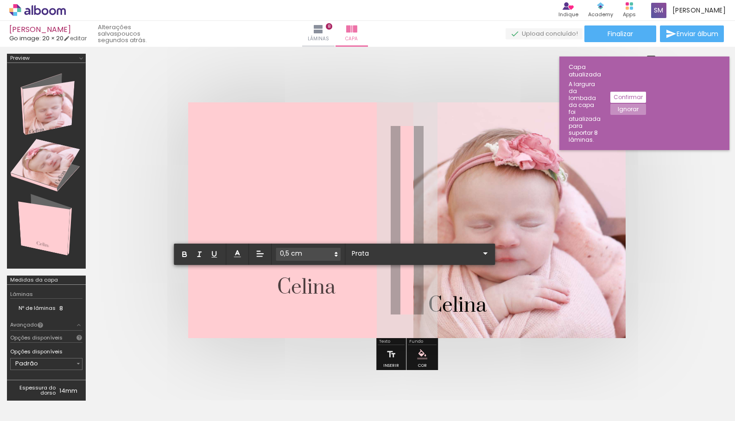
click at [329, 288] on span "Celina" at bounding box center [306, 287] width 58 height 25
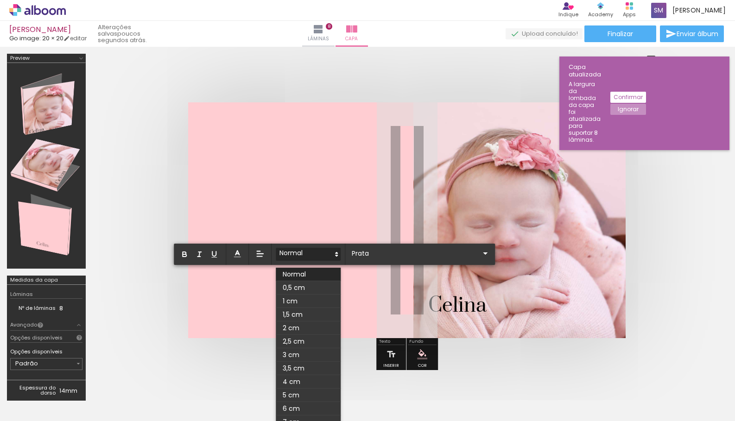
click at [335, 251] on icon at bounding box center [336, 254] width 8 height 8
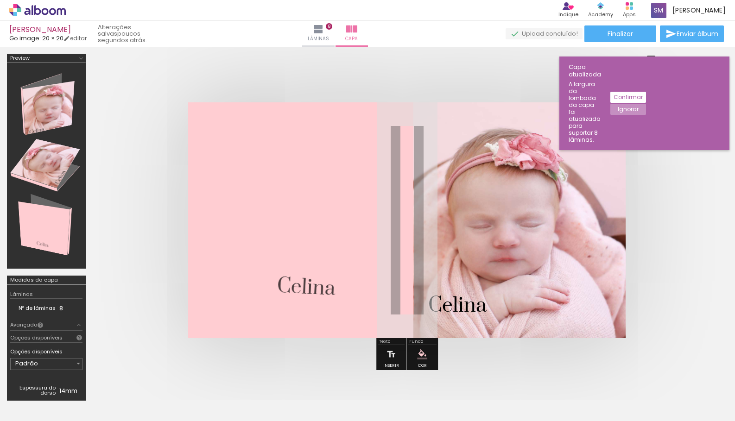
drag, startPoint x: 394, startPoint y: 256, endPoint x: 331, endPoint y: 284, distance: 69.5
click at [366, 288] on quentale-cover-editor at bounding box center [407, 231] width 628 height 354
drag, startPoint x: 394, startPoint y: 260, endPoint x: 438, endPoint y: 284, distance: 50.0
click at [442, 287] on quentale-cover-editor at bounding box center [407, 231] width 628 height 354
click at [438, 284] on album-spread at bounding box center [406, 220] width 437 height 236
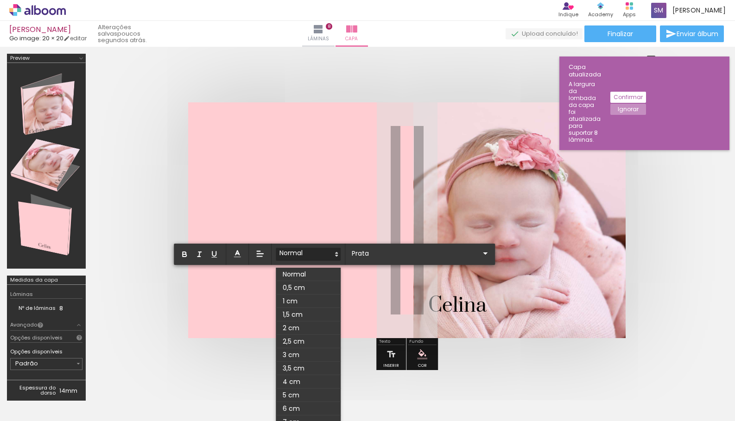
click at [324, 200] on quentale-layouter at bounding box center [406, 220] width 437 height 236
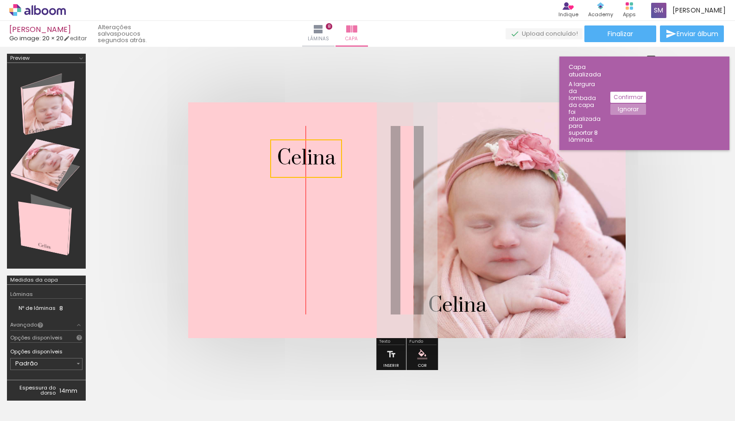
drag, startPoint x: 322, startPoint y: 272, endPoint x: 325, endPoint y: 143, distance: 129.3
click at [325, 143] on quentale-selection at bounding box center [306, 158] width 72 height 38
drag, startPoint x: 316, startPoint y: 158, endPoint x: 301, endPoint y: 162, distance: 15.3
click at [297, 160] on quentale-selection at bounding box center [306, 158] width 72 height 38
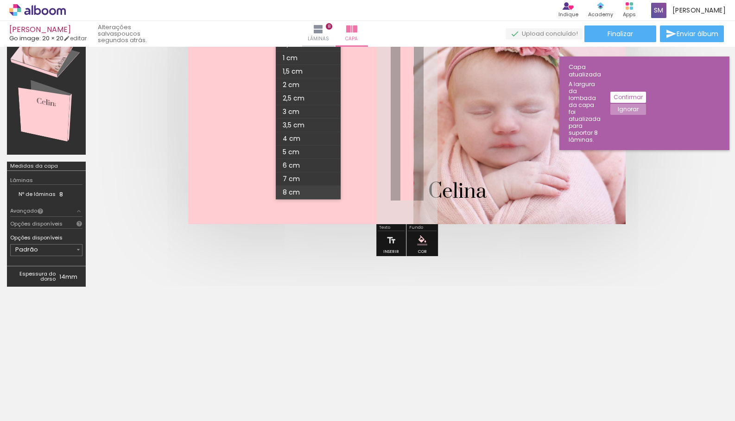
scroll to position [0, 0]
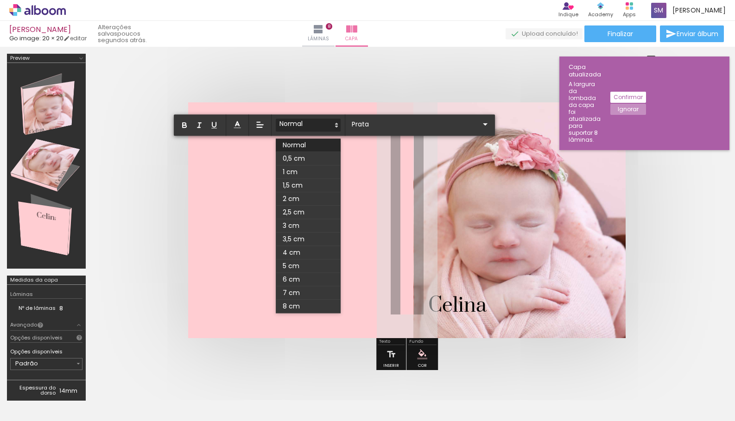
click at [307, 144] on span at bounding box center [308, 145] width 65 height 13
click at [231, 155] on quentale-layouter at bounding box center [406, 220] width 437 height 236
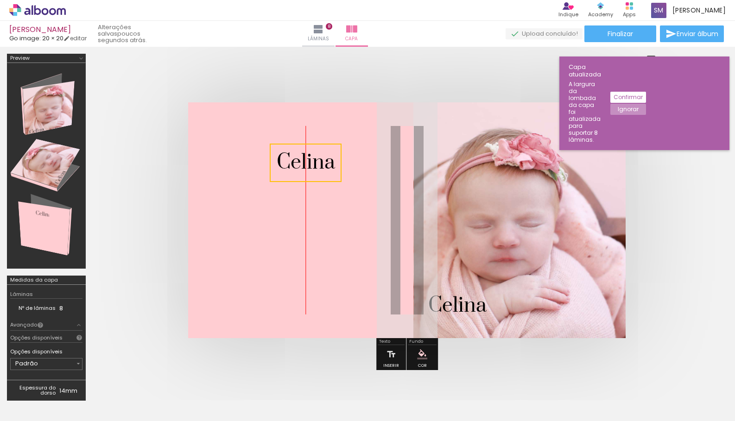
drag, startPoint x: 341, startPoint y: 140, endPoint x: 334, endPoint y: 144, distance: 8.5
click at [334, 144] on quentale-selection at bounding box center [306, 163] width 72 height 38
drag, startPoint x: 342, startPoint y: 142, endPoint x: 325, endPoint y: 158, distance: 23.3
click at [325, 158] on quentale-cover-editor at bounding box center [407, 231] width 628 height 354
click at [322, 164] on span "Celina" at bounding box center [306, 162] width 58 height 25
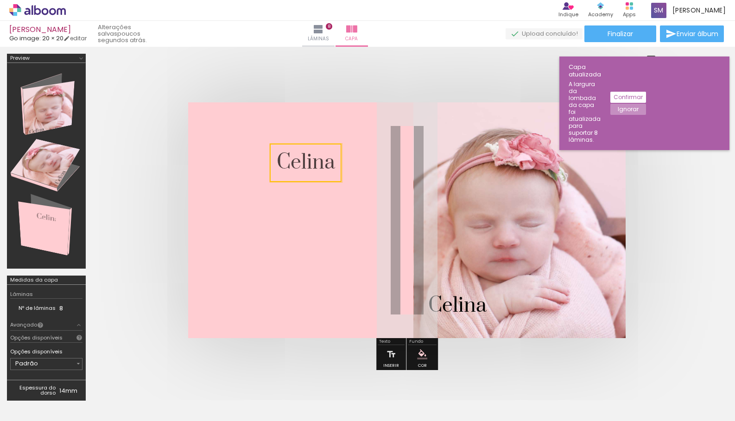
click at [322, 164] on quentale-selection at bounding box center [306, 163] width 72 height 38
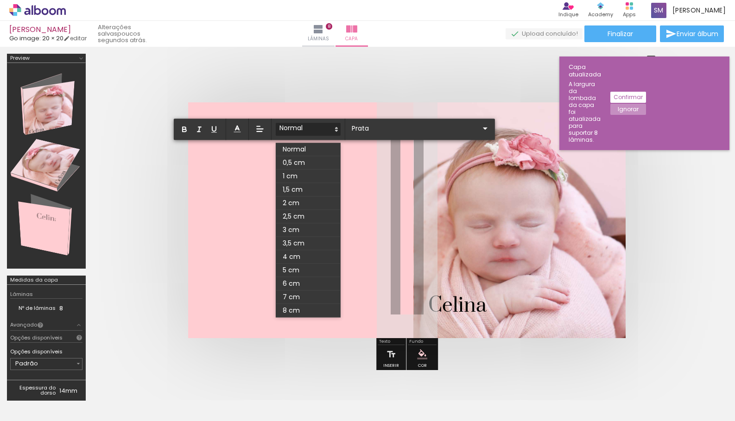
click at [352, 179] on quentale-layouter at bounding box center [406, 220] width 437 height 236
click at [355, 181] on quentale-layouter at bounding box center [406, 220] width 437 height 236
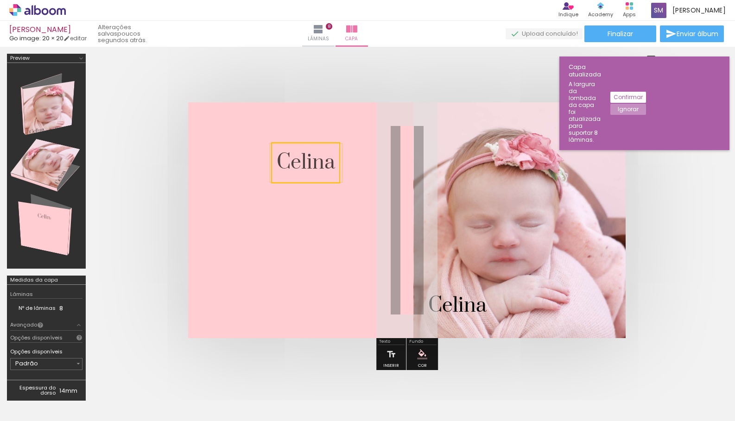
click at [366, 189] on quentale-layouter at bounding box center [406, 220] width 437 height 236
drag, startPoint x: 341, startPoint y: 183, endPoint x: 343, endPoint y: 190, distance: 7.5
click at [345, 193] on quentale-layouter at bounding box center [406, 220] width 437 height 236
drag, startPoint x: 333, startPoint y: 171, endPoint x: 344, endPoint y: 195, distance: 26.7
click at [350, 209] on album-spread at bounding box center [406, 220] width 437 height 236
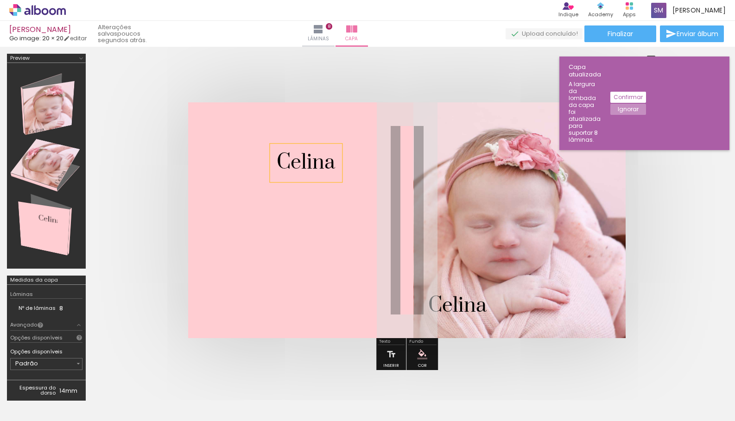
drag, startPoint x: 322, startPoint y: 162, endPoint x: 306, endPoint y: 171, distance: 19.1
click at [306, 171] on span "Celina" at bounding box center [306, 162] width 58 height 25
click at [325, 203] on quentale-layouter at bounding box center [406, 220] width 437 height 236
click at [352, 186] on quentale-layouter at bounding box center [406, 220] width 437 height 236
drag, startPoint x: 334, startPoint y: 161, endPoint x: 340, endPoint y: 147, distance: 14.5
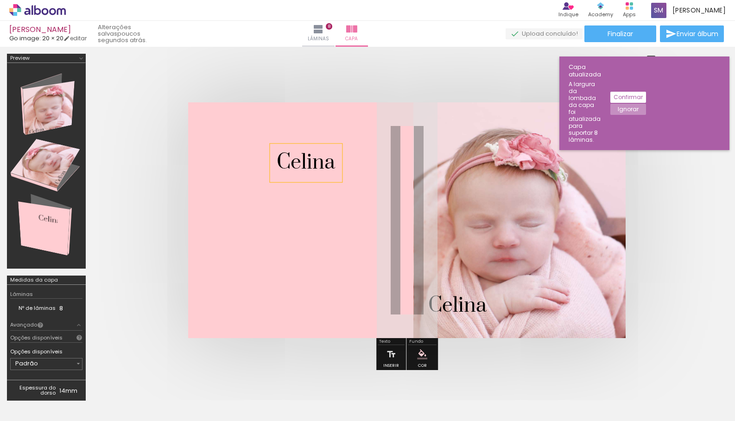
click at [335, 177] on div "Celina" at bounding box center [306, 163] width 72 height 38
click at [341, 146] on div "Celina" at bounding box center [306, 163] width 72 height 38
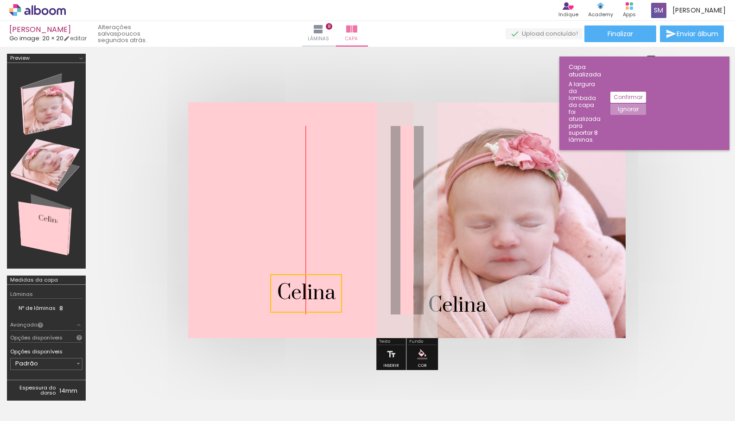
drag, startPoint x: 340, startPoint y: 146, endPoint x: 331, endPoint y: 277, distance: 131.0
click at [331, 277] on quentale-selection at bounding box center [306, 293] width 72 height 38
click at [391, 351] on iron-icon at bounding box center [391, 354] width 10 height 19
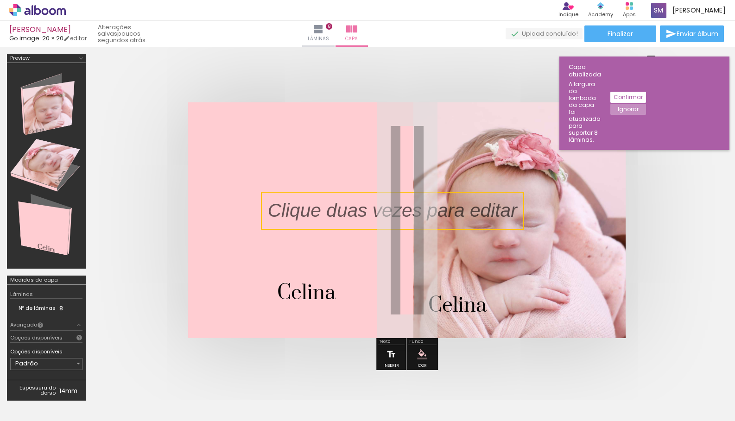
click at [391, 351] on iron-icon at bounding box center [391, 354] width 10 height 19
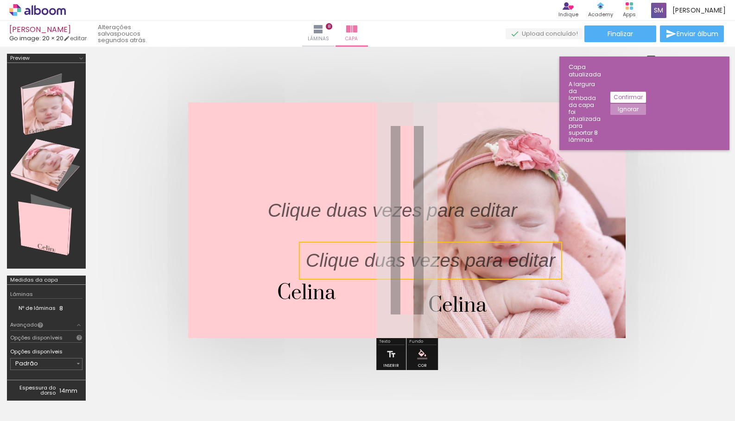
drag, startPoint x: 363, startPoint y: 213, endPoint x: 383, endPoint y: 246, distance: 38.7
click at [397, 261] on quentale-selection at bounding box center [430, 261] width 263 height 38
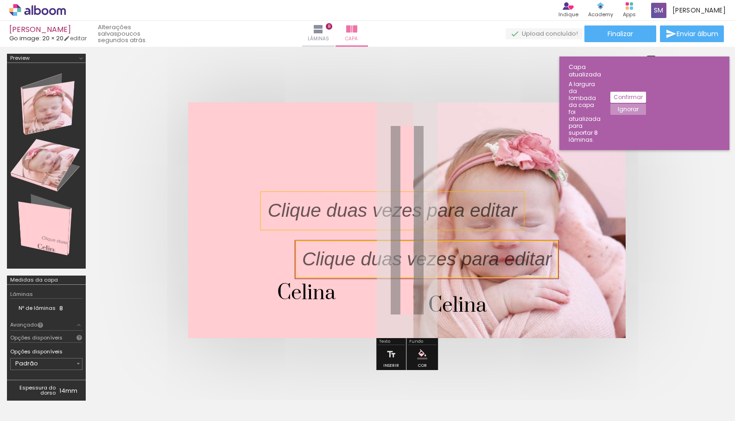
drag, startPoint x: 364, startPoint y: 213, endPoint x: 389, endPoint y: 214, distance: 24.6
click at [390, 215] on p at bounding box center [399, 210] width 263 height 27
drag, startPoint x: 388, startPoint y: 214, endPoint x: 404, endPoint y: 231, distance: 23.3
click at [404, 231] on album-spread at bounding box center [406, 220] width 437 height 236
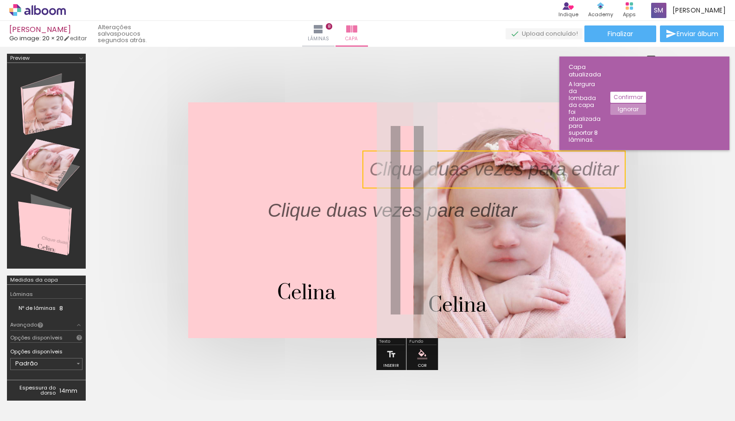
drag, startPoint x: 404, startPoint y: 240, endPoint x: 477, endPoint y: 150, distance: 116.0
click at [477, 151] on quentale-selection at bounding box center [493, 170] width 263 height 38
drag, startPoint x: 479, startPoint y: 158, endPoint x: 283, endPoint y: 159, distance: 196.0
click at [279, 157] on quentale-cover-editor at bounding box center [407, 231] width 628 height 354
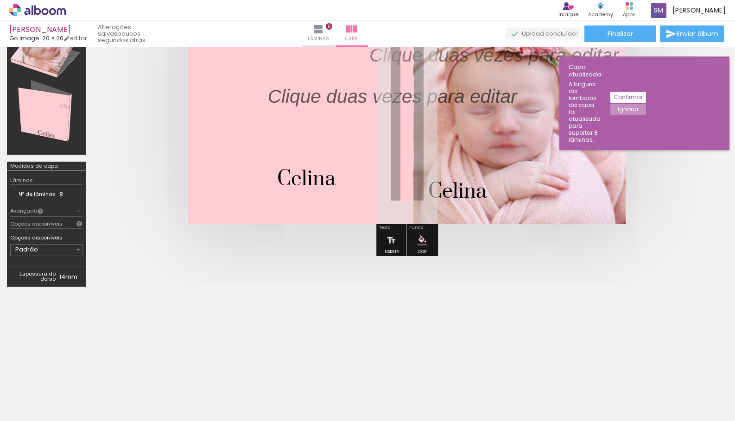
click at [75, 212] on iron-icon at bounding box center [78, 211] width 7 height 7
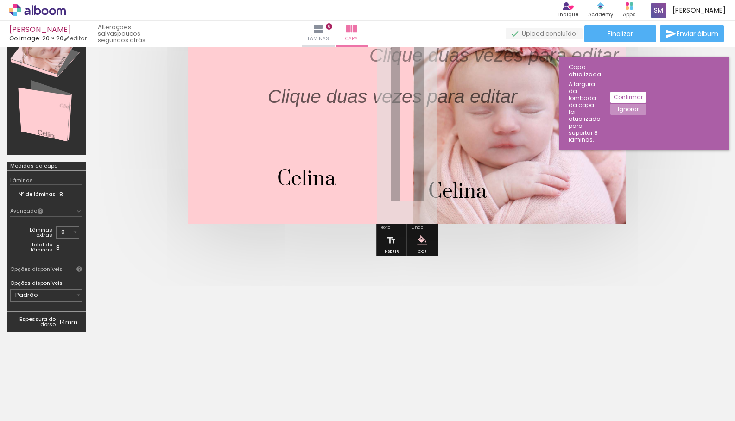
click at [75, 212] on iron-icon at bounding box center [78, 211] width 7 height 7
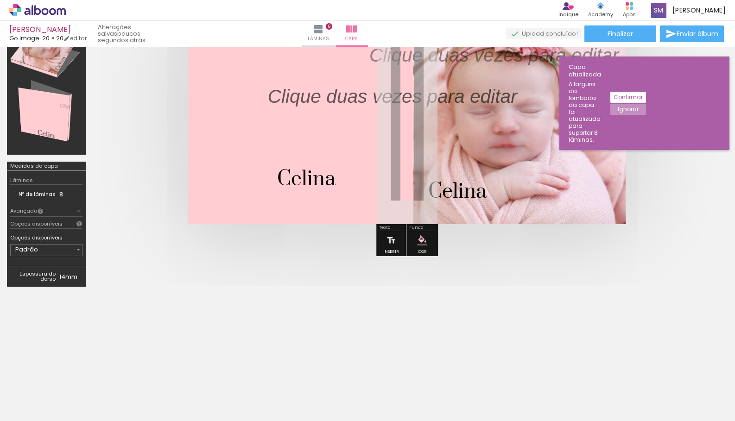
click at [76, 253] on iron-icon at bounding box center [78, 249] width 7 height 7
click at [130, 234] on div at bounding box center [407, 106] width 628 height 310
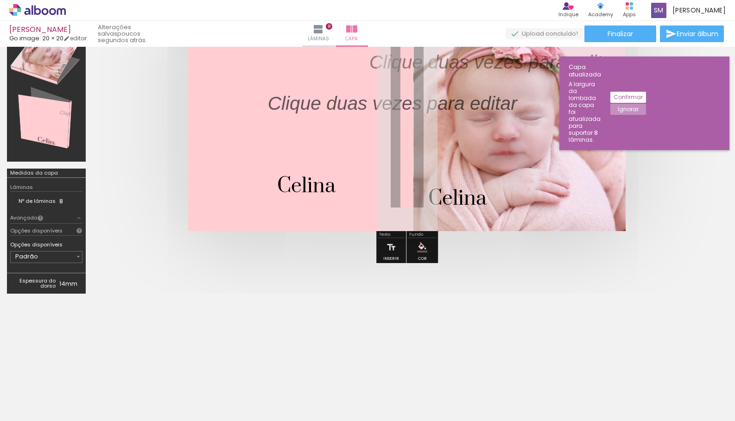
scroll to position [0, 0]
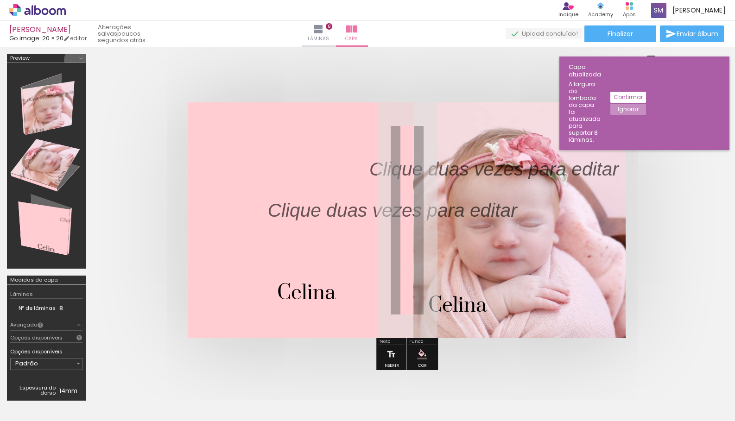
click at [80, 60] on iron-icon at bounding box center [80, 58] width 7 height 7
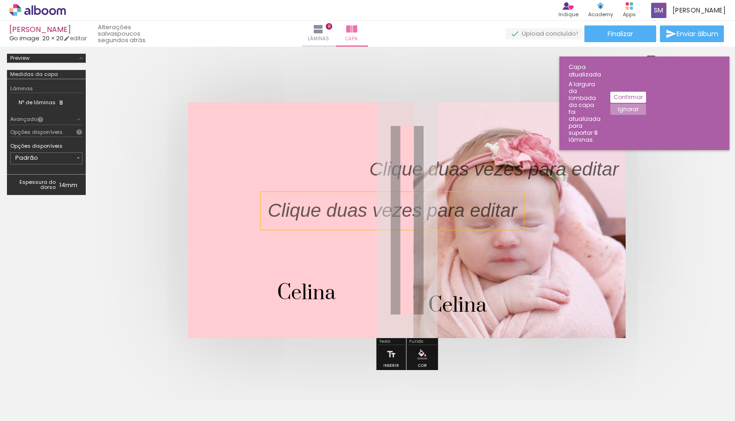
click at [492, 211] on p at bounding box center [399, 210] width 263 height 27
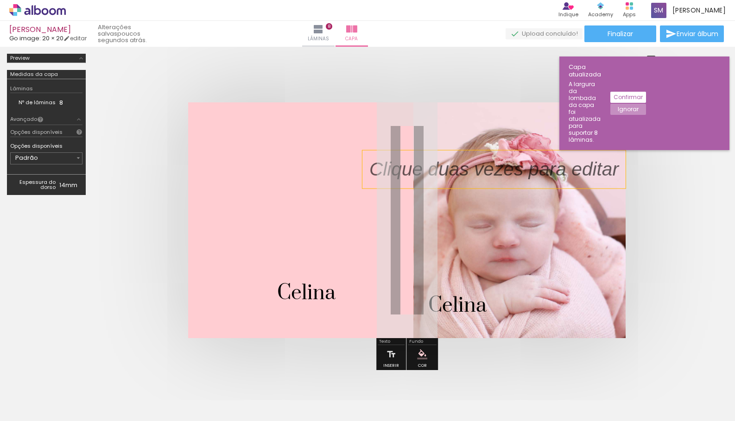
click at [522, 181] on p at bounding box center [500, 169] width 263 height 27
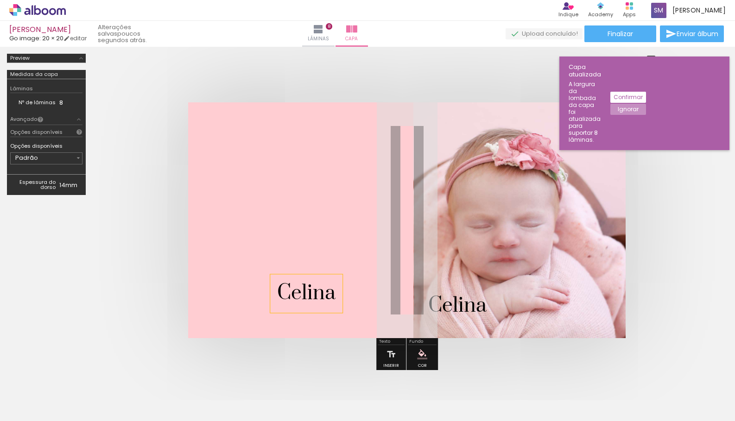
click at [333, 291] on span "Celina" at bounding box center [306, 293] width 58 height 25
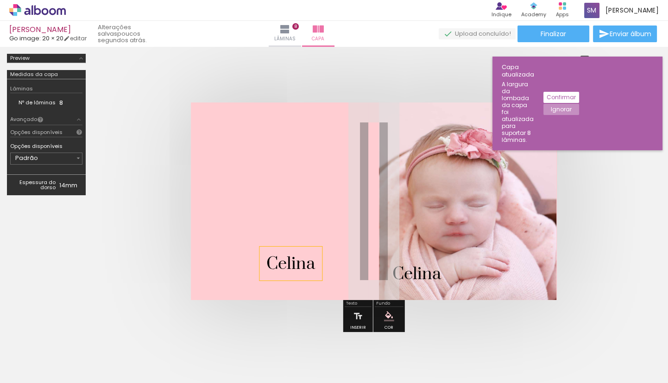
drag, startPoint x: 318, startPoint y: 304, endPoint x: 302, endPoint y: 260, distance: 47.1
click at [302, 260] on quentale-cover-editor at bounding box center [374, 195] width 562 height 283
click at [303, 259] on span "Celina" at bounding box center [290, 263] width 49 height 21
click at [305, 251] on quentale-selection at bounding box center [290, 263] width 63 height 34
drag, startPoint x: 305, startPoint y: 254, endPoint x: 308, endPoint y: 265, distance: 10.7
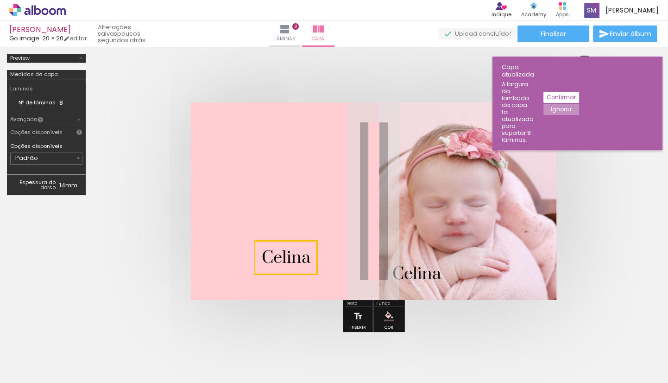
click at [308, 265] on quentale-selection at bounding box center [285, 257] width 63 height 34
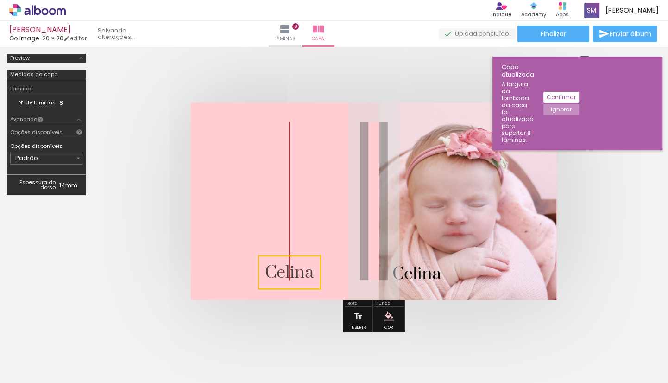
drag, startPoint x: 309, startPoint y: 251, endPoint x: 309, endPoint y: 266, distance: 14.8
click at [309, 266] on quentale-selection at bounding box center [289, 272] width 63 height 34
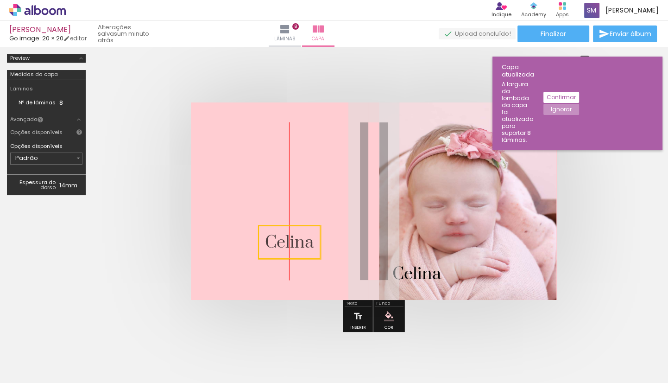
drag, startPoint x: 309, startPoint y: 270, endPoint x: 308, endPoint y: 239, distance: 31.1
click at [308, 237] on quentale-selection at bounding box center [289, 242] width 63 height 34
click at [313, 240] on quentale-selection at bounding box center [289, 239] width 63 height 34
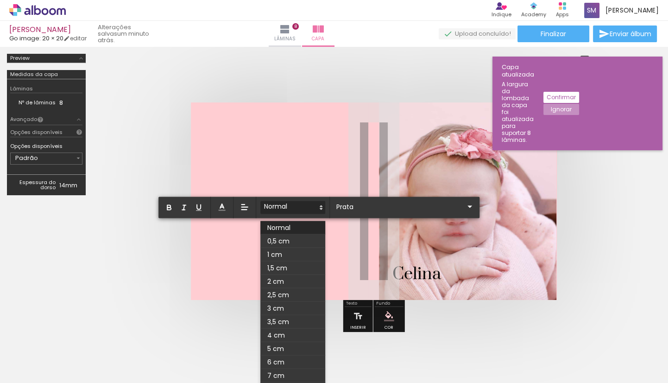
click at [335, 237] on quentale-layouter at bounding box center [374, 200] width 366 height 197
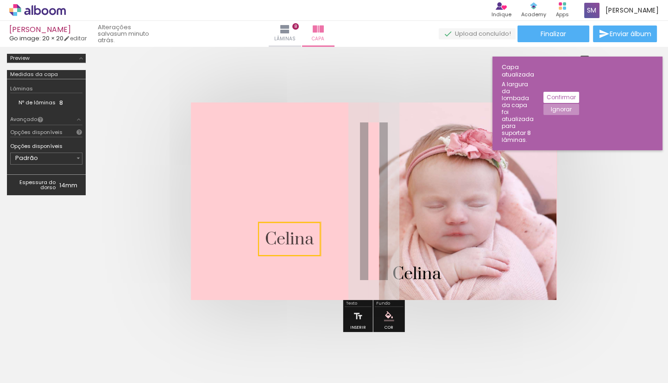
click at [310, 238] on quentale-selection at bounding box center [289, 239] width 63 height 34
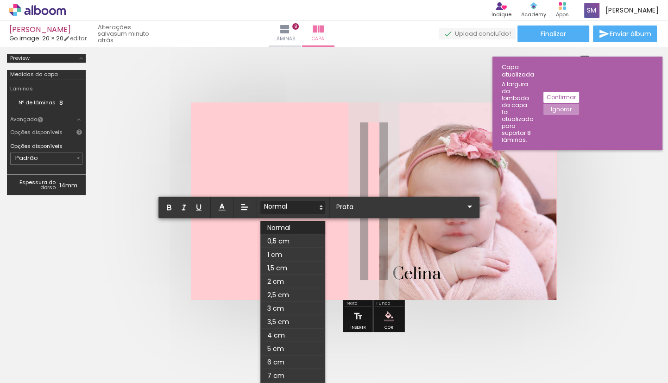
click at [310, 238] on span at bounding box center [292, 240] width 65 height 13
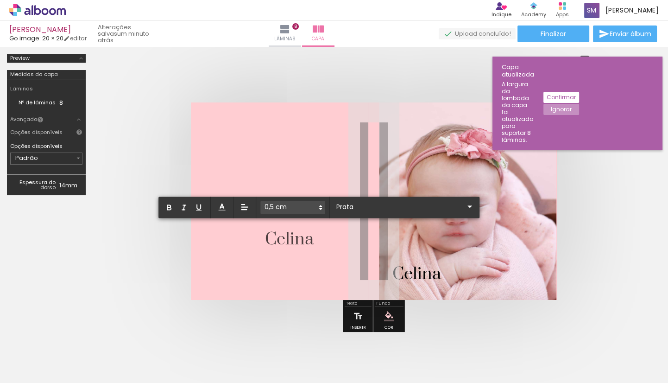
click at [302, 240] on span "Celina" at bounding box center [289, 238] width 49 height 21
click at [310, 240] on span "Celina" at bounding box center [289, 238] width 49 height 21
type input "Prata"
click at [222, 210] on icon at bounding box center [221, 206] width 9 height 9
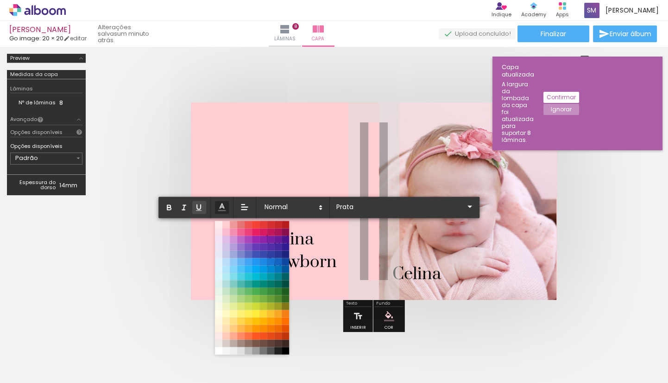
click at [203, 205] on icon "button" at bounding box center [199, 207] width 8 height 8
click at [181, 208] on icon "button" at bounding box center [184, 207] width 8 height 8
click at [174, 208] on button "button" at bounding box center [170, 207] width 14 height 13
click at [162, 172] on quentale-cover at bounding box center [374, 200] width 488 height 197
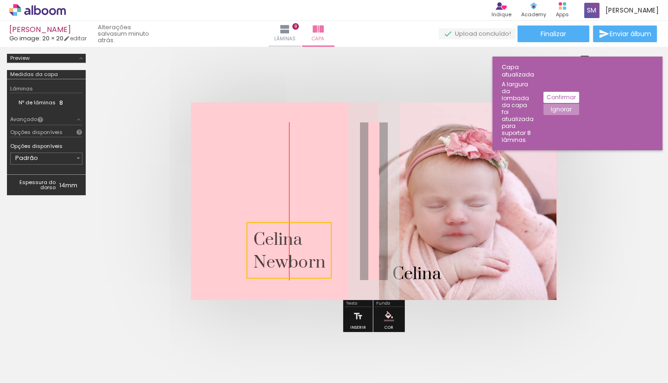
drag, startPoint x: 340, startPoint y: 221, endPoint x: 332, endPoint y: 221, distance: 7.9
click at [332, 221] on quentale-cover-editor at bounding box center [374, 195] width 562 height 283
click at [298, 238] on quentale-selection at bounding box center [288, 250] width 85 height 57
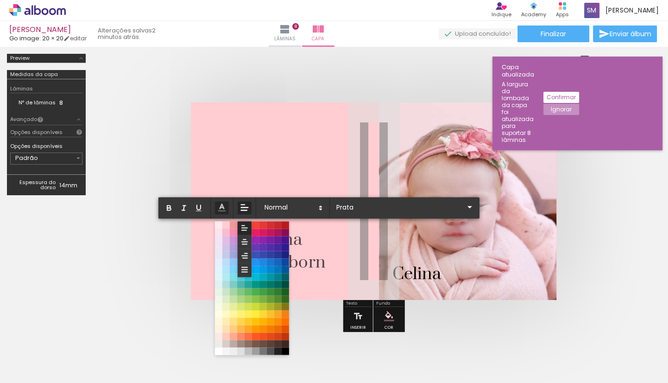
click at [241, 205] on icon at bounding box center [245, 207] width 10 height 10
click at [245, 237] on icon at bounding box center [244, 241] width 8 height 8
click at [276, 169] on quentale-layouter at bounding box center [374, 200] width 366 height 197
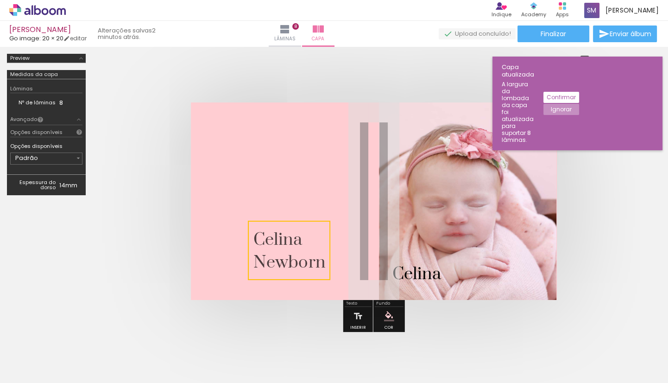
click at [289, 226] on quentale-selection at bounding box center [289, 250] width 82 height 59
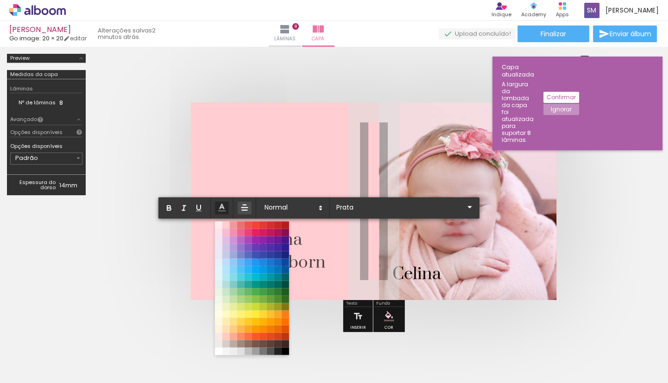
click at [308, 244] on p "Celina" at bounding box center [289, 238] width 72 height 23
click at [309, 263] on span "Newborn" at bounding box center [289, 262] width 72 height 21
type input "Prata"
click at [309, 263] on span "Newborn" at bounding box center [289, 262] width 72 height 21
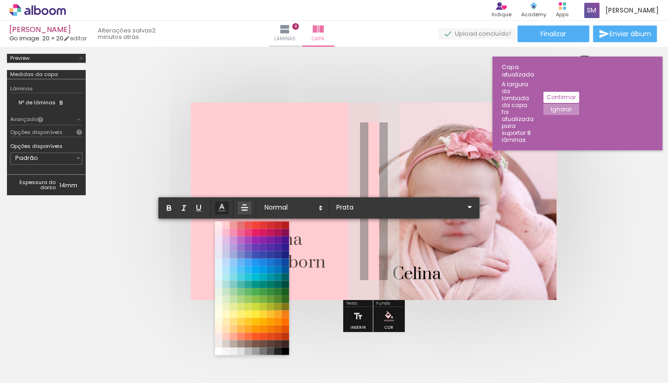
drag, startPoint x: 309, startPoint y: 263, endPoint x: 294, endPoint y: 241, distance: 27.0
click at [296, 241] on div "[PERSON_NAME]" at bounding box center [289, 250] width 72 height 46
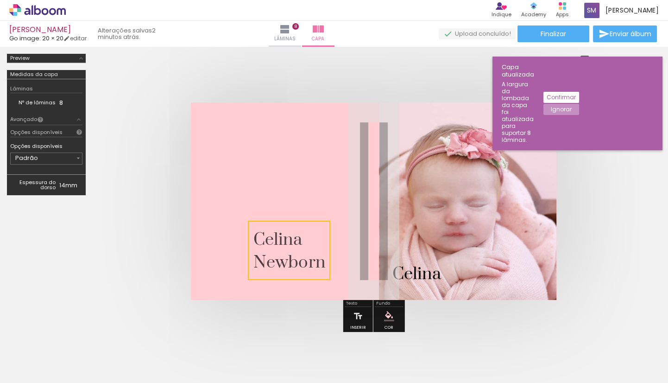
click at [297, 239] on quentale-selection at bounding box center [289, 250] width 82 height 59
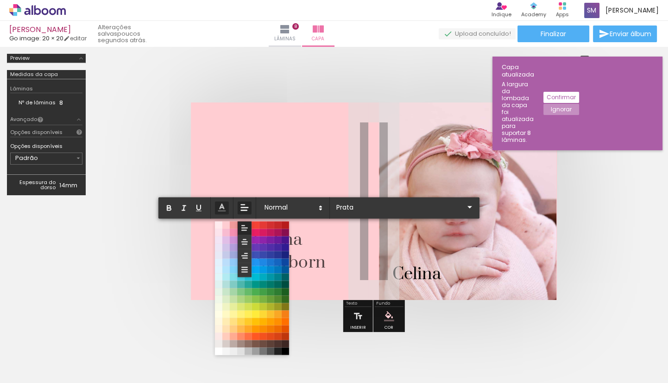
click at [248, 206] on icon at bounding box center [245, 207] width 10 height 10
click at [248, 245] on icon at bounding box center [244, 241] width 8 height 8
click at [323, 209] on icon at bounding box center [320, 207] width 8 height 8
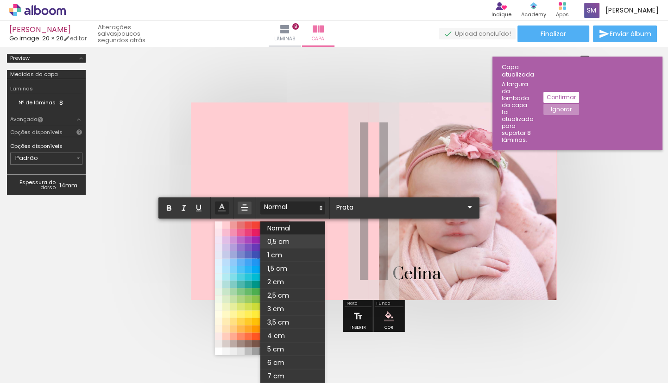
click at [304, 245] on span at bounding box center [292, 240] width 65 height 13
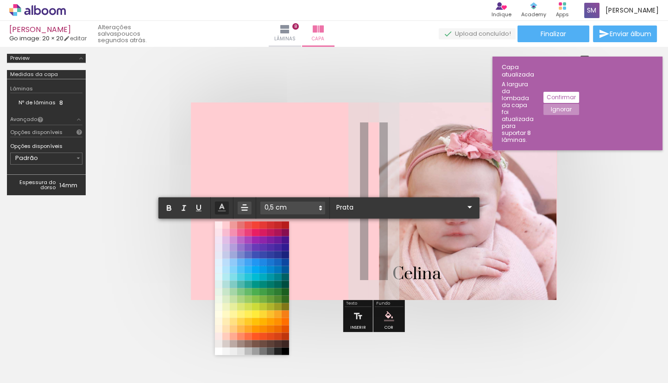
click at [326, 183] on quentale-layouter at bounding box center [374, 200] width 366 height 197
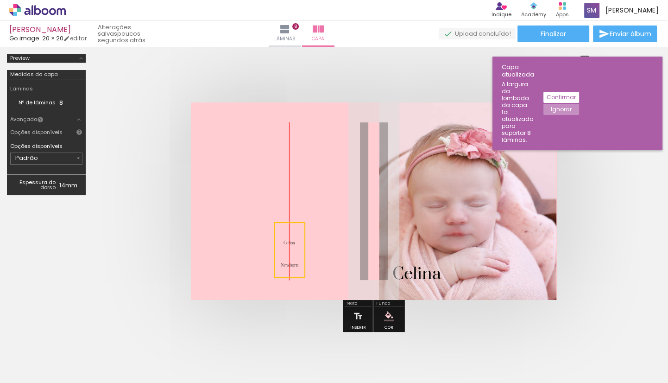
drag, startPoint x: 277, startPoint y: 247, endPoint x: 299, endPoint y: 246, distance: 22.7
click at [299, 246] on quentale-selection at bounding box center [290, 250] width 32 height 56
click at [294, 254] on quentale-selection at bounding box center [290, 250] width 32 height 56
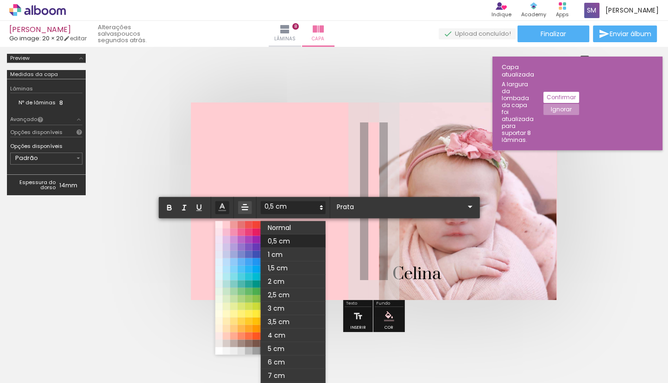
click at [319, 208] on icon at bounding box center [321, 207] width 8 height 8
click at [301, 228] on span at bounding box center [293, 227] width 65 height 13
click at [322, 208] on icon at bounding box center [321, 207] width 8 height 8
click at [297, 282] on span at bounding box center [293, 281] width 65 height 13
click at [322, 206] on polygon at bounding box center [322, 206] width 2 height 1
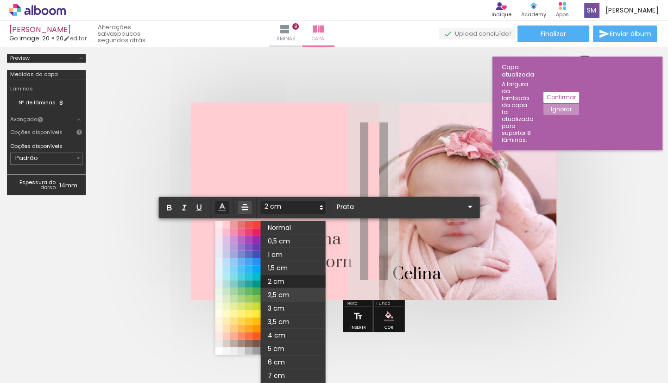
scroll to position [62, 0]
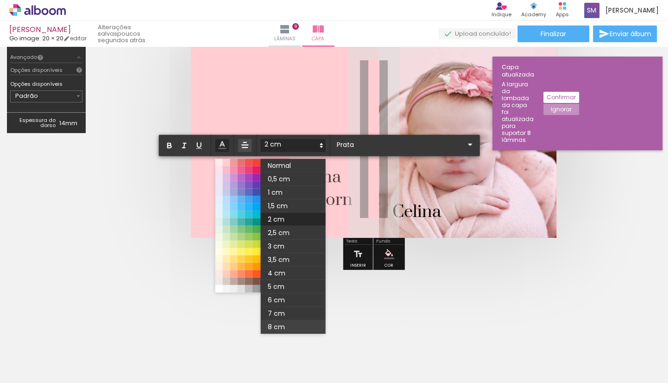
click at [297, 320] on span at bounding box center [293, 326] width 65 height 13
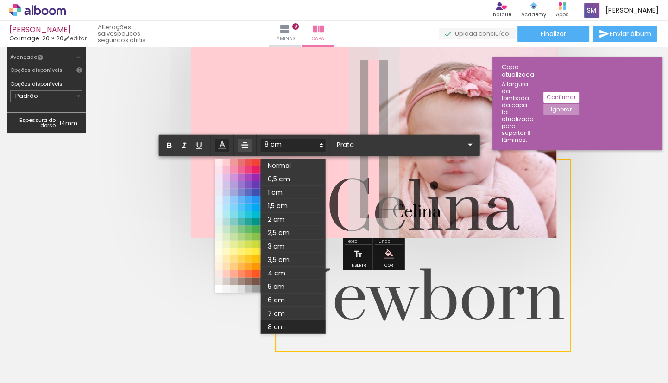
click at [320, 146] on icon at bounding box center [321, 145] width 8 height 8
click at [303, 188] on span at bounding box center [293, 192] width 65 height 13
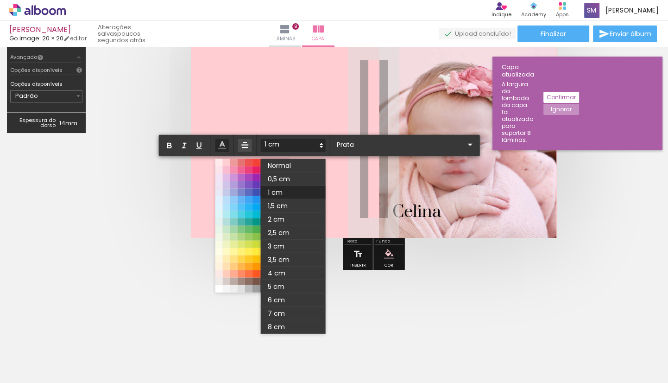
click at [320, 146] on icon at bounding box center [321, 145] width 8 height 8
click at [304, 205] on span at bounding box center [293, 205] width 65 height 13
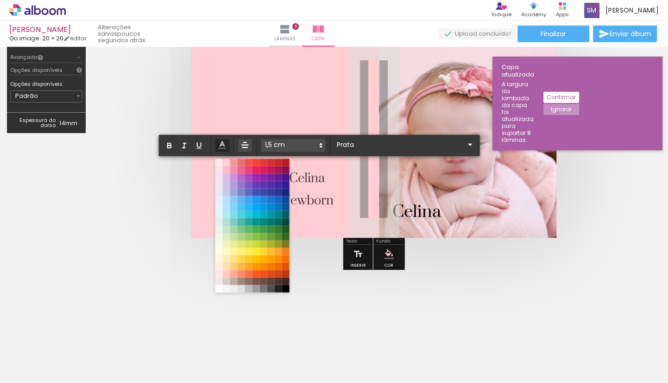
click at [319, 145] on icon at bounding box center [321, 145] width 8 height 8
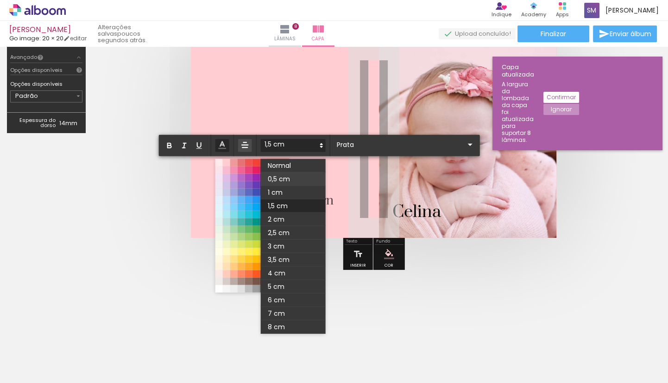
click at [304, 174] on span at bounding box center [293, 178] width 65 height 13
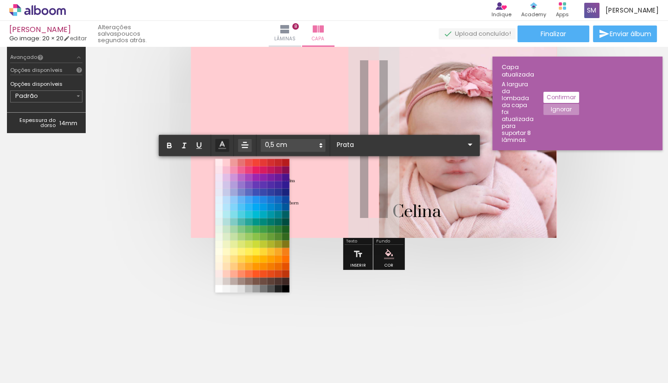
click at [325, 124] on quentale-layouter at bounding box center [374, 138] width 366 height 197
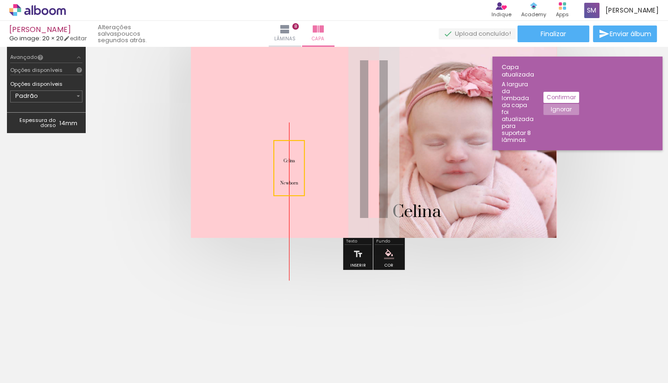
drag, startPoint x: 293, startPoint y: 174, endPoint x: 293, endPoint y: 153, distance: 20.8
click at [293, 153] on quentale-selection at bounding box center [289, 168] width 32 height 56
click at [292, 180] on quentale-selection at bounding box center [289, 167] width 32 height 56
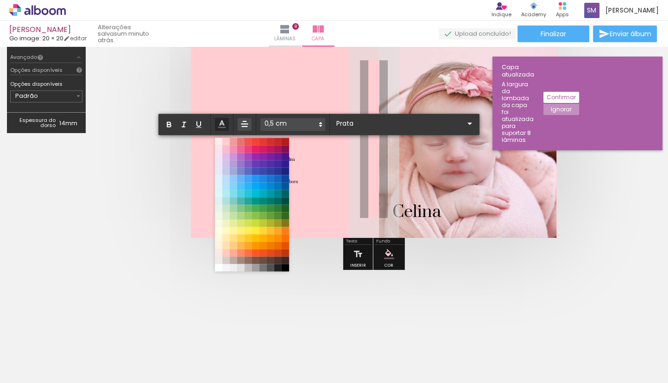
click at [302, 182] on quentale-layouter at bounding box center [374, 138] width 366 height 197
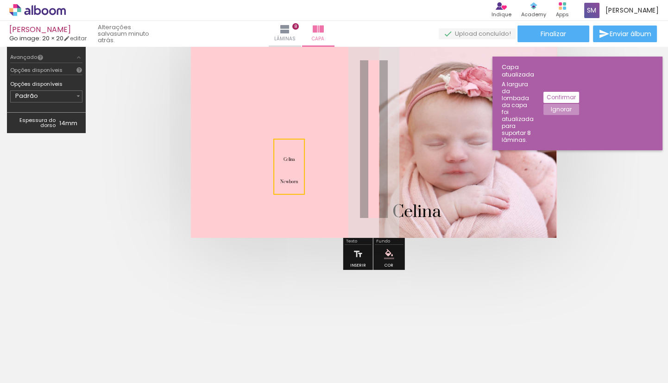
click at [302, 177] on quentale-selection at bounding box center [289, 167] width 32 height 56
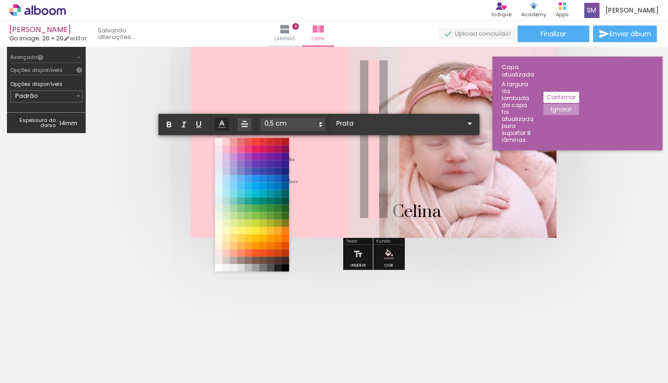
click at [299, 174] on quentale-layouter at bounding box center [374, 138] width 366 height 197
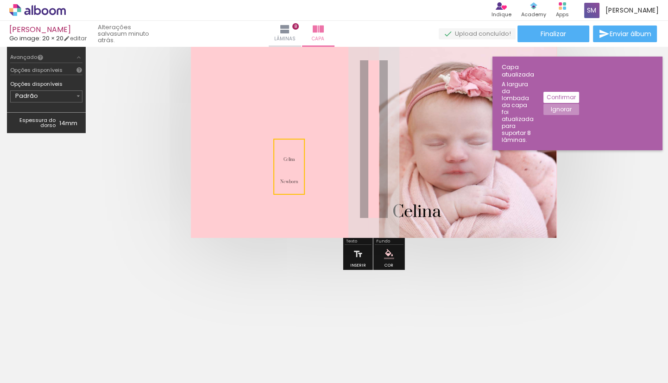
click at [292, 173] on quentale-selection at bounding box center [289, 167] width 32 height 56
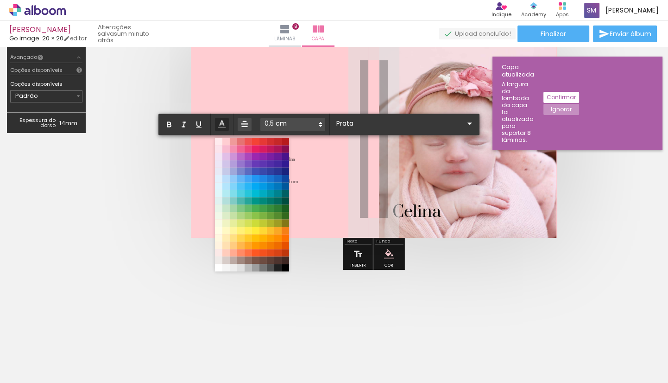
click at [292, 173] on p "Newborn" at bounding box center [289, 178] width 18 height 22
click at [293, 174] on p "Newborn" at bounding box center [289, 178] width 18 height 22
click at [292, 180] on span "Newborn" at bounding box center [289, 182] width 18 height 5
drag, startPoint x: 293, startPoint y: 181, endPoint x: 298, endPoint y: 181, distance: 5.1
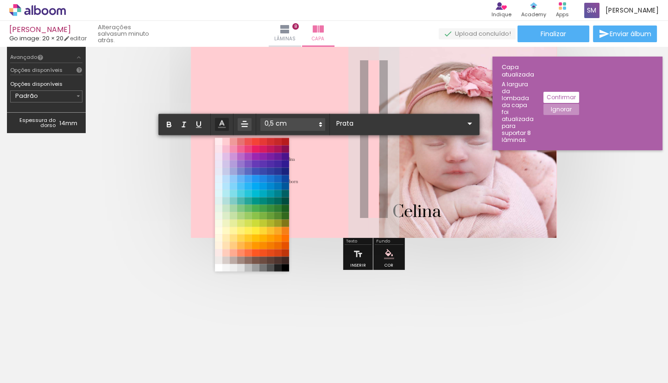
click at [298, 181] on span "Newborn" at bounding box center [289, 182] width 18 height 5
click at [300, 174] on quentale-layouter at bounding box center [374, 138] width 366 height 197
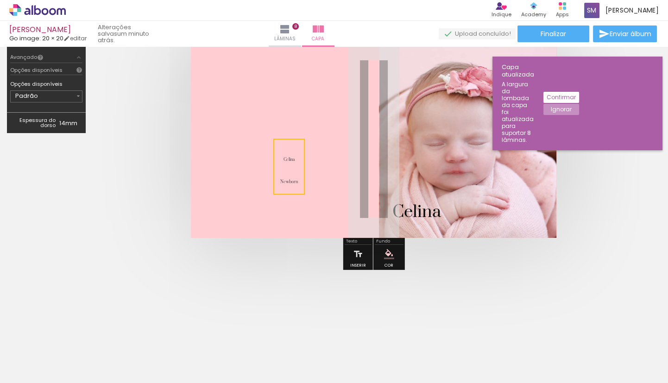
click at [281, 182] on quentale-selection at bounding box center [289, 167] width 32 height 56
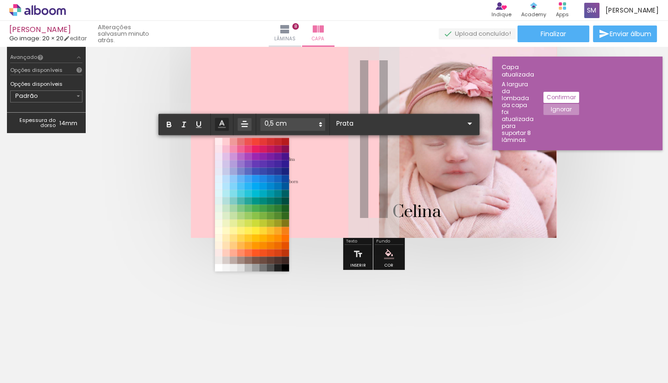
click at [294, 175] on p "Newborn" at bounding box center [289, 178] width 18 height 22
click at [271, 95] on quentale-layouter at bounding box center [374, 138] width 366 height 197
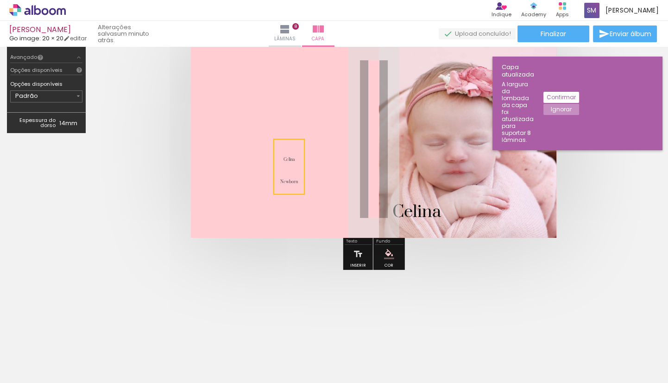
click at [282, 183] on quentale-selection at bounding box center [289, 167] width 32 height 56
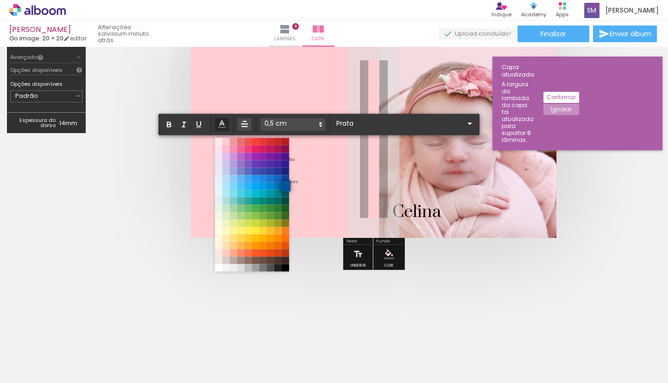
click at [283, 183] on span at bounding box center [285, 186] width 10 height 10
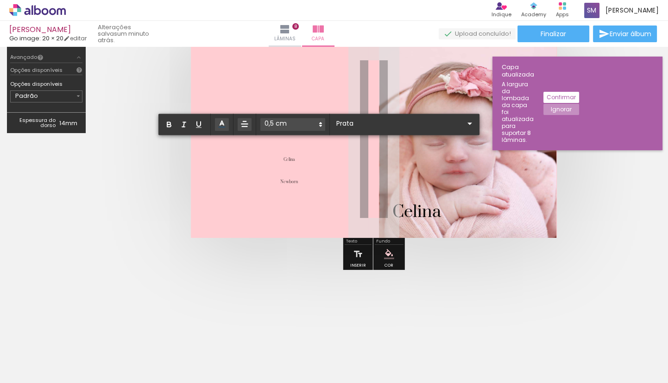
click at [281, 180] on span "Newbo" at bounding box center [286, 182] width 13 height 5
click at [311, 87] on quentale-layouter at bounding box center [374, 138] width 366 height 197
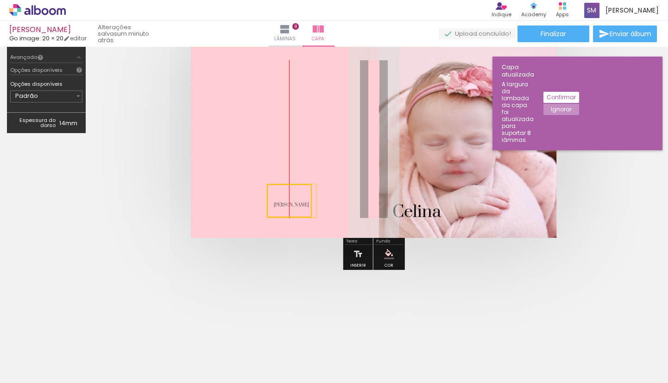
drag, startPoint x: 304, startPoint y: 158, endPoint x: 297, endPoint y: 203, distance: 45.9
click at [297, 203] on quentale-selection at bounding box center [289, 200] width 45 height 33
drag, startPoint x: 312, startPoint y: 203, endPoint x: 317, endPoint y: 212, distance: 10.6
click at [317, 212] on quentale-layouter at bounding box center [374, 138] width 366 height 197
drag, startPoint x: 301, startPoint y: 204, endPoint x: 301, endPoint y: 210, distance: 5.6
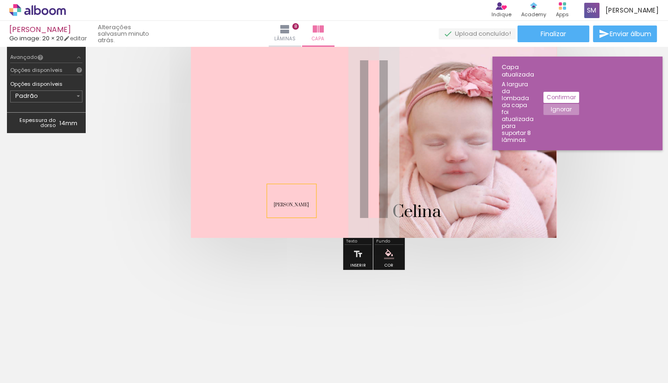
click at [301, 210] on p "[PERSON_NAME]" at bounding box center [291, 200] width 35 height 22
drag, startPoint x: 297, startPoint y: 198, endPoint x: 293, endPoint y: 204, distance: 6.4
click at [293, 204] on quentale-selection at bounding box center [289, 204] width 45 height 33
click at [296, 208] on quentale-selection at bounding box center [289, 204] width 45 height 33
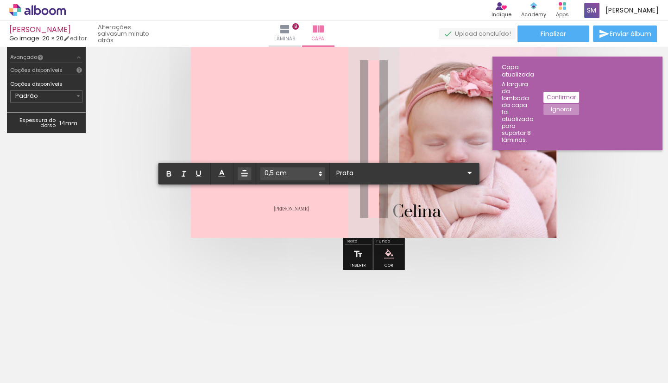
click at [293, 209] on span "[PERSON_NAME]" at bounding box center [291, 209] width 35 height 5
click at [287, 207] on span "[PERSON_NAME]" at bounding box center [291, 209] width 35 height 5
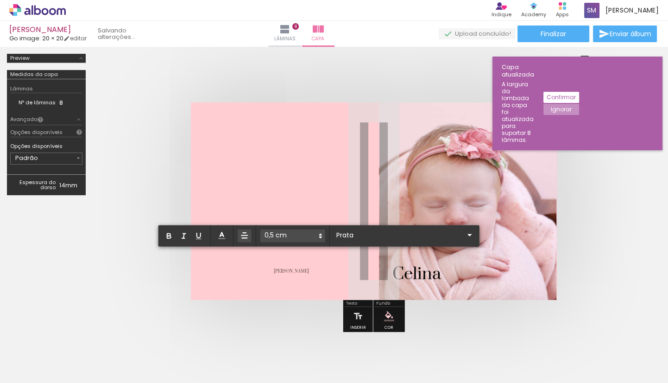
scroll to position [62, 0]
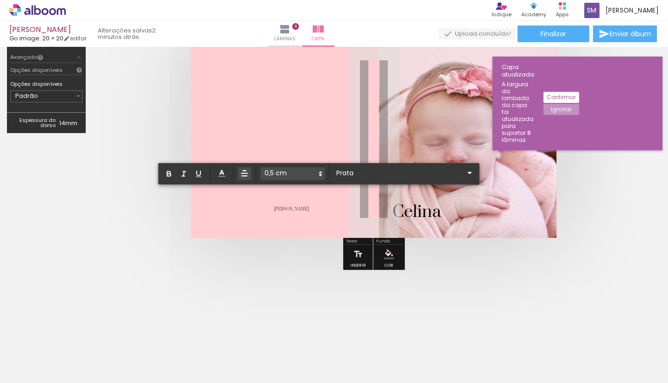
drag, startPoint x: 293, startPoint y: 208, endPoint x: 296, endPoint y: 200, distance: 9.2
click at [292, 211] on p "[PERSON_NAME]" at bounding box center [291, 205] width 35 height 22
click at [308, 140] on quentale-layouter at bounding box center [374, 138] width 366 height 197
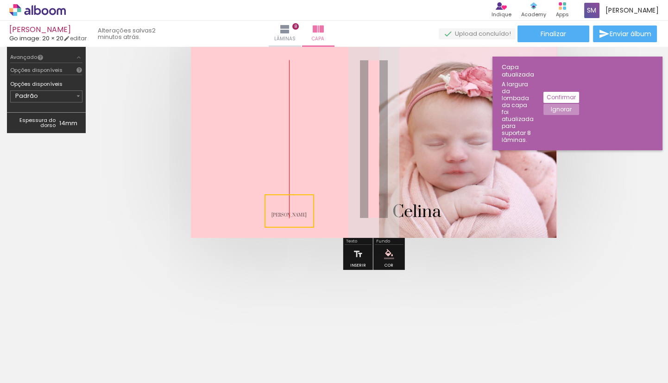
drag, startPoint x: 302, startPoint y: 208, endPoint x: 308, endPoint y: 214, distance: 8.9
click at [308, 214] on quentale-selection at bounding box center [290, 210] width 50 height 33
drag, startPoint x: 302, startPoint y: 215, endPoint x: 310, endPoint y: 206, distance: 11.8
click at [310, 206] on quentale-selection at bounding box center [289, 201] width 50 height 33
click at [316, 215] on quentale-cover-editor at bounding box center [374, 133] width 562 height 283
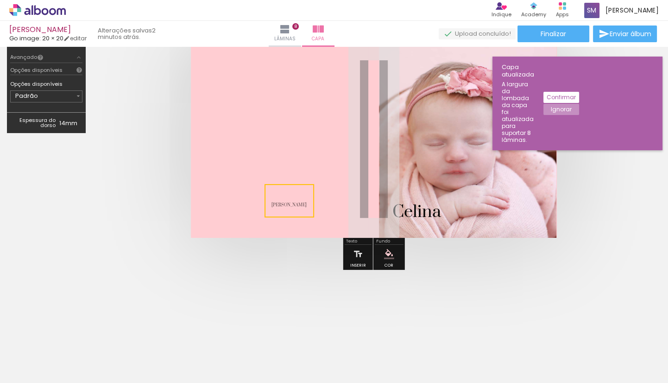
click at [286, 204] on quentale-selection at bounding box center [290, 200] width 50 height 33
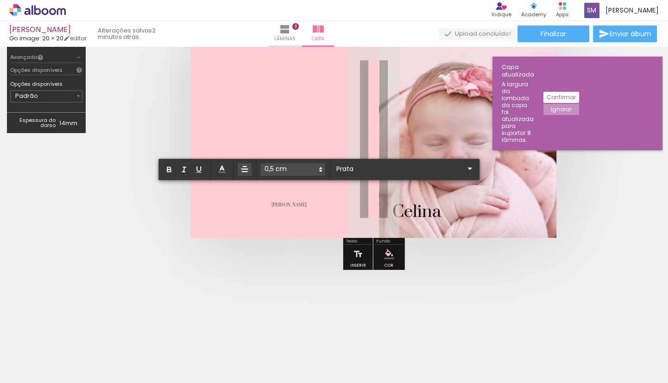
click at [288, 204] on span "[PERSON_NAME]" at bounding box center [289, 204] width 35 height 5
click at [286, 204] on span "[PERSON_NAME]" at bounding box center [289, 204] width 35 height 5
click at [347, 239] on div "Texto" at bounding box center [358, 242] width 27 height 6
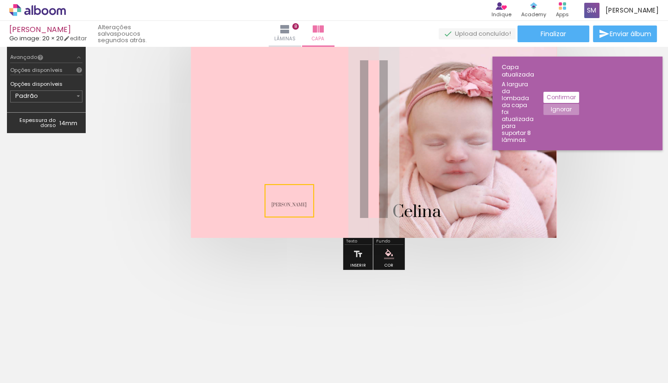
click at [348, 239] on div "Texto" at bounding box center [358, 242] width 27 height 6
click at [353, 240] on div "Texto" at bounding box center [358, 242] width 27 height 6
click at [353, 253] on iron-icon at bounding box center [358, 254] width 10 height 19
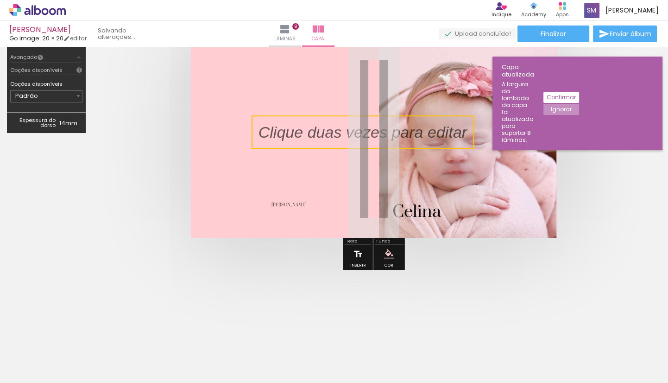
click at [358, 254] on iron-icon at bounding box center [358, 254] width 10 height 19
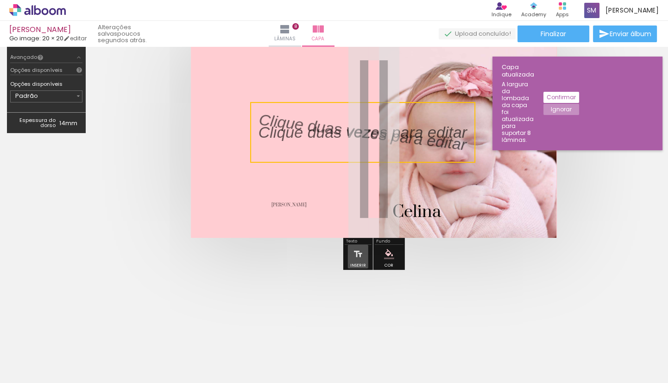
drag, startPoint x: 360, startPoint y: 253, endPoint x: 303, endPoint y: 240, distance: 58.1
click at [303, 240] on quentale-cover-editor at bounding box center [374, 133] width 562 height 283
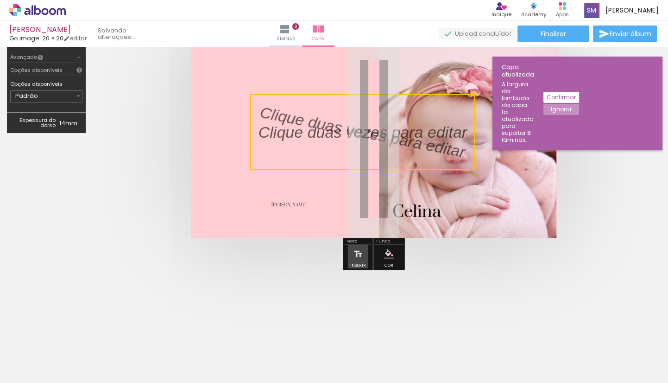
click at [303, 240] on div at bounding box center [374, 139] width 562 height 272
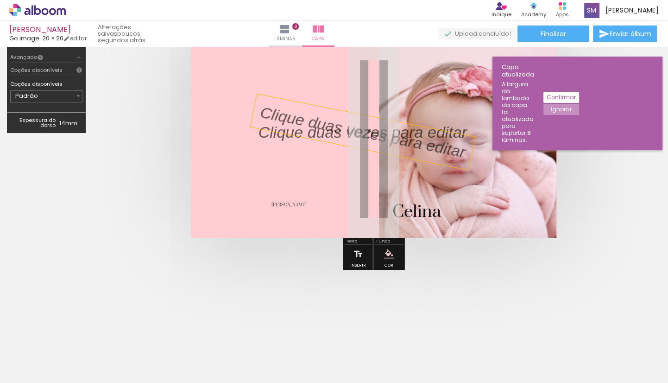
click at [430, 131] on div at bounding box center [362, 132] width 225 height 76
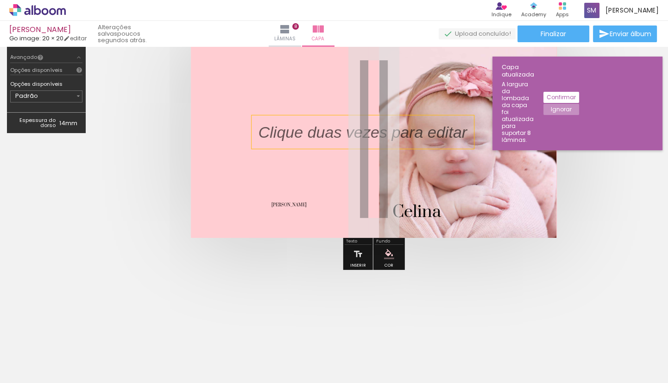
click at [426, 126] on p at bounding box center [370, 132] width 222 height 22
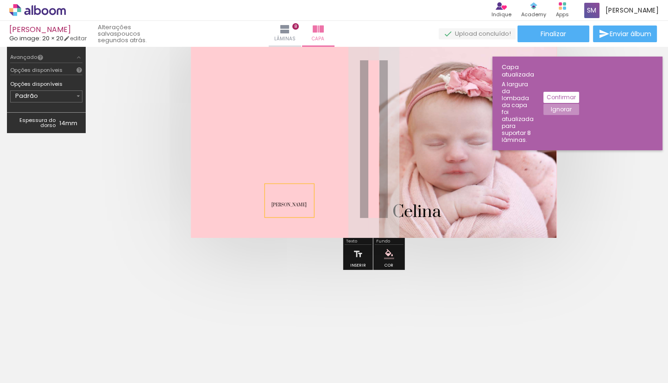
drag, startPoint x: 290, startPoint y: 204, endPoint x: 296, endPoint y: 204, distance: 5.1
click at [296, 204] on span "[PERSON_NAME]" at bounding box center [289, 204] width 35 height 5
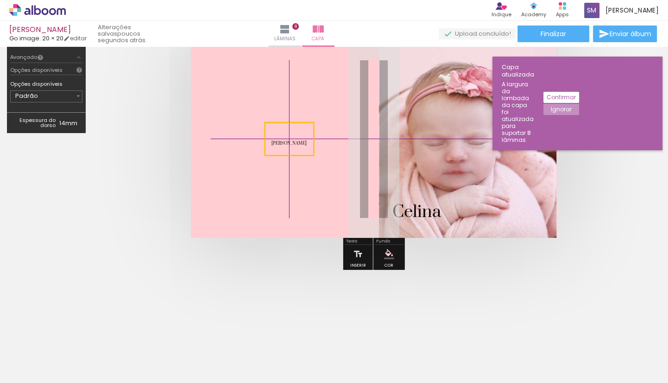
drag, startPoint x: 314, startPoint y: 183, endPoint x: 310, endPoint y: 118, distance: 65.4
click at [310, 118] on quentale-cover-editor at bounding box center [374, 133] width 562 height 283
click at [314, 163] on quentale-layouter at bounding box center [374, 138] width 366 height 197
click at [297, 144] on span "[PERSON_NAME]" at bounding box center [289, 143] width 35 height 5
click at [299, 142] on quentale-selection at bounding box center [290, 138] width 50 height 33
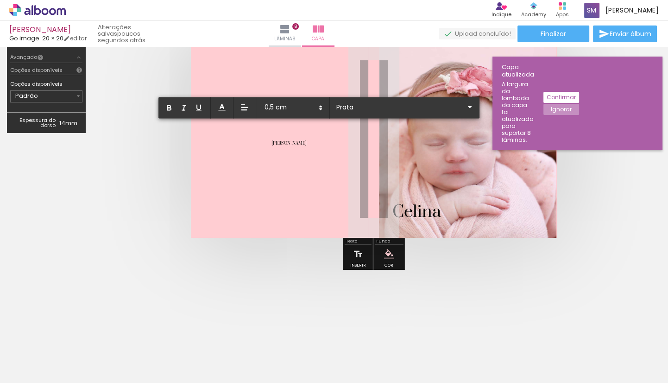
click at [300, 142] on span "[PERSON_NAME]" at bounding box center [289, 143] width 35 height 5
click at [357, 106] on input "Prata" at bounding box center [399, 107] width 130 height 10
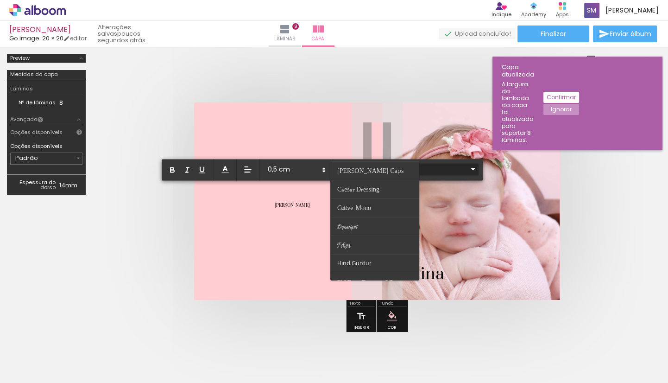
scroll to position [0, 0]
click at [295, 126] on quentale-layouter at bounding box center [377, 200] width 366 height 197
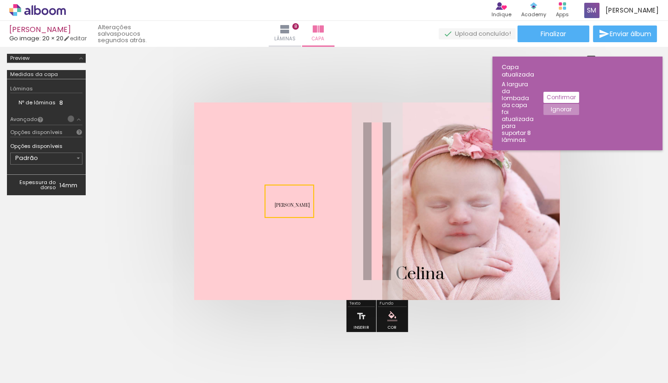
click at [75, 119] on iron-icon at bounding box center [78, 119] width 7 height 7
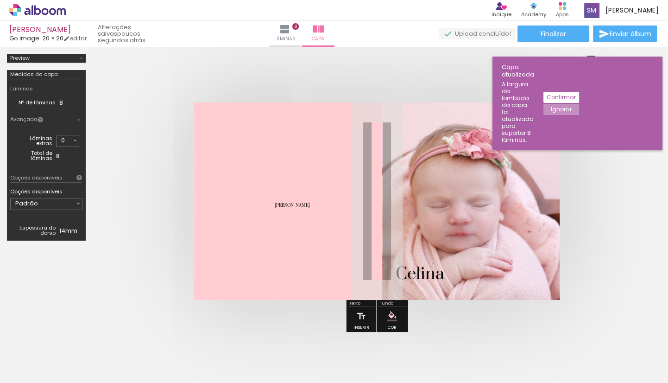
click at [75, 120] on iron-icon at bounding box center [78, 119] width 7 height 7
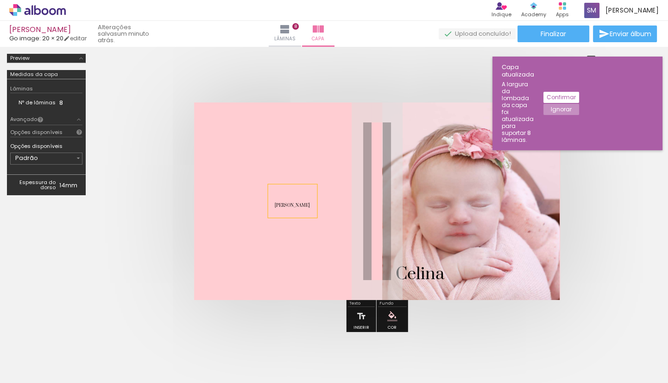
click at [281, 204] on span "[PERSON_NAME]" at bounding box center [292, 205] width 35 height 5
click at [283, 204] on quentale-selection at bounding box center [293, 200] width 50 height 33
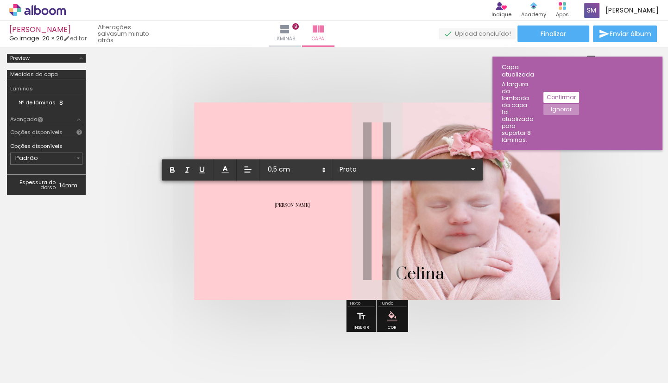
click at [283, 204] on span "[PERSON_NAME]" at bounding box center [292, 205] width 35 height 5
click at [291, 199] on span "♥" at bounding box center [290, 201] width 9 height 18
click at [300, 227] on quentale-layouter at bounding box center [377, 200] width 366 height 197
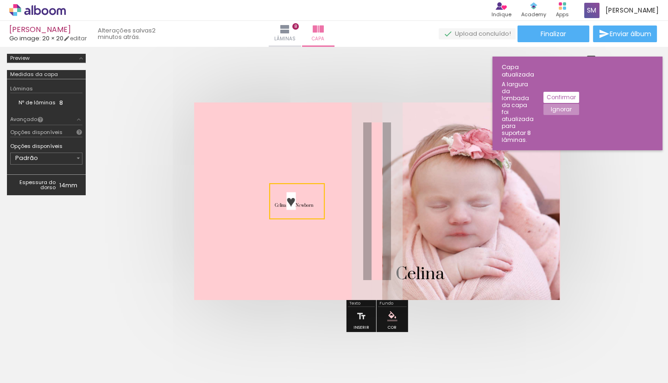
click at [304, 227] on quentale-layouter at bounding box center [377, 200] width 366 height 197
click at [313, 235] on quentale-layouter at bounding box center [377, 200] width 366 height 197
click at [288, 200] on span "♥" at bounding box center [290, 201] width 9 height 18
click at [288, 200] on quentale-selection at bounding box center [297, 200] width 58 height 33
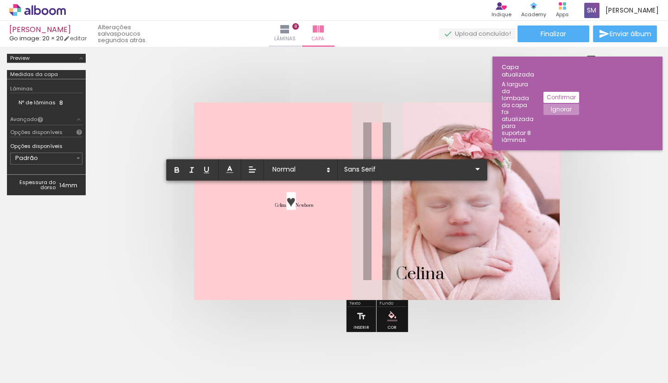
click at [290, 200] on span "♥" at bounding box center [290, 201] width 9 height 18
click at [275, 203] on span "Celina" at bounding box center [281, 205] width 12 height 5
drag, startPoint x: 281, startPoint y: 203, endPoint x: 268, endPoint y: 204, distance: 12.5
click at [275, 204] on p "Celina ♥ Newborn" at bounding box center [294, 201] width 38 height 22
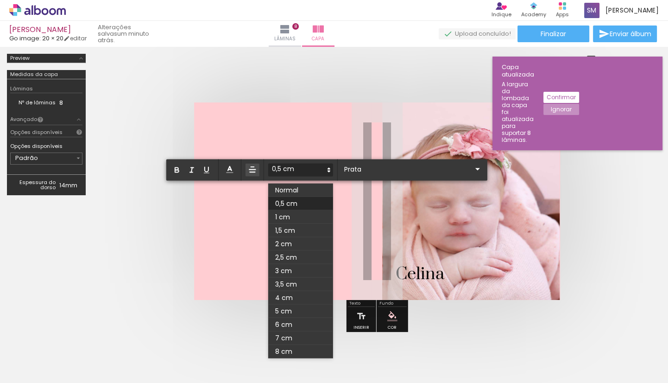
click at [325, 169] on icon at bounding box center [329, 170] width 8 height 8
click at [308, 217] on span at bounding box center [300, 216] width 65 height 13
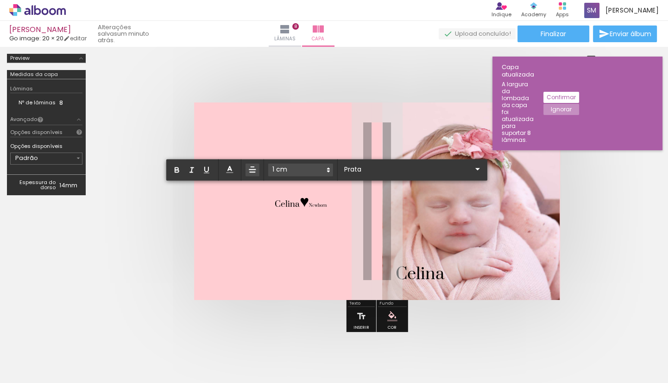
drag, startPoint x: 303, startPoint y: 205, endPoint x: 323, endPoint y: 206, distance: 19.9
click at [323, 206] on album-spread at bounding box center [377, 200] width 366 height 197
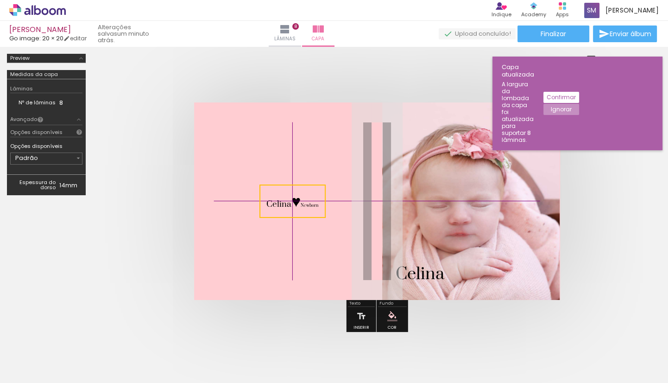
drag, startPoint x: 316, startPoint y: 201, endPoint x: 319, endPoint y: 217, distance: 16.5
click at [319, 217] on quentale-cover-editor at bounding box center [377, 195] width 568 height 283
click at [303, 205] on quentale-selection at bounding box center [292, 200] width 66 height 33
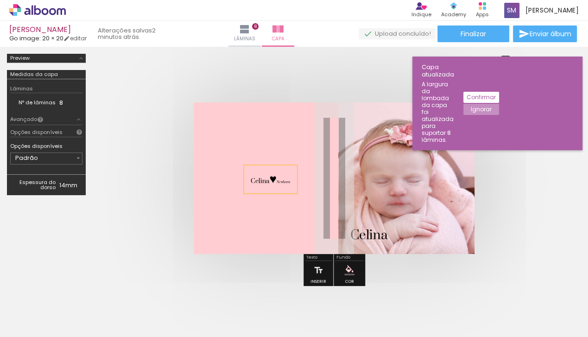
click at [283, 183] on span "Newborn" at bounding box center [283, 182] width 13 height 4
drag, startPoint x: 277, startPoint y: 181, endPoint x: 284, endPoint y: 182, distance: 7.0
click at [284, 182] on quentale-selection at bounding box center [278, 178] width 54 height 28
click at [286, 180] on quentale-selection at bounding box center [278, 178] width 54 height 28
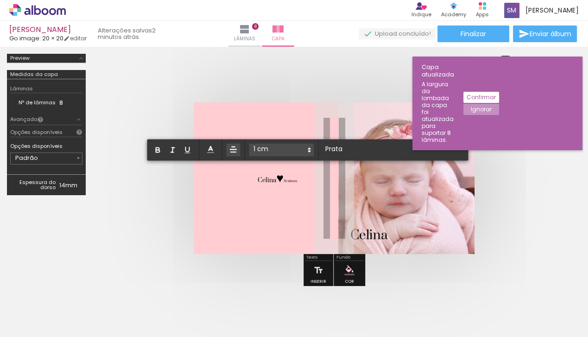
click at [286, 180] on span "Newborn" at bounding box center [290, 181] width 13 height 4
click at [283, 137] on quentale-layouter at bounding box center [334, 178] width 281 height 152
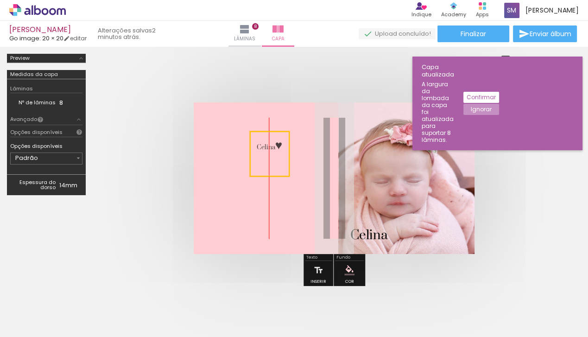
drag, startPoint x: 278, startPoint y: 178, endPoint x: 274, endPoint y: 143, distance: 34.9
click at [274, 143] on quentale-selection at bounding box center [270, 153] width 40 height 45
click at [279, 142] on quentale-selection at bounding box center [270, 151] width 40 height 45
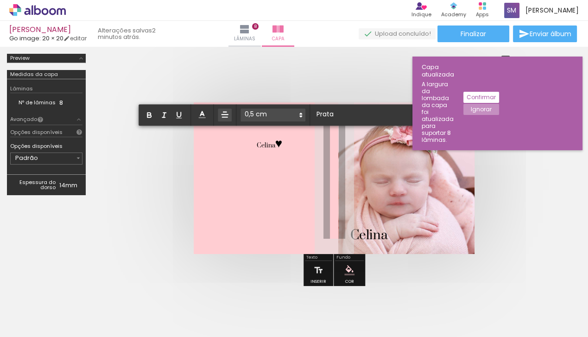
click at [279, 143] on p "Celina ♥" at bounding box center [270, 143] width 26 height 17
drag, startPoint x: 276, startPoint y: 142, endPoint x: 283, endPoint y: 143, distance: 7.4
click at [283, 143] on album-spread at bounding box center [334, 178] width 281 height 152
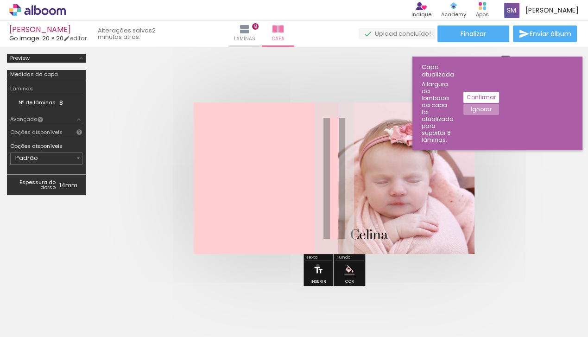
click at [318, 265] on iron-icon at bounding box center [318, 270] width 10 height 19
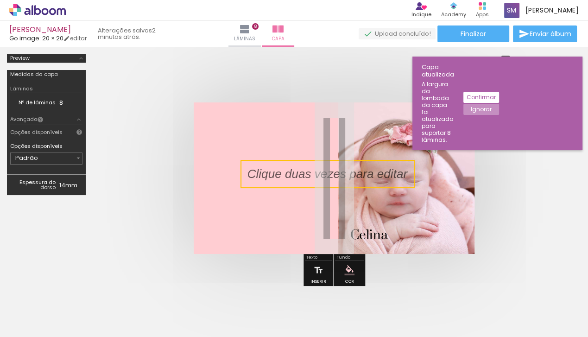
click at [278, 173] on quentale-selection at bounding box center [327, 174] width 174 height 28
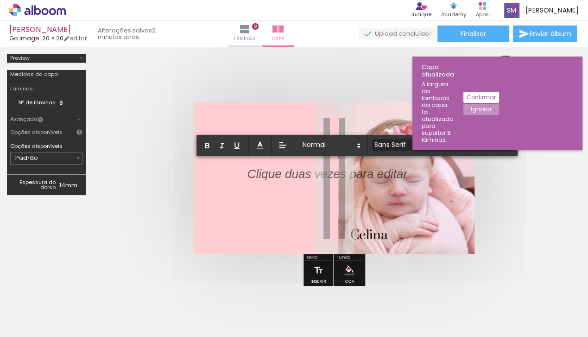
click at [502, 144] on iron-icon at bounding box center [507, 144] width 11 height 11
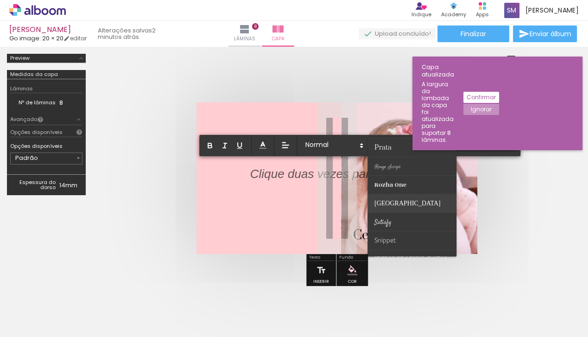
scroll to position [326, 0]
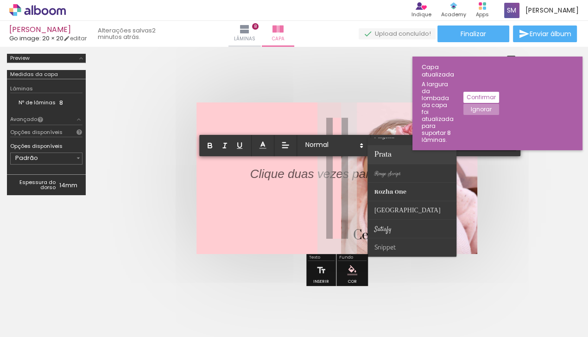
click at [401, 160] on paper-item at bounding box center [412, 154] width 89 height 19
type input "Prata"
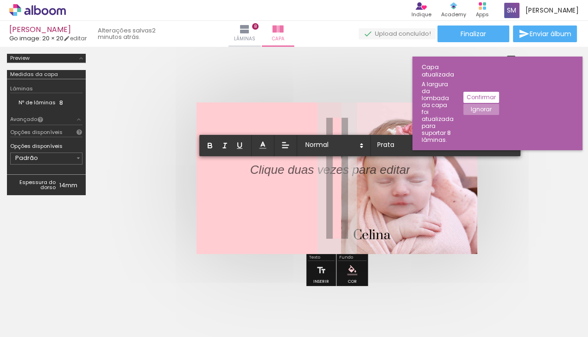
click at [262, 174] on p "﻿" at bounding box center [330, 175] width 160 height 17
click at [276, 171] on span "Celina" at bounding box center [269, 174] width 38 height 16
click at [282, 185] on quentale-layouter at bounding box center [336, 178] width 281 height 152
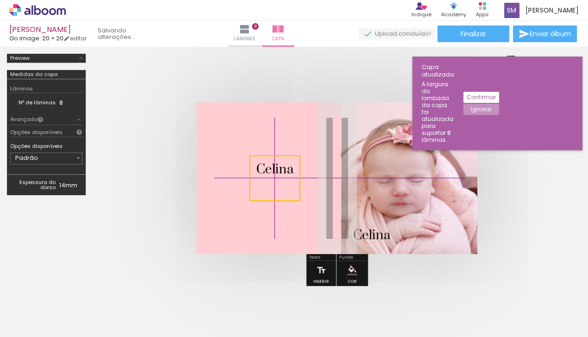
drag, startPoint x: 272, startPoint y: 174, endPoint x: 256, endPoint y: 162, distance: 19.8
click at [256, 162] on quentale-selection at bounding box center [274, 178] width 51 height 46
click at [270, 170] on quentale-selection at bounding box center [274, 178] width 51 height 46
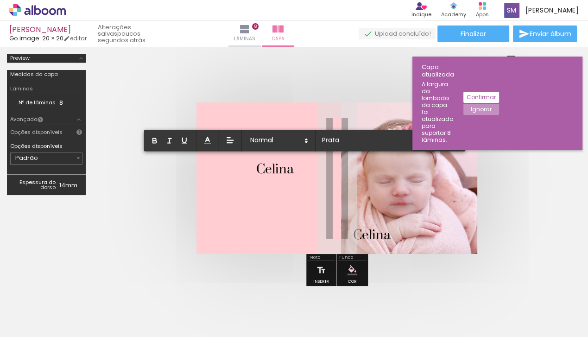
click at [290, 168] on quentale-layouter at bounding box center [336, 178] width 281 height 152
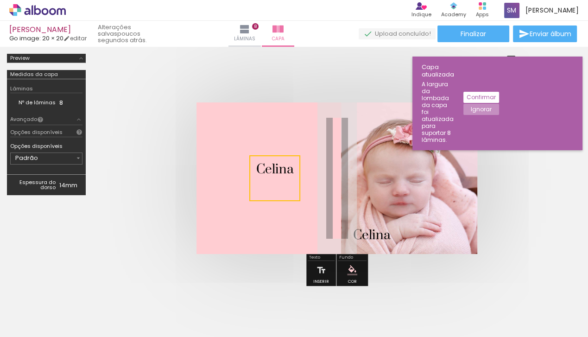
click at [284, 178] on quentale-selection at bounding box center [274, 178] width 51 height 46
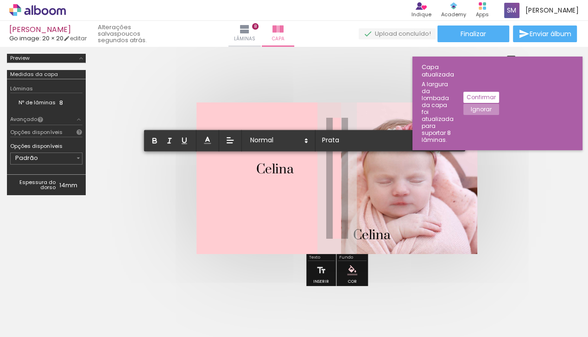
click at [287, 170] on span "Celina" at bounding box center [275, 169] width 38 height 16
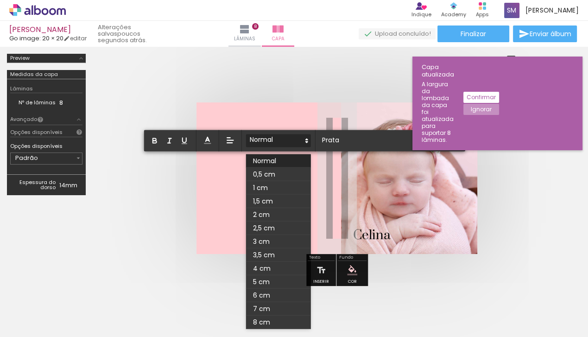
click at [303, 139] on icon at bounding box center [307, 141] width 8 height 8
click at [292, 173] on span at bounding box center [278, 174] width 65 height 13
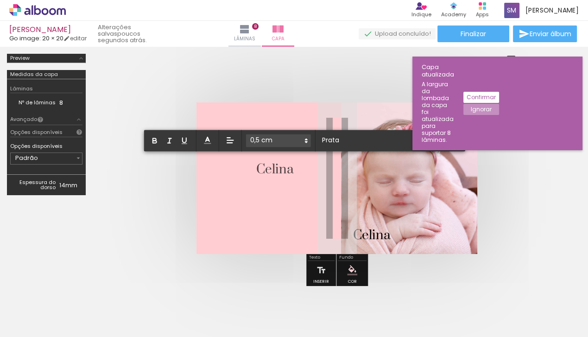
click at [301, 144] on span at bounding box center [278, 140] width 65 height 13
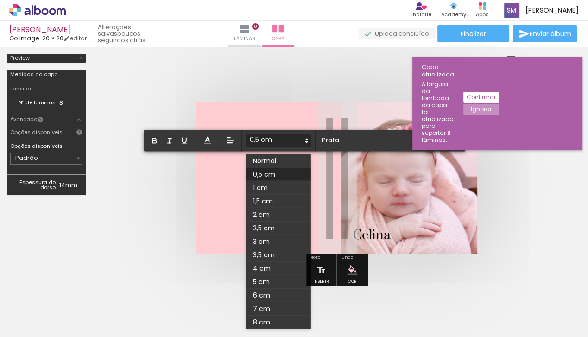
click at [311, 169] on quentale-layouter at bounding box center [336, 178] width 281 height 152
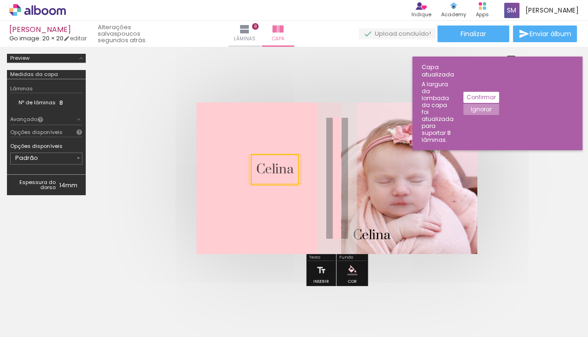
click at [276, 168] on quentale-selection at bounding box center [275, 170] width 48 height 32
click at [0, 0] on span at bounding box center [0, 0] width 0 height 0
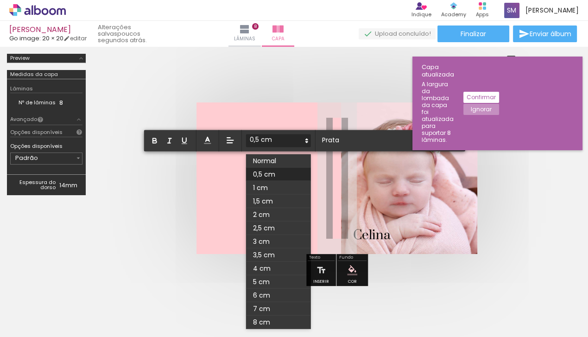
click at [309, 170] on quentale-layouter at bounding box center [336, 178] width 281 height 152
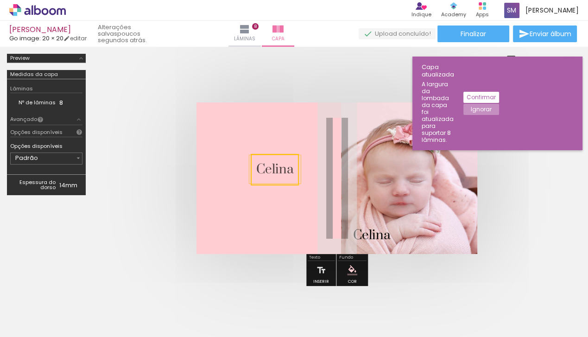
click at [280, 169] on quentale-selection at bounding box center [275, 170] width 48 height 32
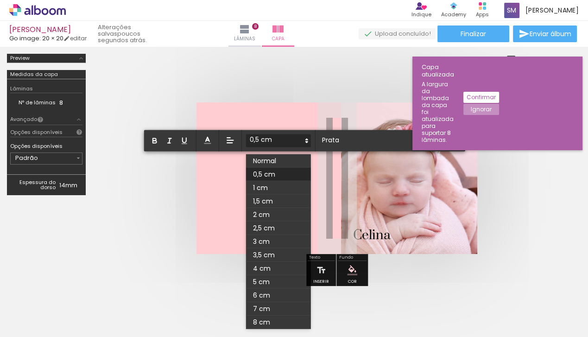
click at [305, 171] on quentale-layouter at bounding box center [336, 178] width 281 height 152
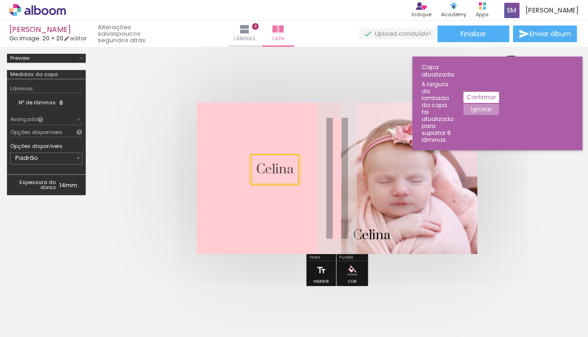
click at [278, 168] on quentale-selection at bounding box center [275, 170] width 48 height 32
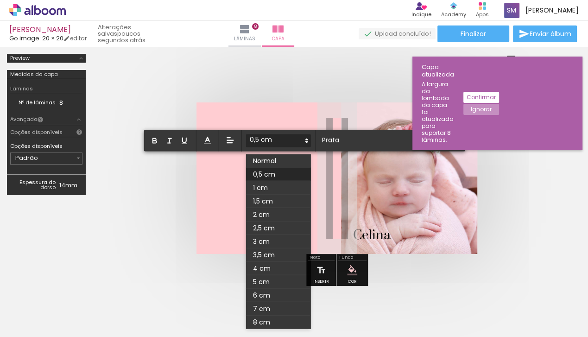
click at [278, 168] on span at bounding box center [278, 174] width 65 height 13
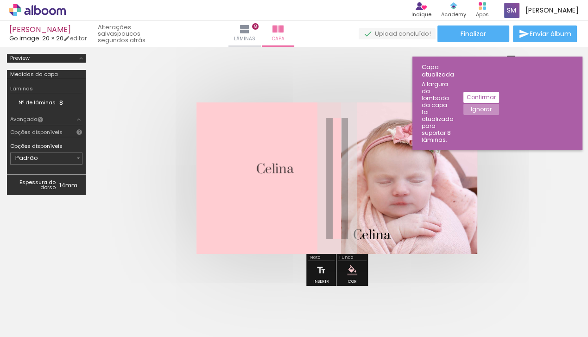
click at [307, 175] on quentale-layouter at bounding box center [336, 178] width 281 height 152
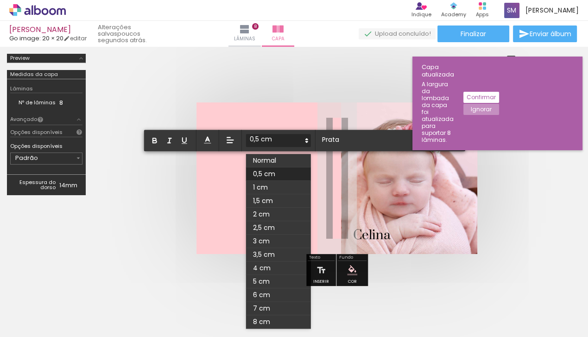
click at [269, 116] on quentale-layouter at bounding box center [336, 178] width 281 height 152
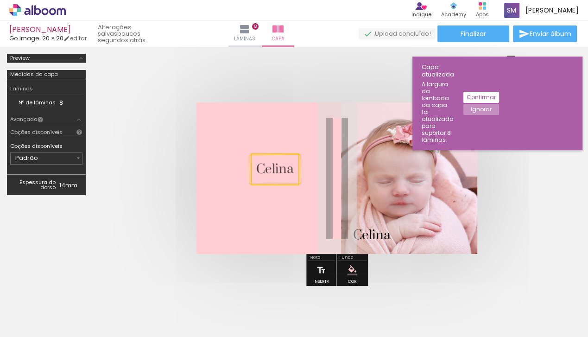
click at [267, 168] on quentale-selection at bounding box center [275, 169] width 49 height 32
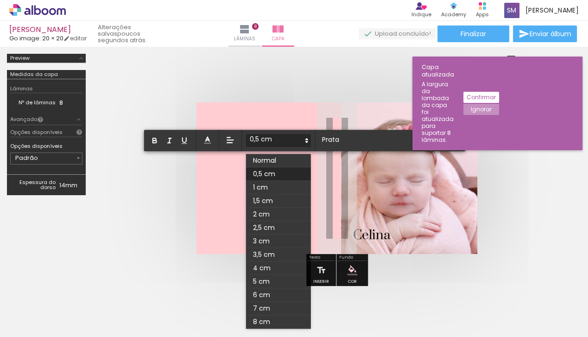
click at [267, 168] on span at bounding box center [278, 173] width 65 height 13
click at [232, 159] on quentale-layouter at bounding box center [336, 178] width 281 height 152
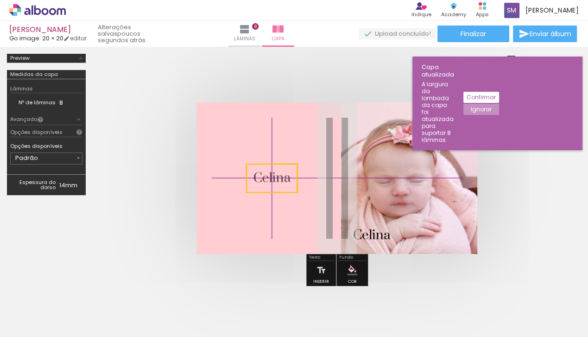
click at [250, 170] on quentale-selection at bounding box center [271, 178] width 51 height 29
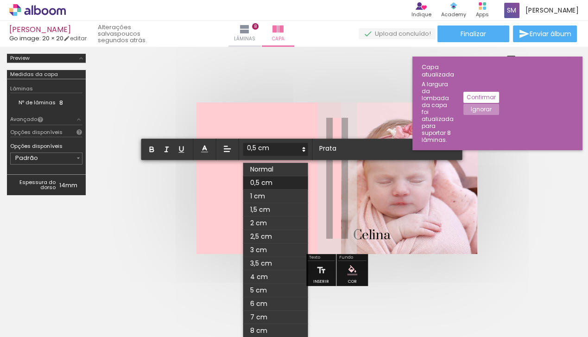
click at [215, 167] on quentale-layouter at bounding box center [336, 178] width 281 height 152
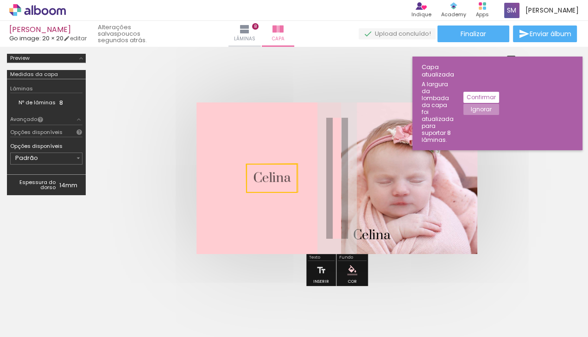
click at [263, 175] on quentale-selection at bounding box center [271, 178] width 51 height 29
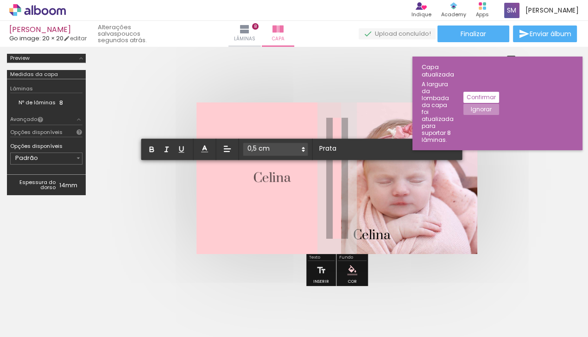
click at [292, 149] on span at bounding box center [275, 149] width 65 height 13
click at [280, 177] on span "Celina" at bounding box center [272, 178] width 38 height 17
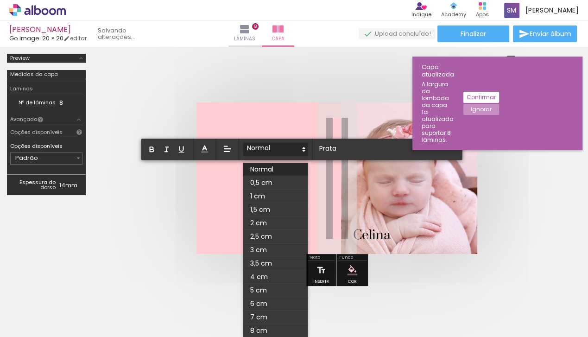
click at [303, 150] on polygon at bounding box center [304, 150] width 2 height 1
click at [280, 194] on span at bounding box center [275, 195] width 65 height 13
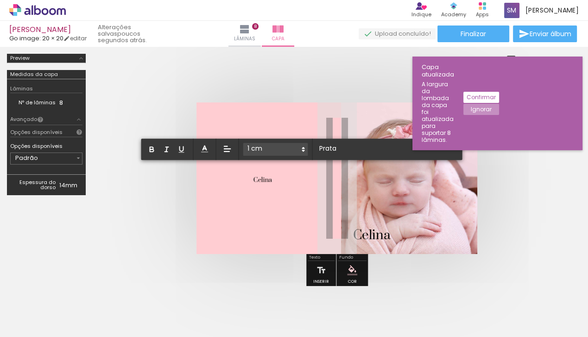
click at [280, 182] on quentale-layouter at bounding box center [336, 178] width 281 height 152
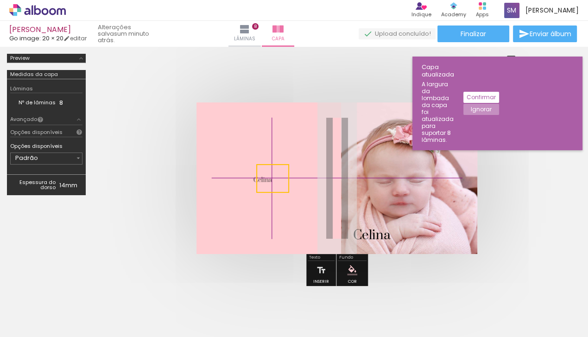
drag, startPoint x: 258, startPoint y: 177, endPoint x: 250, endPoint y: 164, distance: 15.3
click at [250, 164] on quentale-cover-editor at bounding box center [337, 172] width 488 height 237
drag, startPoint x: 275, startPoint y: 181, endPoint x: 250, endPoint y: 174, distance: 26.0
click at [255, 174] on quentale-selection at bounding box center [271, 178] width 33 height 29
drag, startPoint x: 265, startPoint y: 180, endPoint x: 256, endPoint y: 180, distance: 9.7
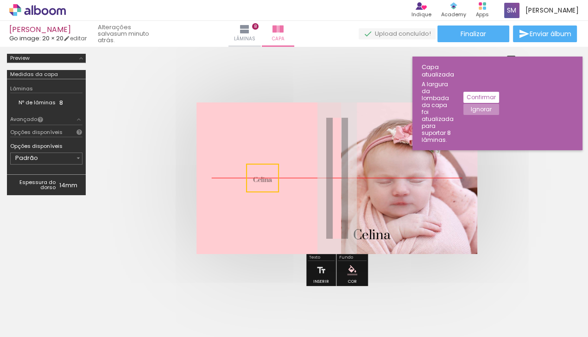
click at [256, 180] on quentale-selection at bounding box center [262, 178] width 33 height 29
click at [316, 270] on iron-icon at bounding box center [321, 270] width 10 height 19
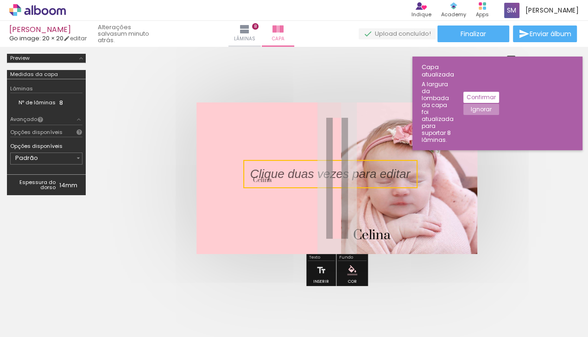
click at [310, 174] on quentale-selection at bounding box center [330, 174] width 174 height 28
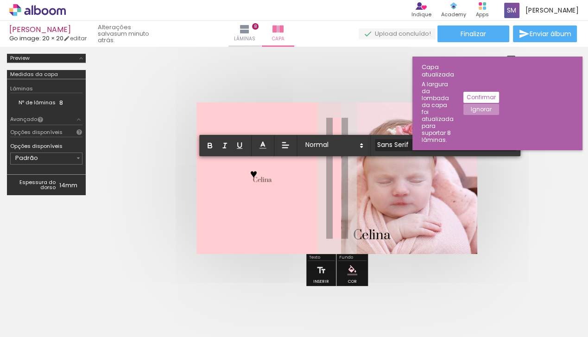
click at [426, 145] on input "Sans Serif" at bounding box center [440, 145] width 130 height 10
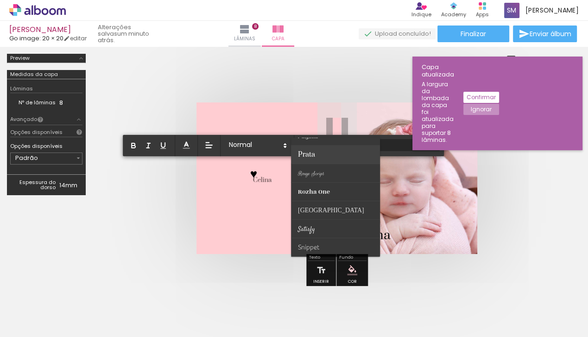
click at [311, 156] on paper-item at bounding box center [335, 154] width 89 height 19
type input "Prata"
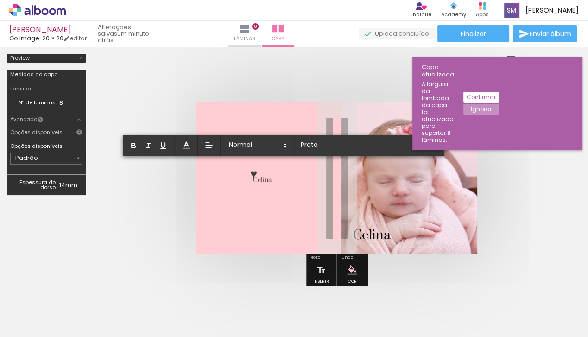
click at [235, 121] on quentale-layouter at bounding box center [336, 178] width 281 height 152
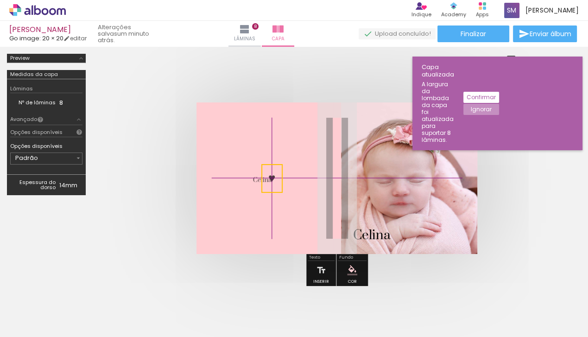
drag, startPoint x: 248, startPoint y: 172, endPoint x: 277, endPoint y: 192, distance: 34.3
click at [277, 191] on quentale-cover-editor at bounding box center [337, 172] width 488 height 237
drag, startPoint x: 265, startPoint y: 176, endPoint x: 277, endPoint y: 179, distance: 12.5
click at [277, 179] on quentale-cover-editor at bounding box center [337, 172] width 488 height 237
drag, startPoint x: 273, startPoint y: 186, endPoint x: 287, endPoint y: 197, distance: 17.5
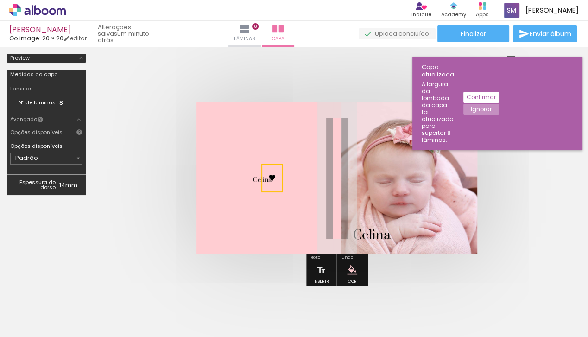
click at [287, 197] on quentale-cover-editor at bounding box center [337, 172] width 488 height 237
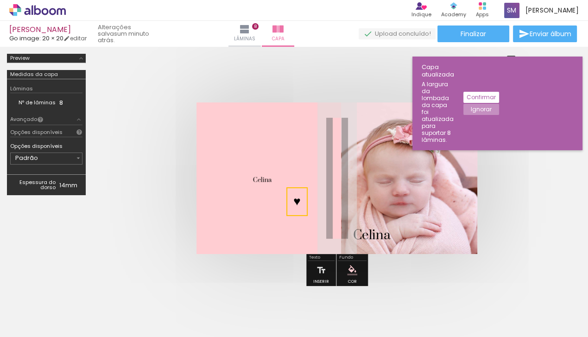
drag, startPoint x: 275, startPoint y: 191, endPoint x: 300, endPoint y: 215, distance: 34.4
click at [300, 215] on quentale-selection at bounding box center [296, 201] width 21 height 29
drag, startPoint x: 291, startPoint y: 215, endPoint x: 284, endPoint y: 210, distance: 9.0
click at [284, 210] on quentale-cover-editor at bounding box center [337, 172] width 488 height 237
drag, startPoint x: 291, startPoint y: 200, endPoint x: 281, endPoint y: 190, distance: 14.1
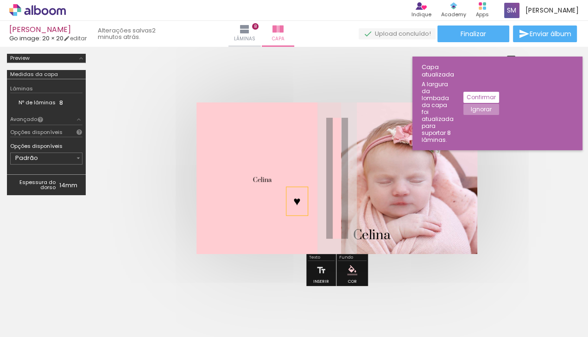
click at [286, 190] on div "♥ ﻿" at bounding box center [296, 201] width 21 height 28
drag, startPoint x: 281, startPoint y: 187, endPoint x: 274, endPoint y: 186, distance: 7.0
click at [279, 186] on quentale-selection at bounding box center [289, 200] width 21 height 28
drag, startPoint x: 284, startPoint y: 212, endPoint x: 275, endPoint y: 198, distance: 16.8
click at [275, 198] on quentale-cover-editor at bounding box center [337, 172] width 488 height 237
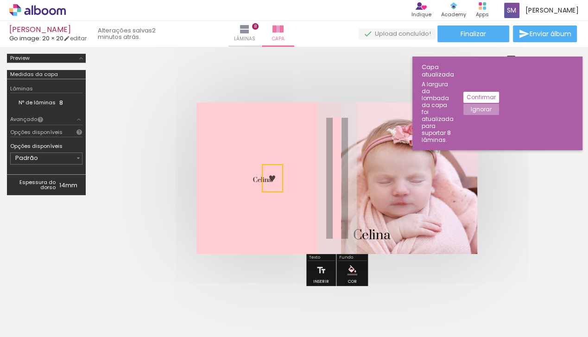
click at [0, 0] on slot "Ignorar" at bounding box center [0, 0] width 0 height 0
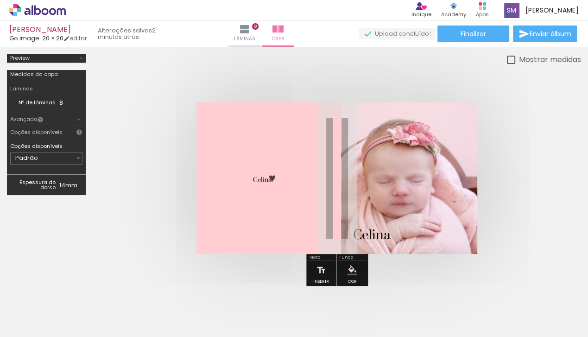
drag, startPoint x: 267, startPoint y: 178, endPoint x: 272, endPoint y: 175, distance: 5.3
click at [272, 175] on div "♥" at bounding box center [272, 178] width 21 height 28
click at [279, 190] on quentale-selection at bounding box center [275, 178] width 21 height 28
click at [254, 177] on span "Celina" at bounding box center [262, 180] width 19 height 8
click at [253, 177] on quentale-selection at bounding box center [262, 178] width 33 height 29
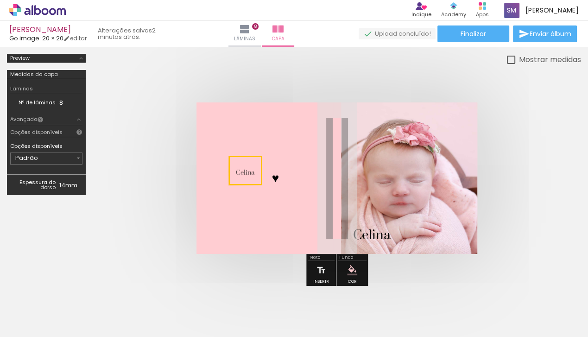
drag, startPoint x: 270, startPoint y: 192, endPoint x: 253, endPoint y: 184, distance: 18.4
click at [253, 184] on quentale-selection at bounding box center [245, 170] width 33 height 29
click at [255, 184] on quentale-selection at bounding box center [271, 178] width 33 height 29
drag, startPoint x: 271, startPoint y: 177, endPoint x: 234, endPoint y: 160, distance: 40.0
click at [234, 160] on quentale-selection at bounding box center [235, 161] width 33 height 29
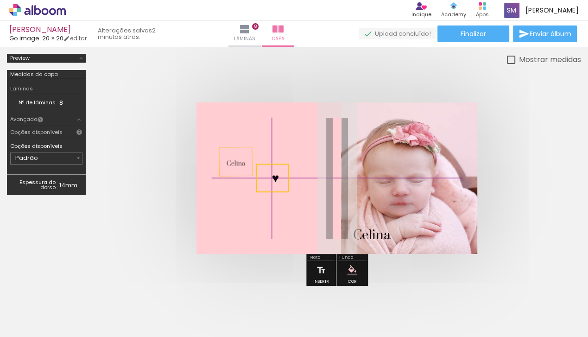
drag, startPoint x: 227, startPoint y: 165, endPoint x: 241, endPoint y: 172, distance: 15.8
click at [241, 172] on quentale-cover-editor at bounding box center [337, 172] width 488 height 237
drag, startPoint x: 259, startPoint y: 180, endPoint x: 245, endPoint y: 177, distance: 15.2
click at [242, 173] on quentale-cover-editor at bounding box center [337, 172] width 488 height 237
drag, startPoint x: 259, startPoint y: 182, endPoint x: 247, endPoint y: 177, distance: 11.9
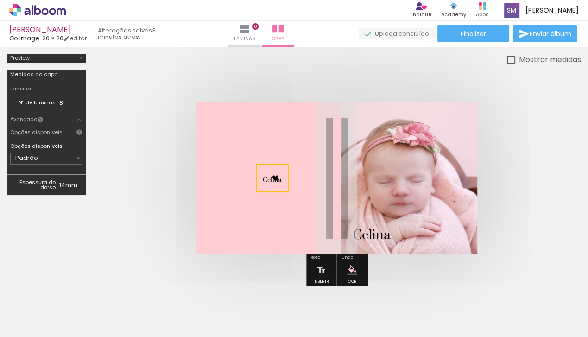
click at [247, 177] on quentale-cover-editor at bounding box center [337, 172] width 488 height 237
drag, startPoint x: 261, startPoint y: 182, endPoint x: 245, endPoint y: 169, distance: 20.8
click at [245, 169] on quentale-cover-editor at bounding box center [337, 172] width 488 height 237
drag, startPoint x: 275, startPoint y: 168, endPoint x: 257, endPoint y: 164, distance: 19.1
click at [257, 164] on quentale-selection at bounding box center [253, 178] width 33 height 29
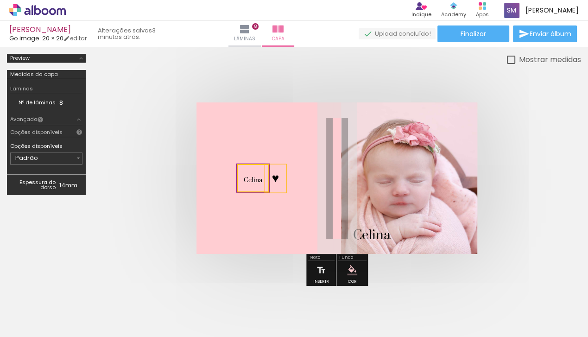
drag, startPoint x: 270, startPoint y: 177, endPoint x: 265, endPoint y: 178, distance: 5.6
click at [265, 178] on div "♥" at bounding box center [275, 178] width 21 height 28
drag, startPoint x: 279, startPoint y: 190, endPoint x: 270, endPoint y: 188, distance: 10.1
click at [267, 200] on quentale-cover-editor at bounding box center [337, 172] width 488 height 237
drag, startPoint x: 250, startPoint y: 180, endPoint x: 251, endPoint y: 175, distance: 5.3
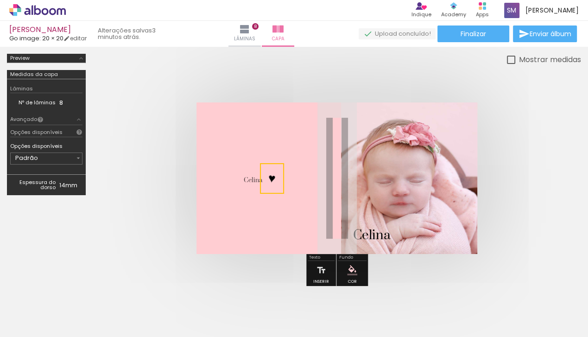
click at [249, 173] on p "Celina" at bounding box center [253, 178] width 19 height 17
drag, startPoint x: 249, startPoint y: 179, endPoint x: 247, endPoint y: 168, distance: 11.3
click at [247, 168] on quentale-cover-editor at bounding box center [337, 172] width 488 height 237
drag, startPoint x: 265, startPoint y: 179, endPoint x: 276, endPoint y: 178, distance: 10.2
click at [277, 178] on quentale-selection at bounding box center [283, 178] width 32 height 28
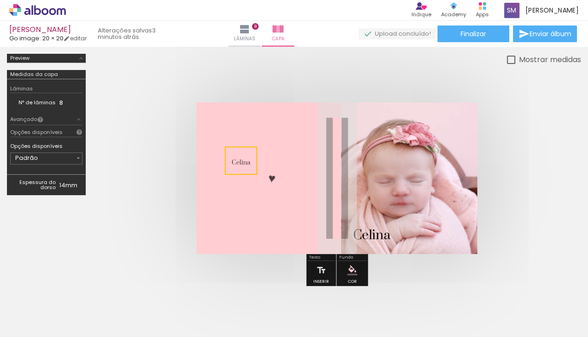
drag, startPoint x: 277, startPoint y: 182, endPoint x: 234, endPoint y: 165, distance: 45.9
click at [234, 165] on quentale-selection at bounding box center [241, 160] width 32 height 28
drag, startPoint x: 268, startPoint y: 180, endPoint x: 279, endPoint y: 181, distance: 11.6
click at [279, 181] on album-spread at bounding box center [336, 178] width 281 height 152
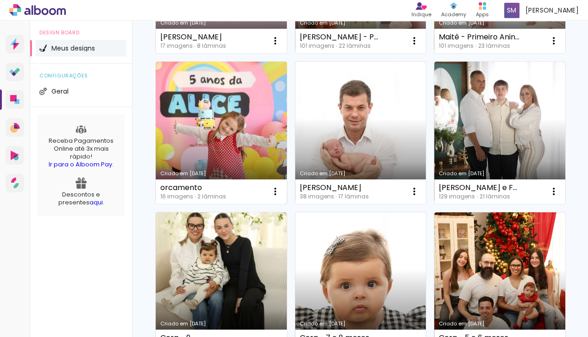
scroll to position [221, 0]
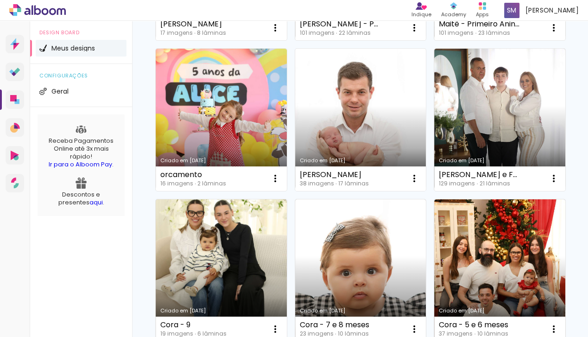
click at [295, 191] on link "Criado em [DATE]" at bounding box center [360, 120] width 131 height 142
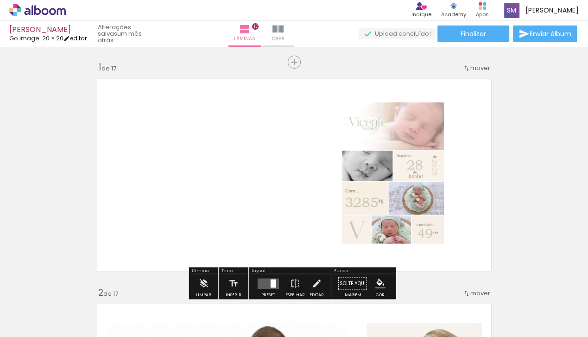
click at [80, 39] on link "editar" at bounding box center [74, 38] width 23 height 8
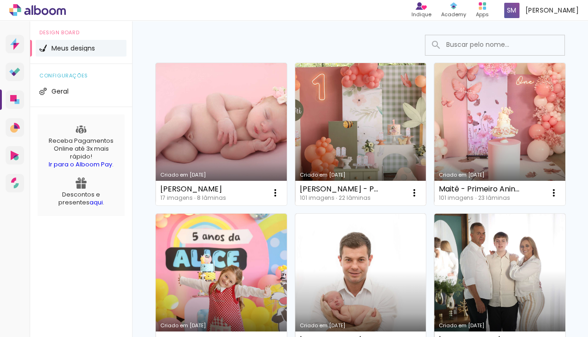
scroll to position [72, 0]
